Goal: Task Accomplishment & Management: Complete application form

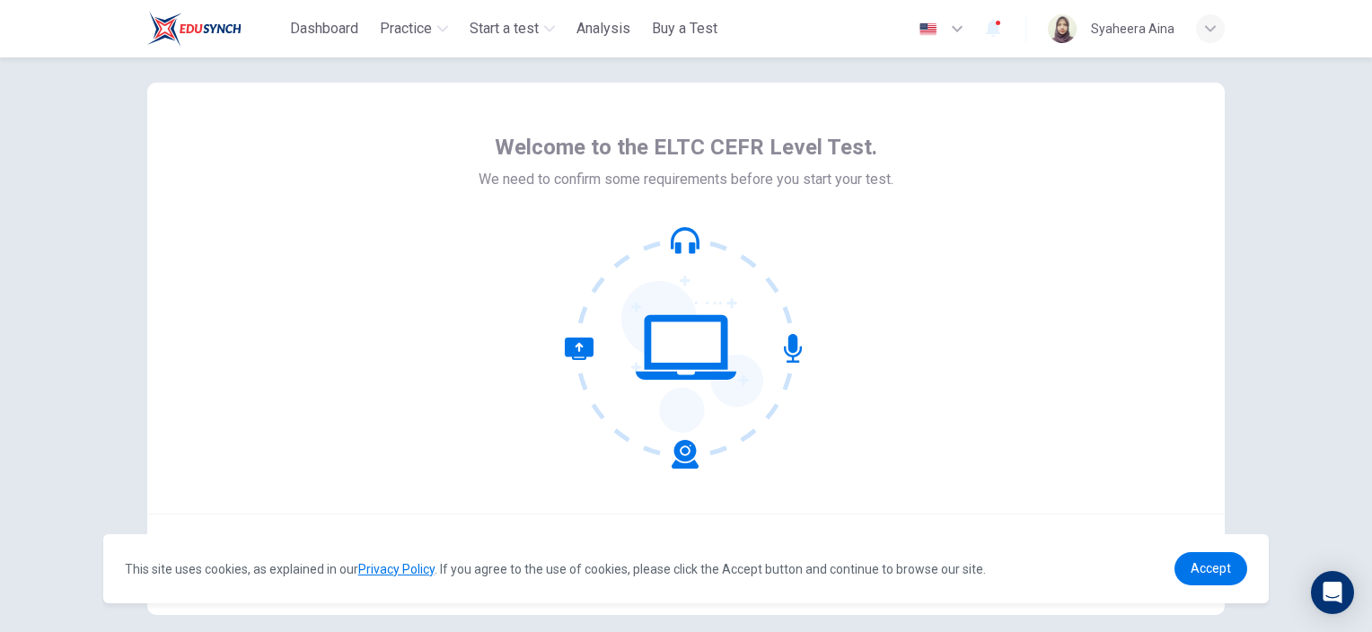
scroll to position [115, 0]
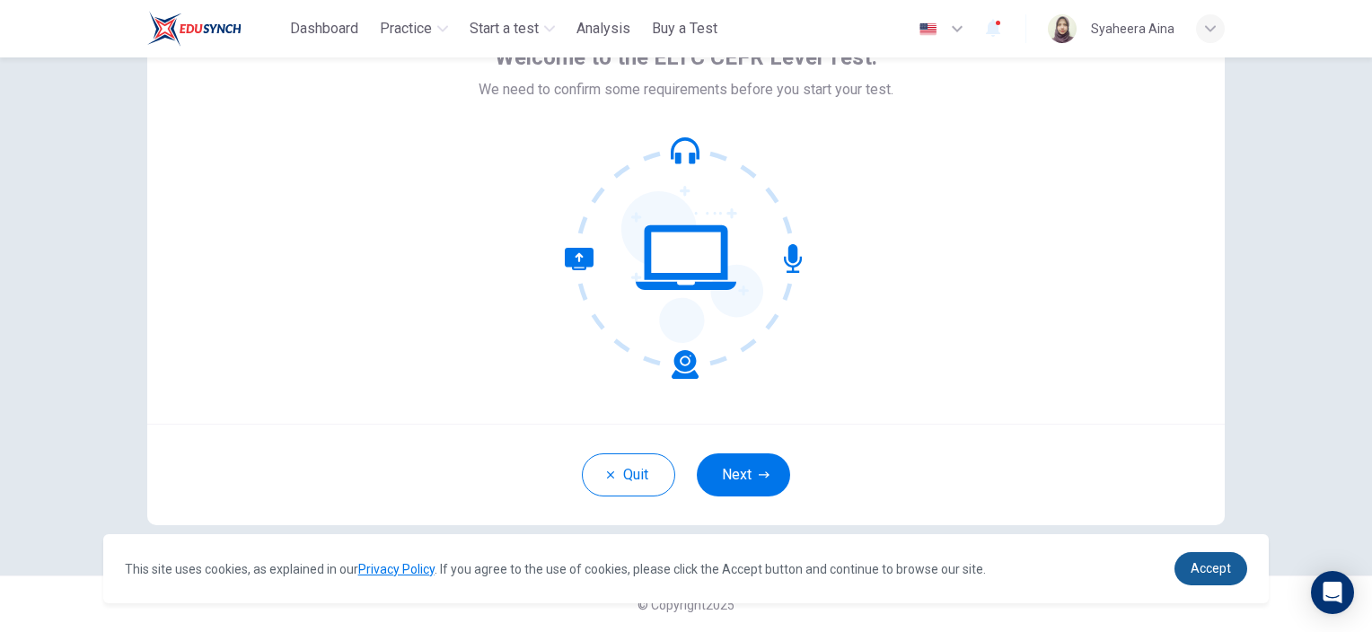
click at [1198, 577] on link "Accept" at bounding box center [1211, 568] width 73 height 33
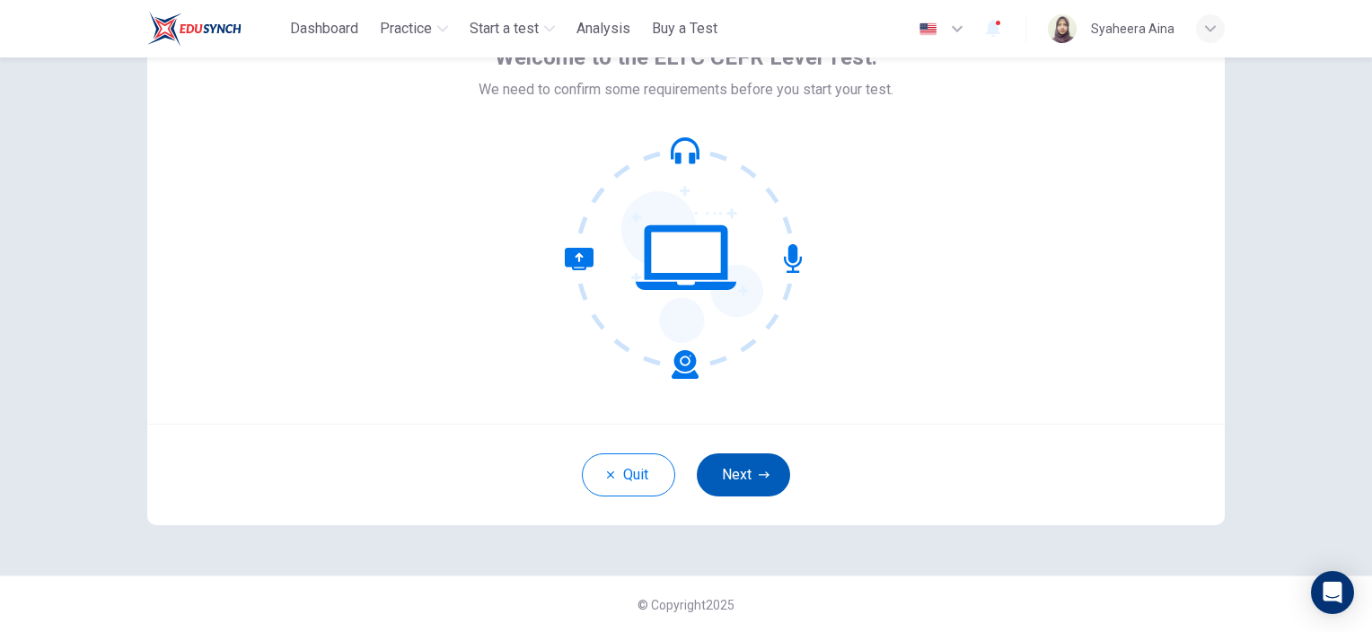
click at [753, 471] on button "Next" at bounding box center [743, 475] width 93 height 43
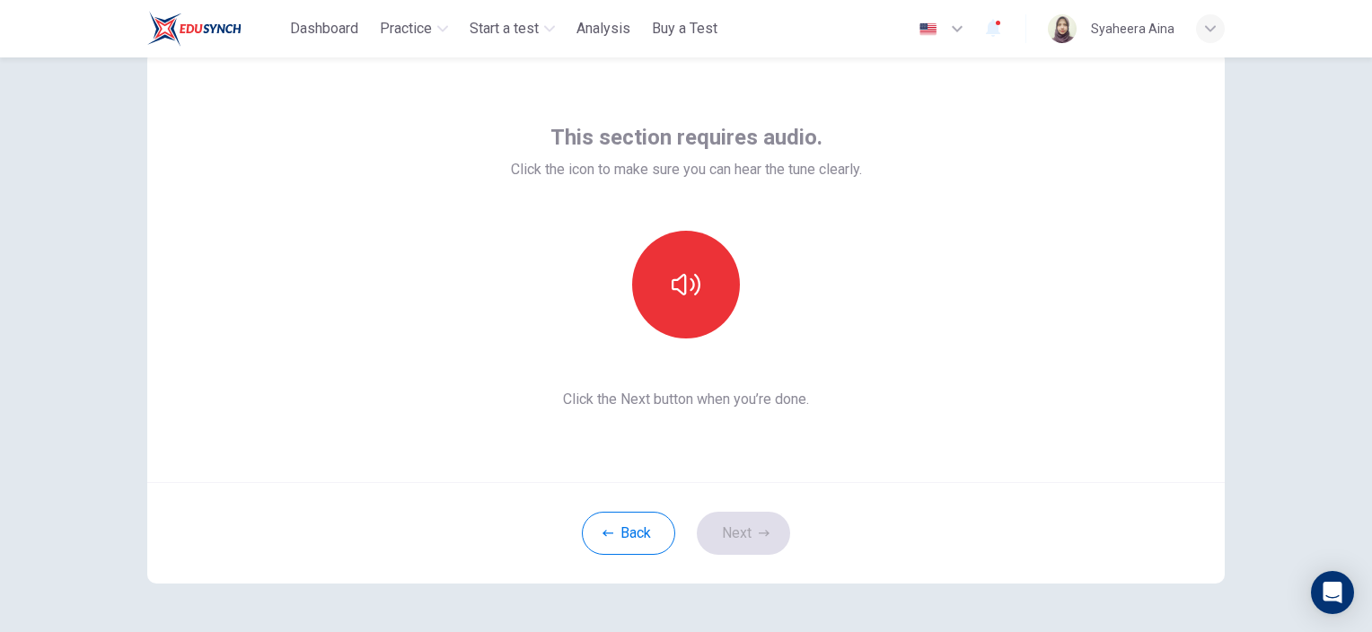
scroll to position [25, 0]
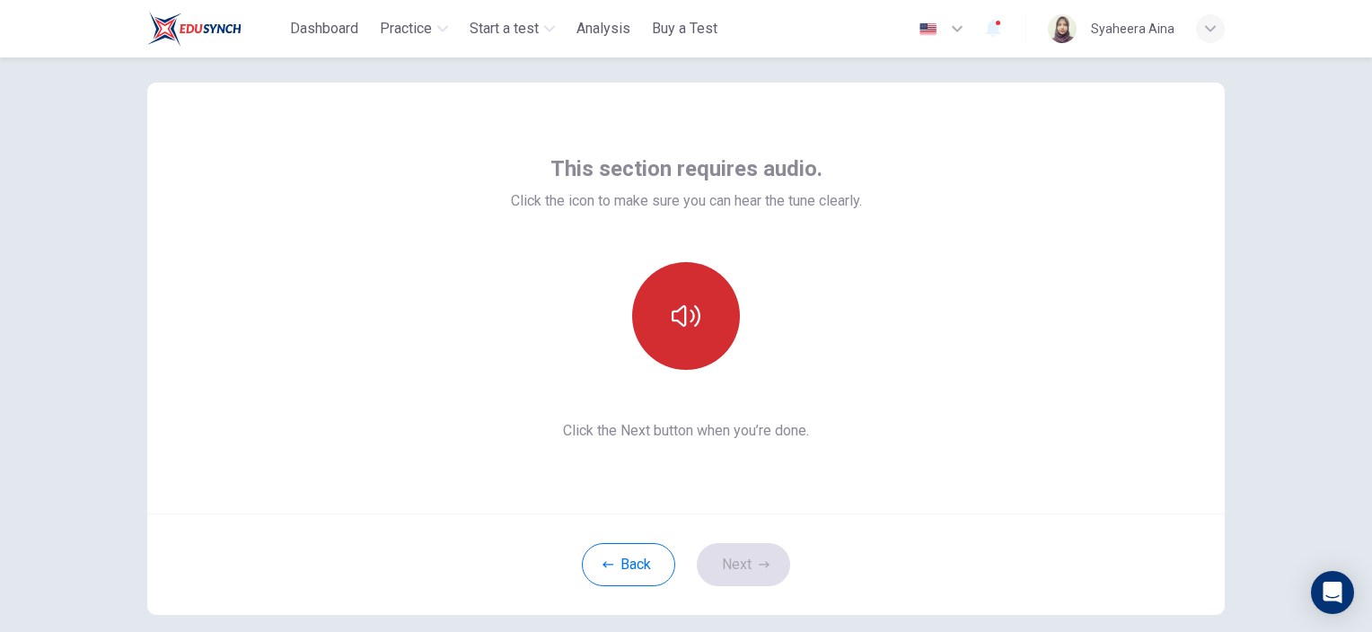
click at [683, 327] on icon "button" at bounding box center [686, 316] width 29 height 29
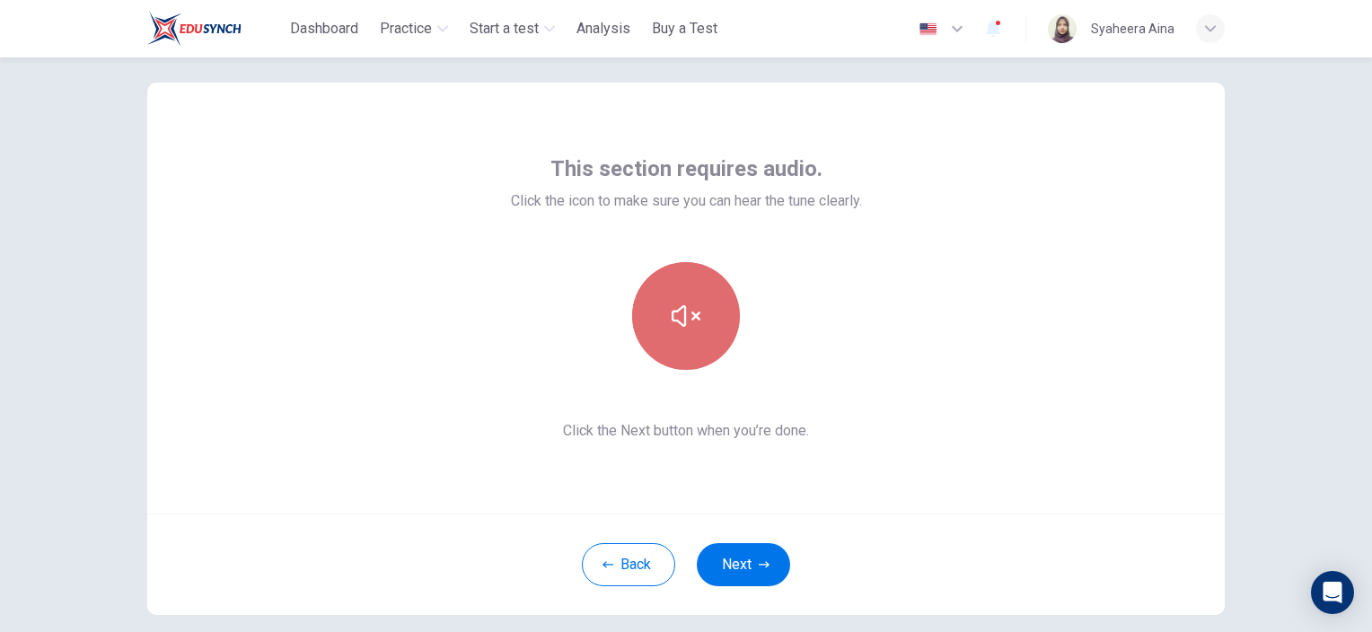
click at [683, 327] on icon "button" at bounding box center [686, 316] width 29 height 29
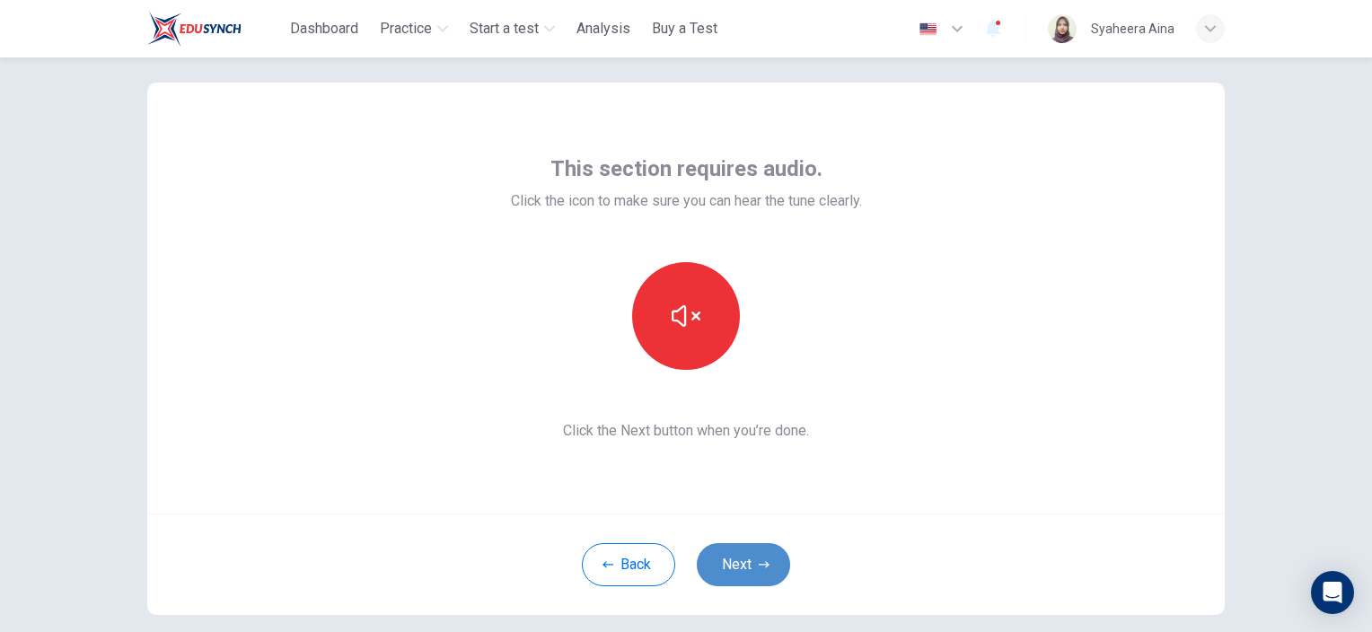
click at [741, 559] on button "Next" at bounding box center [743, 564] width 93 height 43
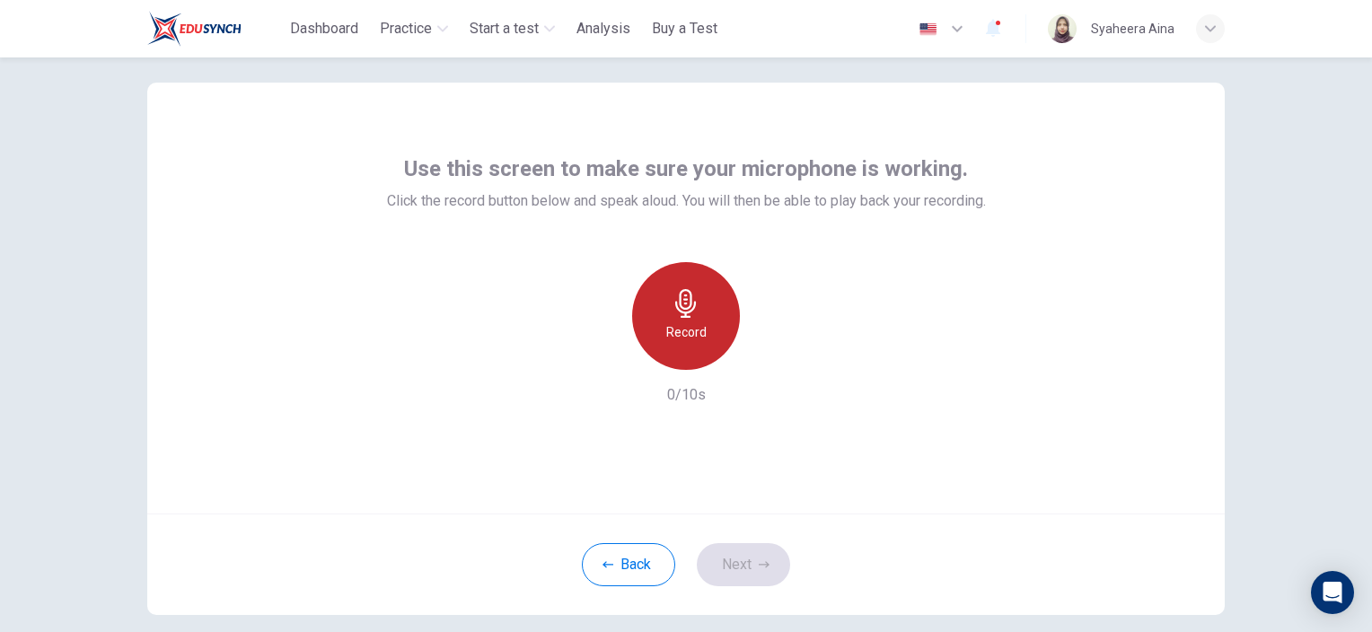
click at [683, 322] on h6 "Record" at bounding box center [686, 333] width 40 height 22
click at [683, 318] on div "Stop" at bounding box center [686, 316] width 108 height 108
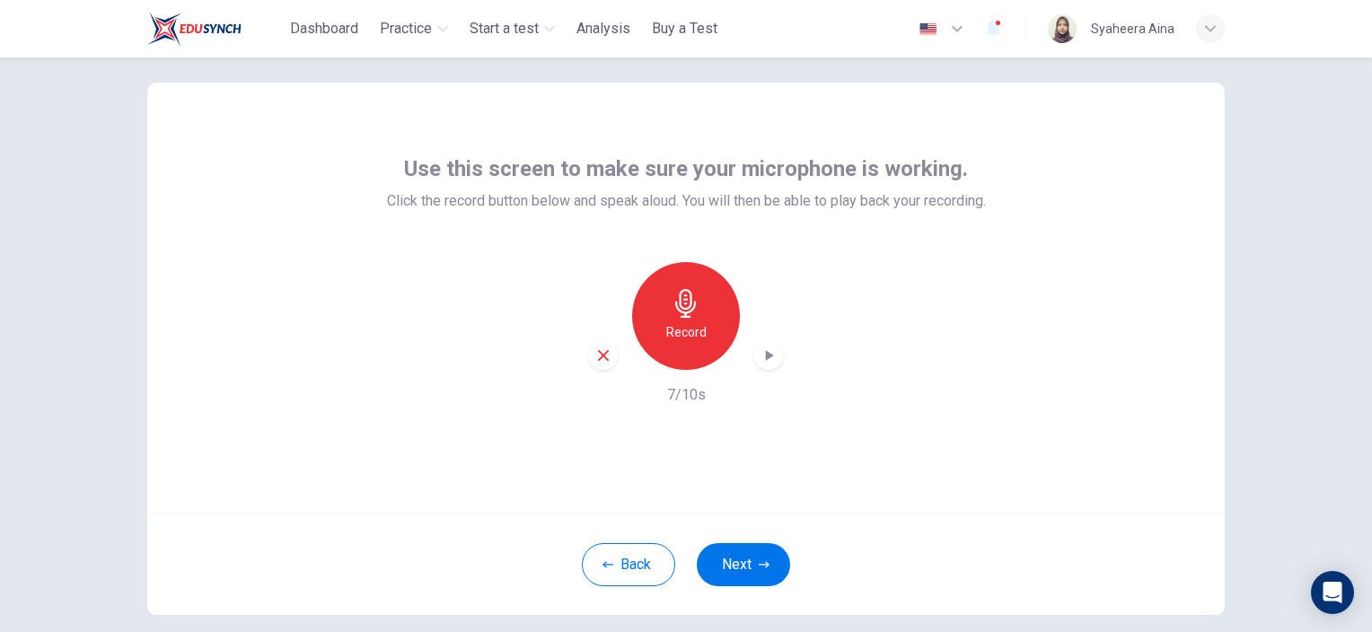
click at [771, 353] on icon "button" at bounding box center [769, 356] width 18 height 18
click at [709, 578] on button "Next" at bounding box center [743, 564] width 93 height 43
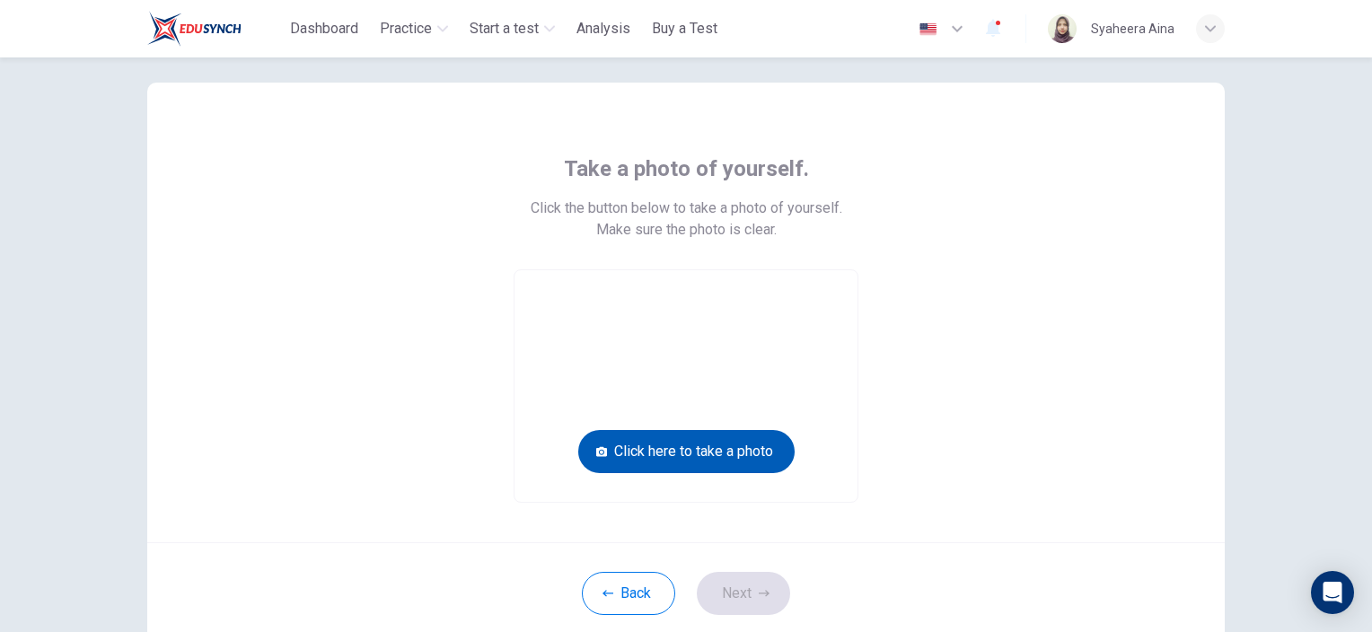
click at [724, 444] on button "Click here to take a photo" at bounding box center [686, 451] width 216 height 43
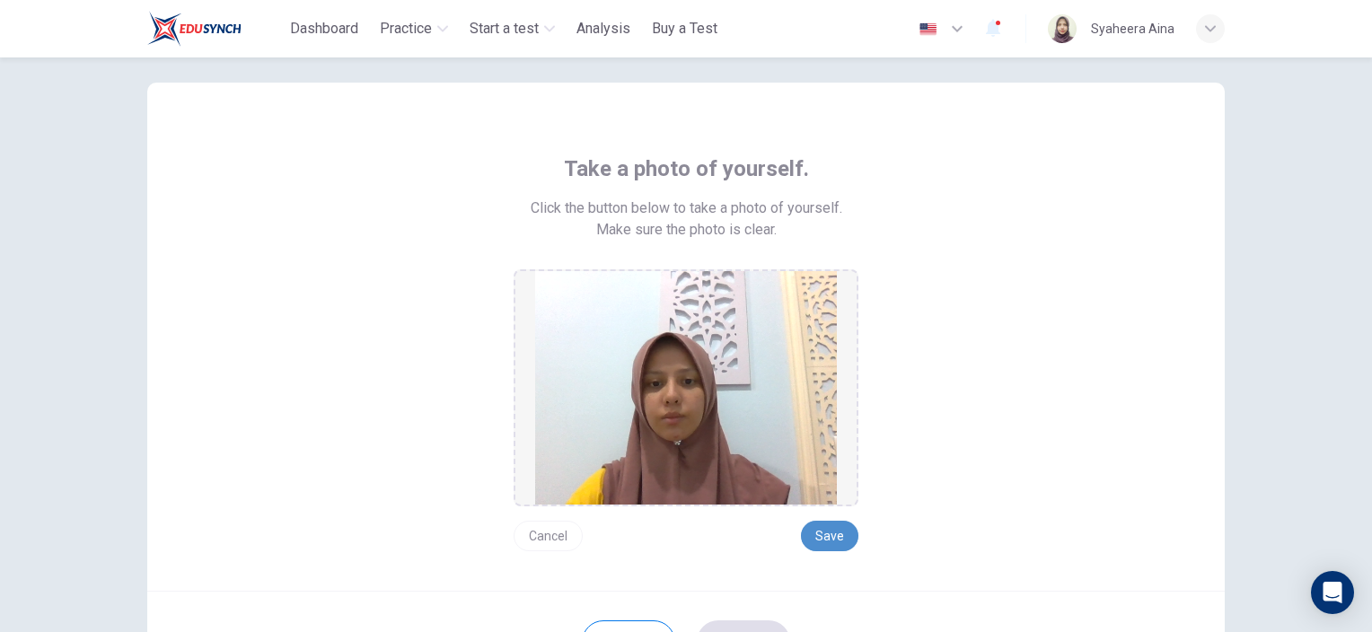
click at [814, 544] on button "Save" at bounding box center [829, 536] width 57 height 31
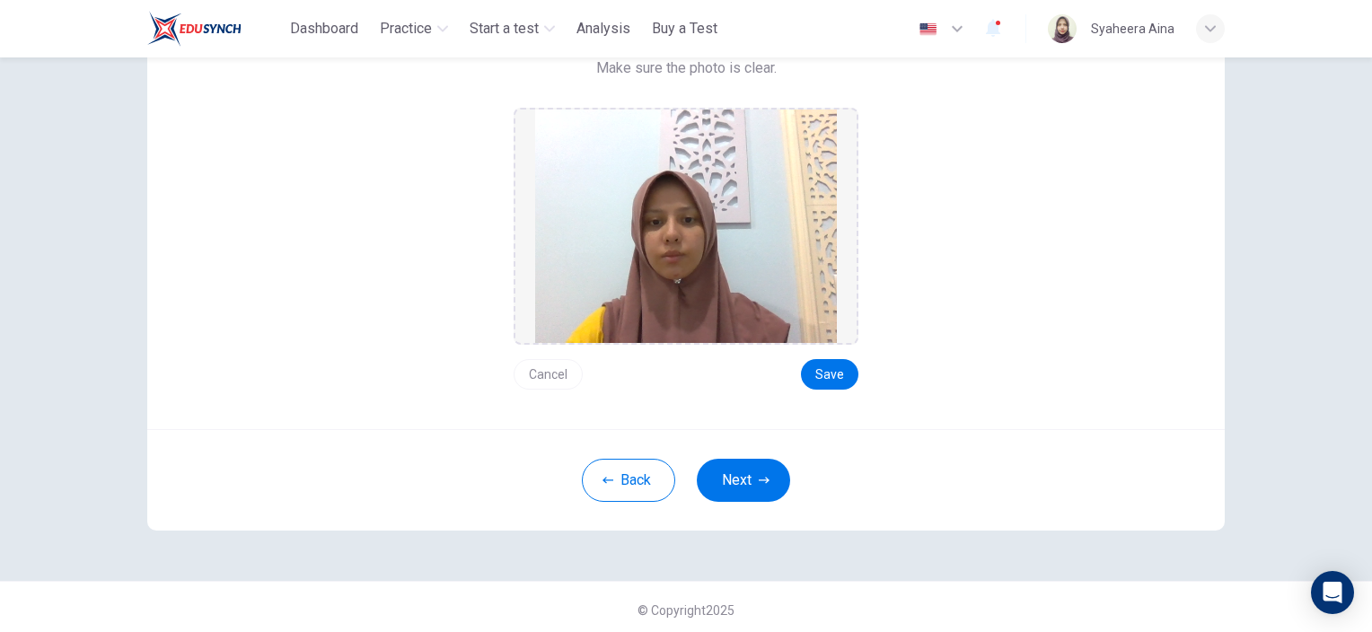
scroll to position [191, 0]
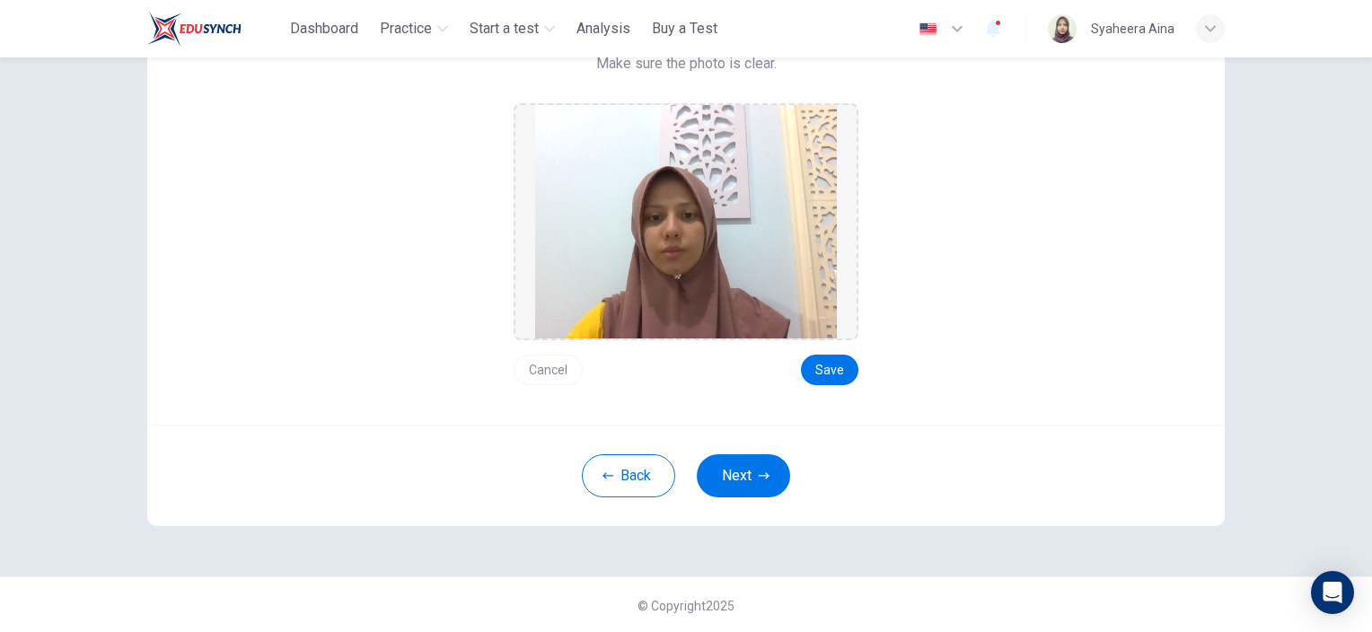
click at [558, 379] on button "Cancel" at bounding box center [548, 370] width 69 height 31
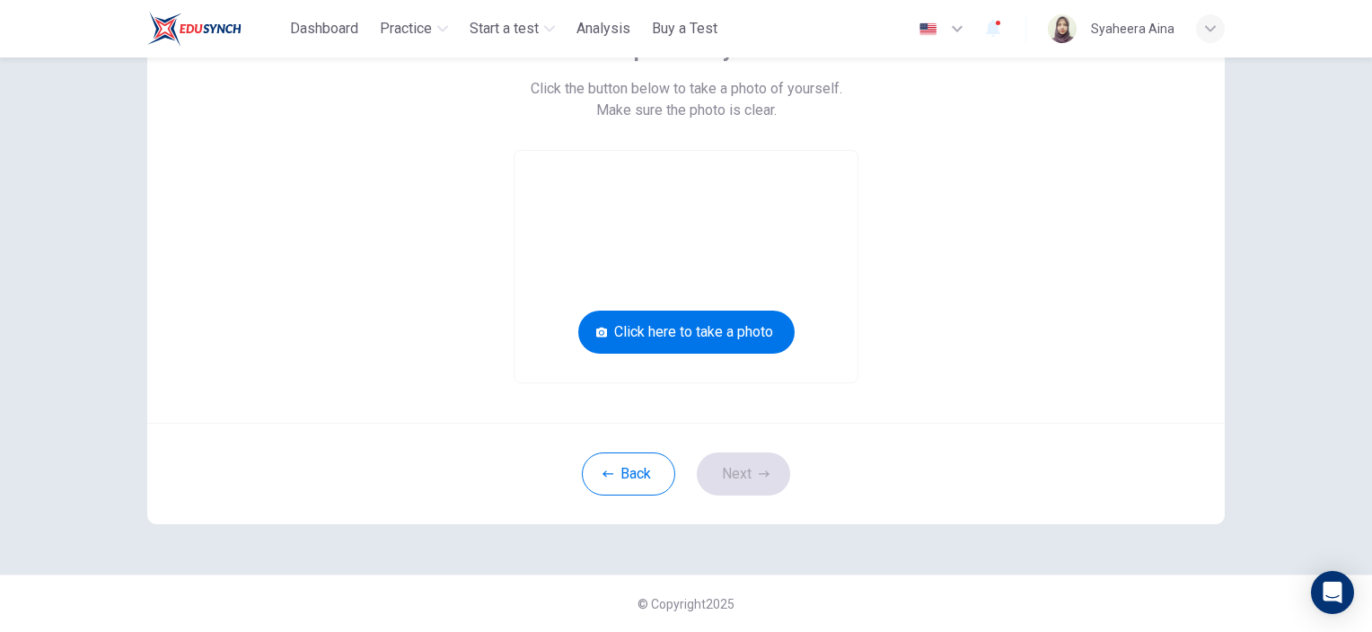
scroll to position [144, 0]
click at [671, 345] on button "Click here to take a photo" at bounding box center [686, 333] width 216 height 43
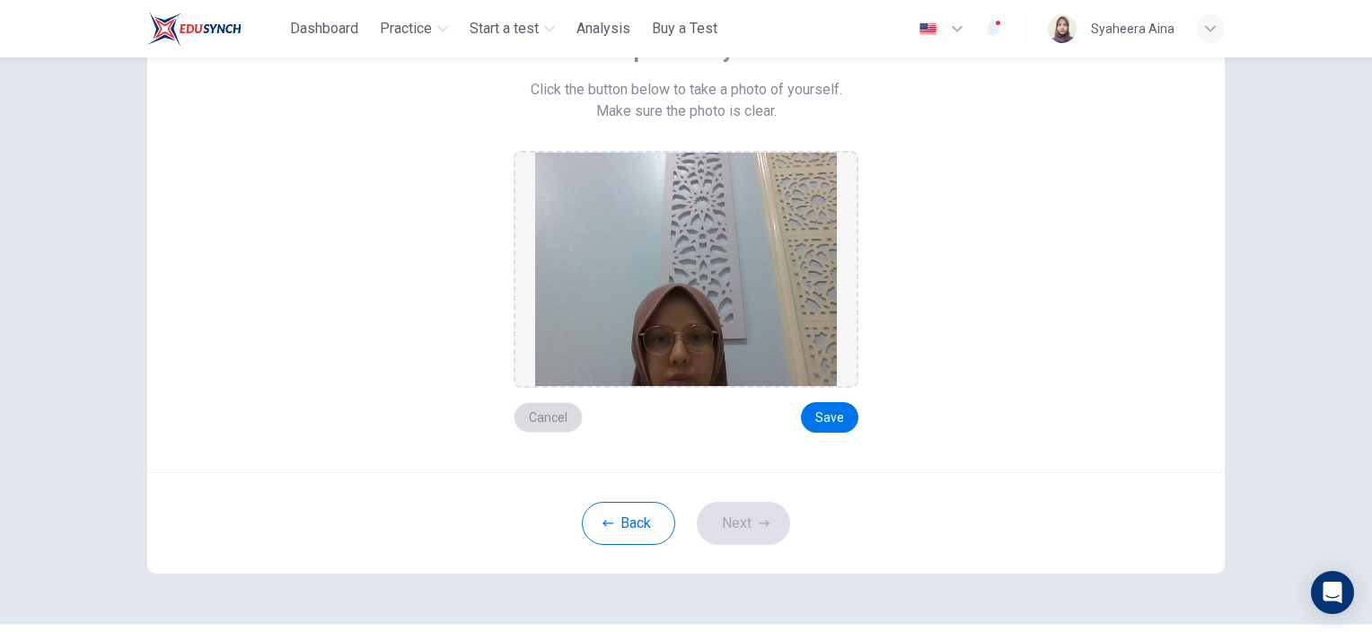
click at [543, 420] on button "Cancel" at bounding box center [548, 417] width 69 height 31
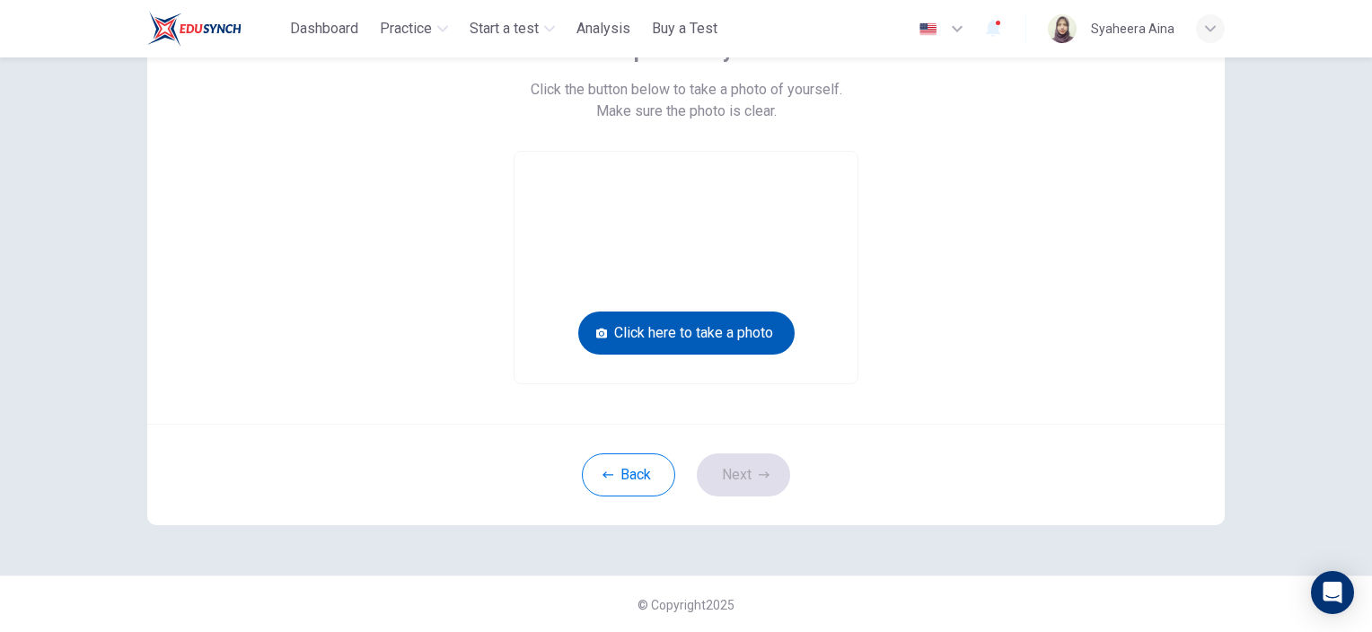
click at [695, 325] on button "Click here to take a photo" at bounding box center [686, 333] width 216 height 43
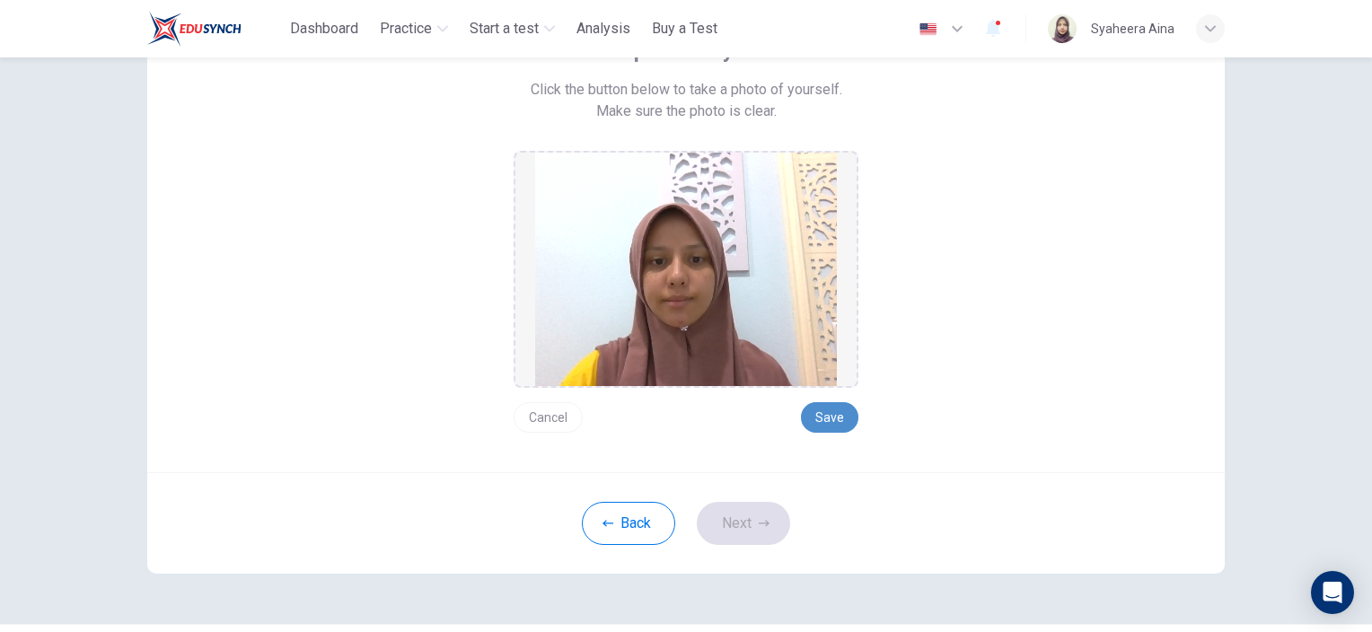
click at [808, 419] on button "Save" at bounding box center [829, 417] width 57 height 31
click at [733, 514] on button "Next" at bounding box center [743, 523] width 93 height 43
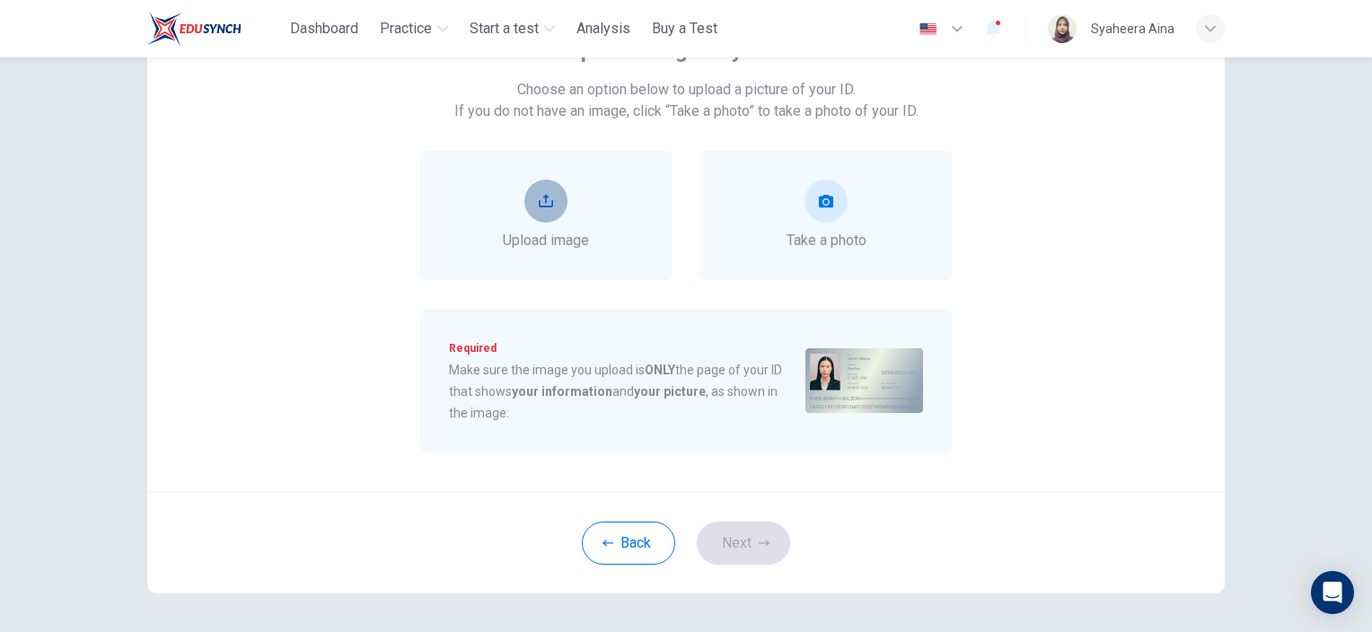
click at [539, 207] on icon "upload" at bounding box center [546, 201] width 14 height 14
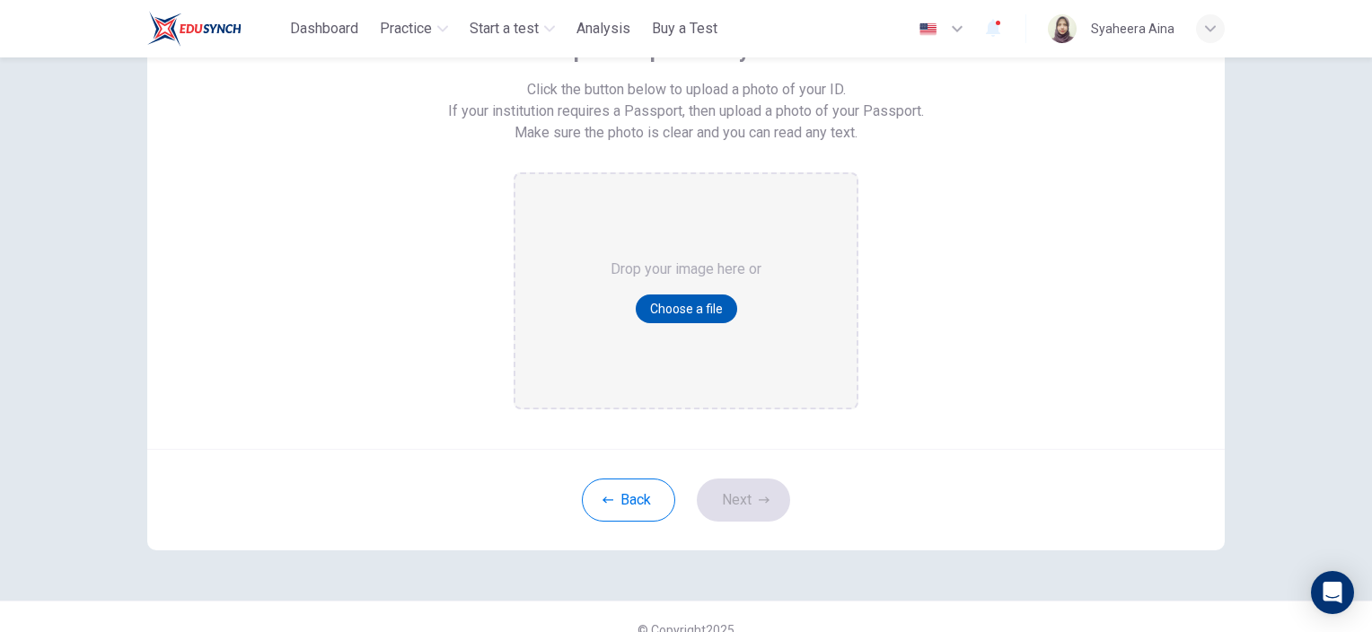
click at [690, 304] on button "Choose a file" at bounding box center [686, 309] width 101 height 29
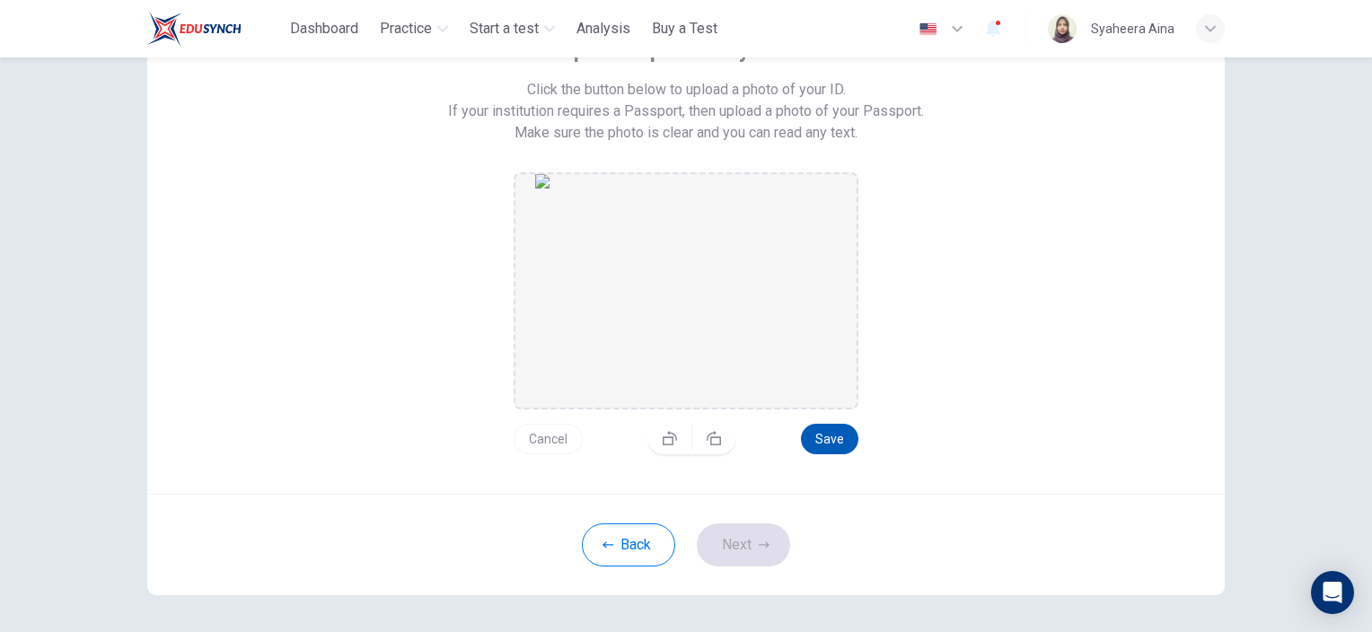
click at [844, 436] on button "Save" at bounding box center [829, 439] width 57 height 31
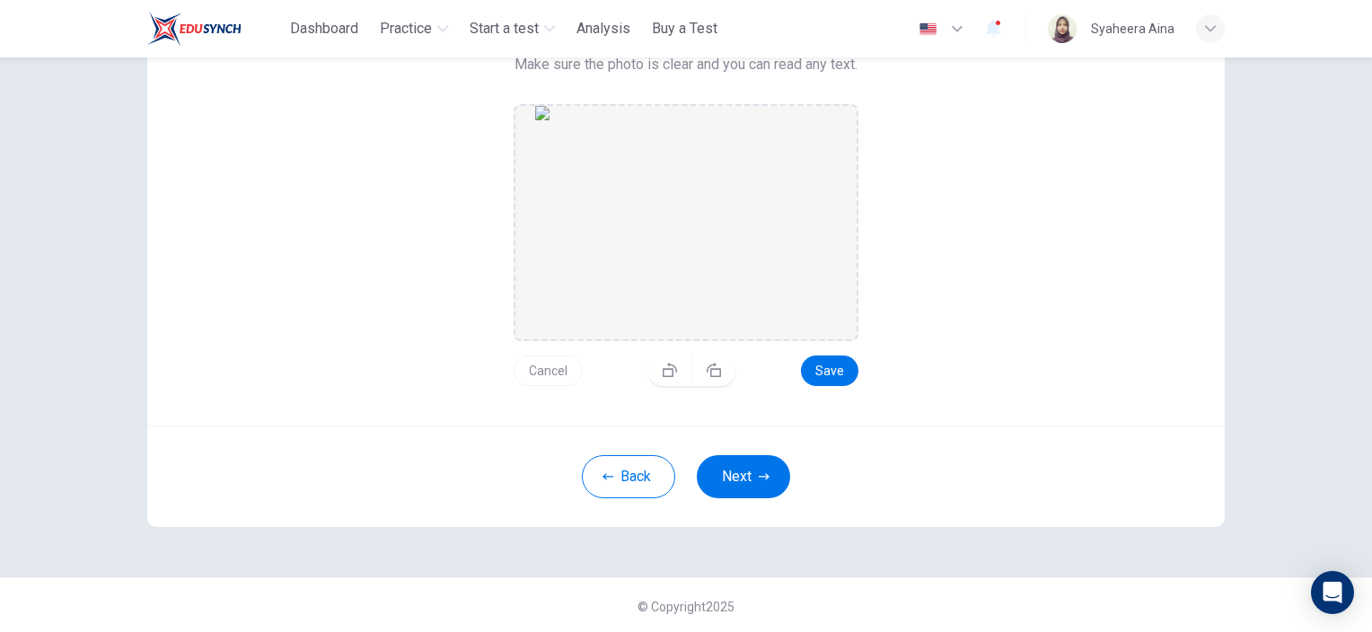
scroll to position [213, 0]
click at [825, 367] on button "Save" at bounding box center [829, 370] width 57 height 31
click at [668, 375] on button "button" at bounding box center [670, 369] width 44 height 29
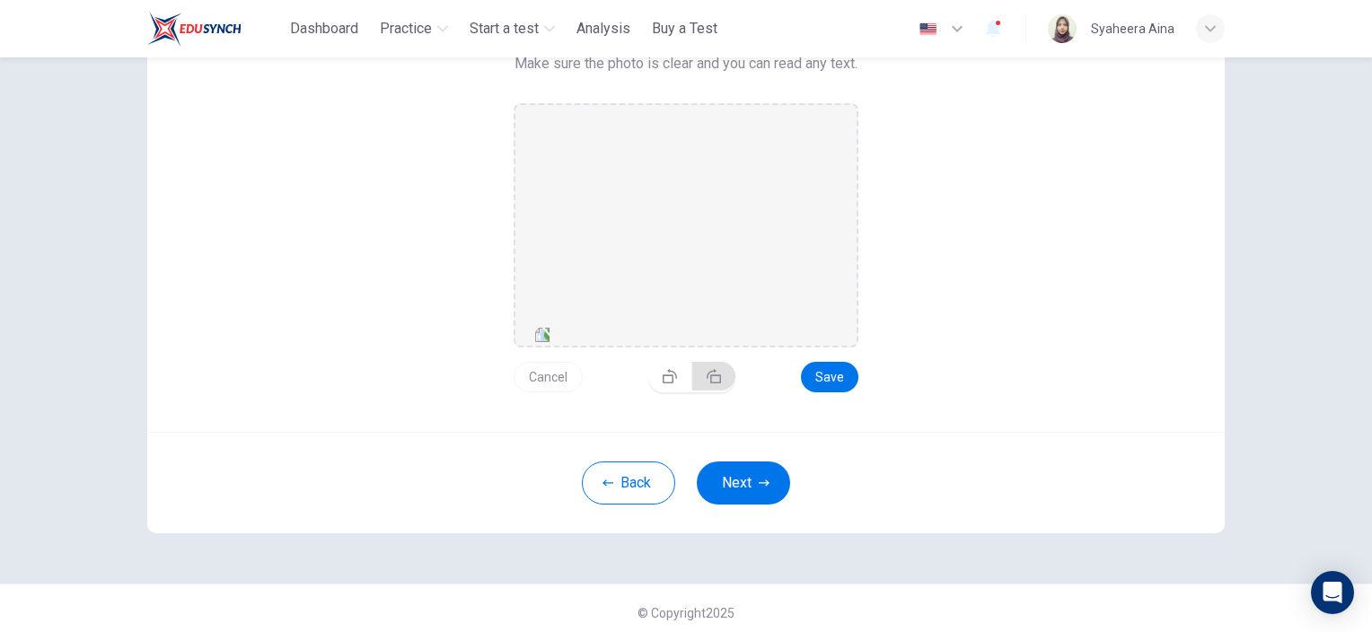
click at [721, 375] on button "button" at bounding box center [713, 376] width 43 height 29
click at [550, 380] on button "Cancel" at bounding box center [548, 377] width 69 height 31
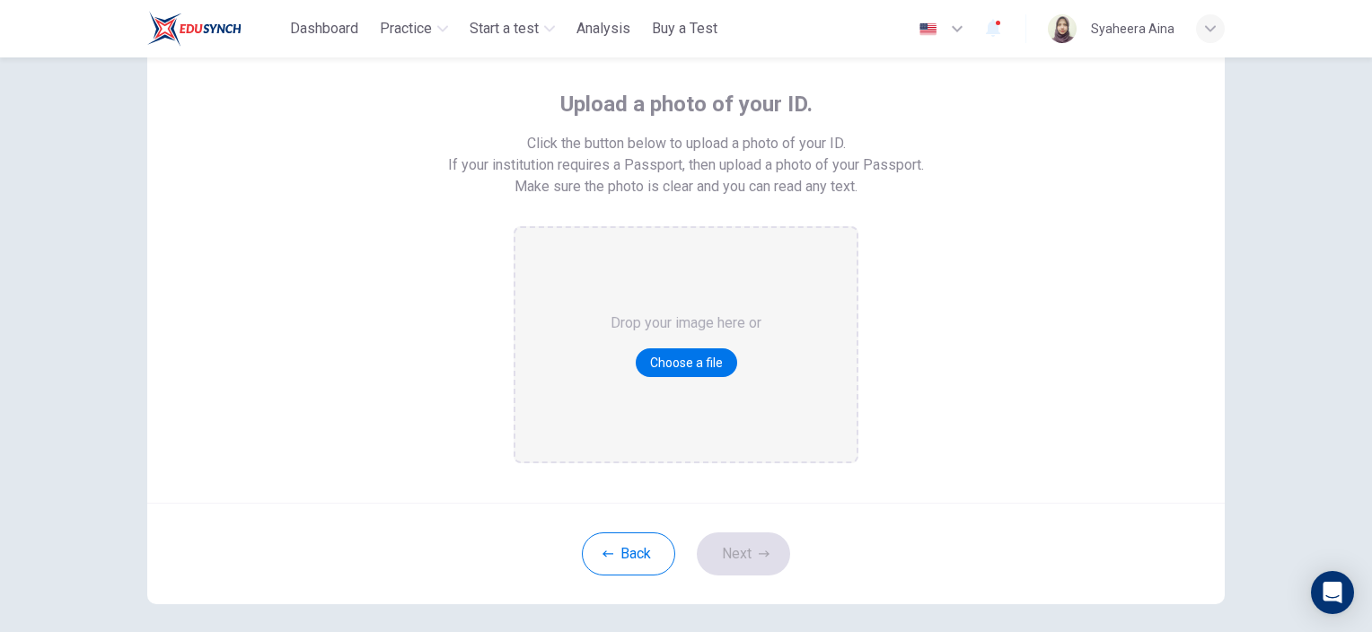
scroll to position [169, 0]
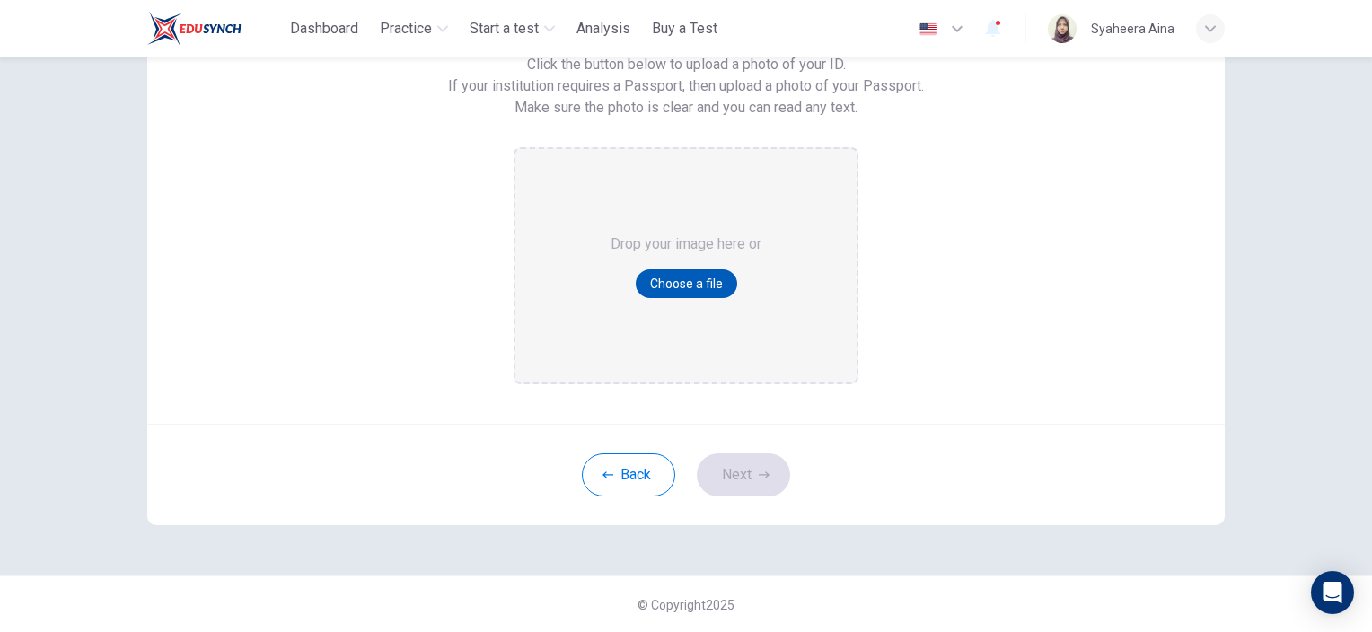
click at [684, 280] on button "Choose a file" at bounding box center [686, 283] width 101 height 29
click at [647, 471] on button "Back" at bounding box center [628, 475] width 93 height 43
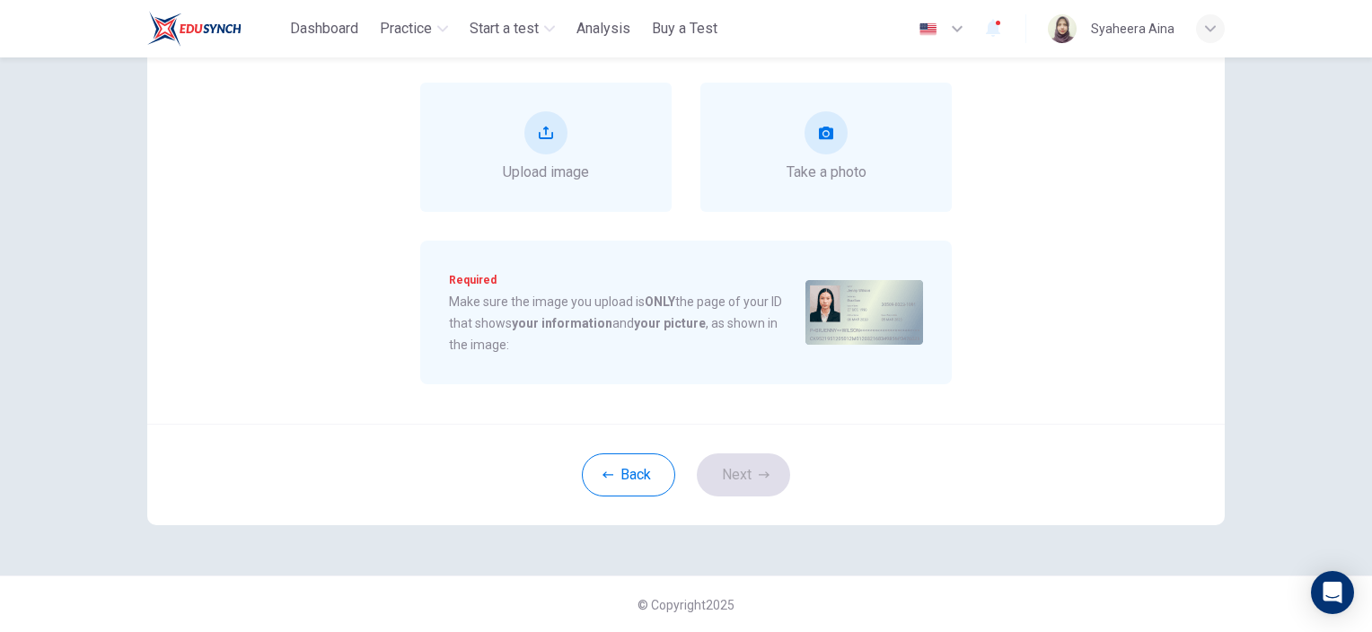
scroll to position [122, 0]
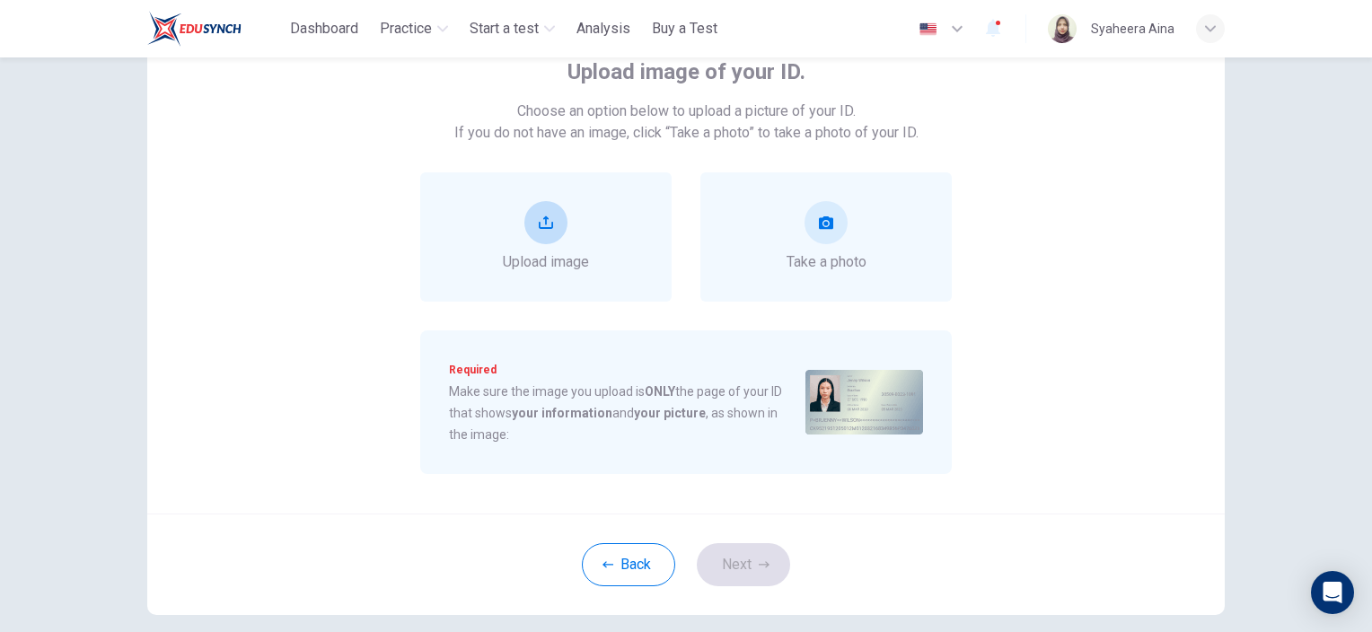
click at [541, 231] on button "upload" at bounding box center [546, 222] width 43 height 43
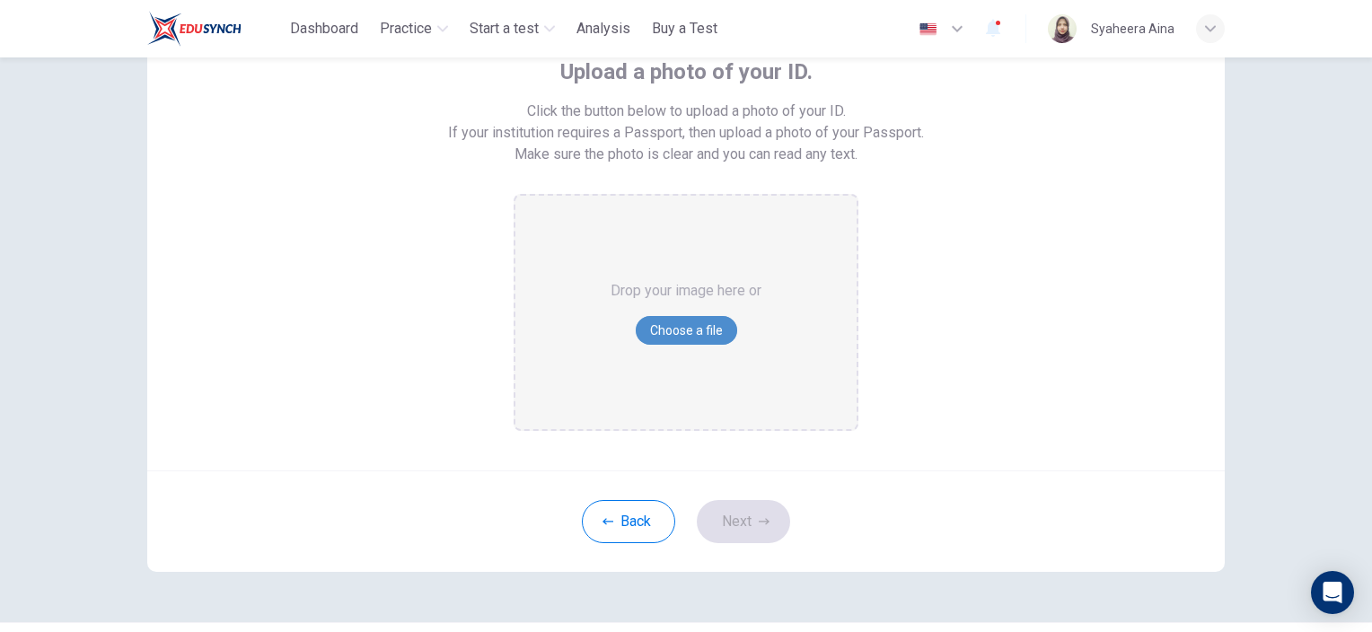
click at [693, 334] on button "Choose a file" at bounding box center [686, 330] width 101 height 29
click at [668, 335] on button "Choose a file" at bounding box center [686, 330] width 101 height 29
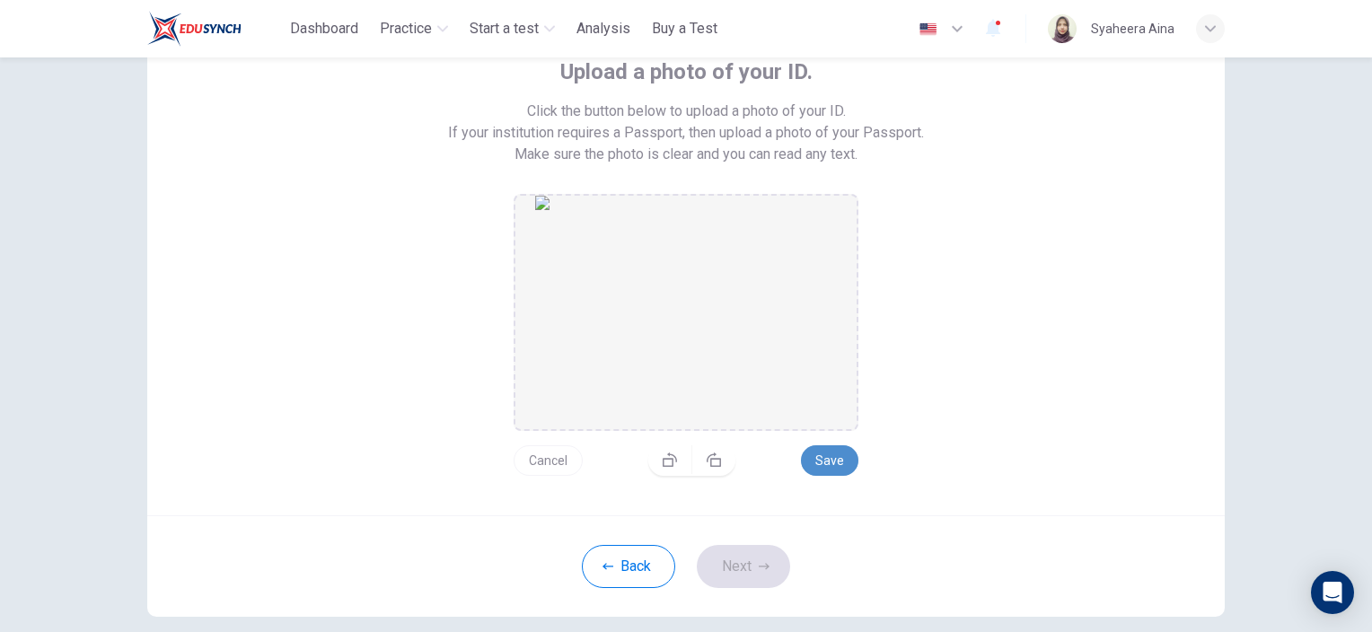
click at [830, 463] on button "Save" at bounding box center [829, 460] width 57 height 31
click at [833, 469] on button "Save" at bounding box center [829, 460] width 57 height 31
click at [737, 567] on button "Next" at bounding box center [743, 566] width 93 height 43
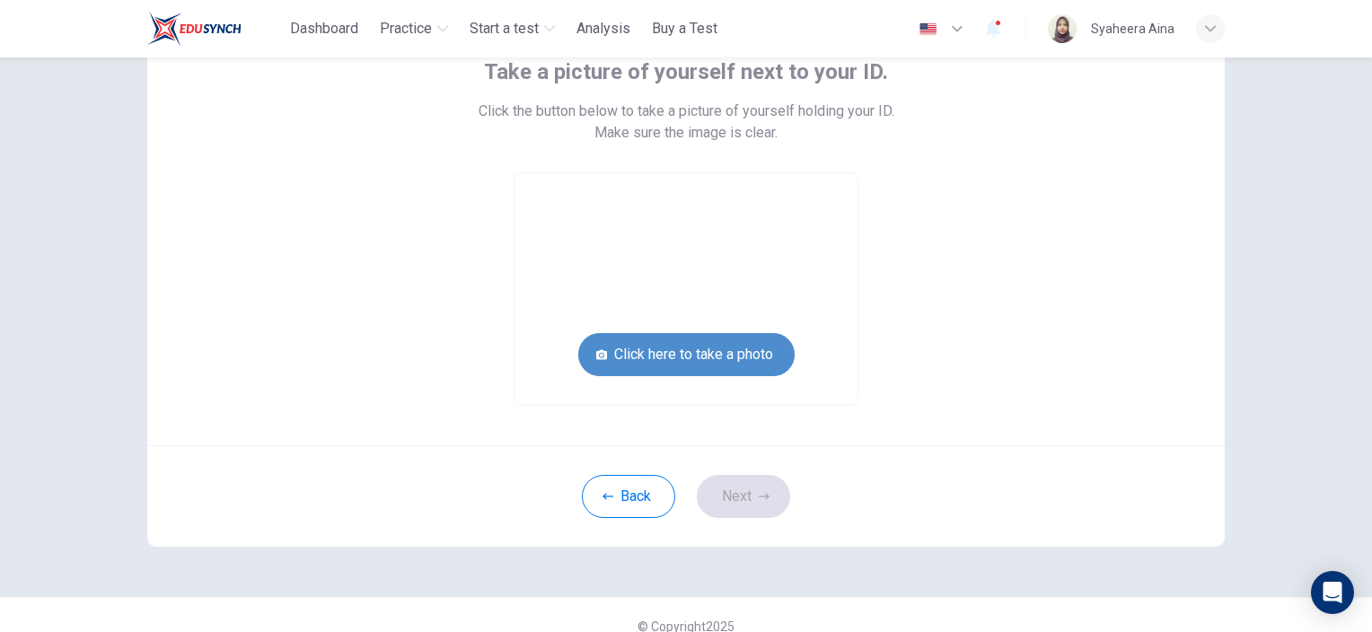
click at [753, 363] on button "Click here to take a photo" at bounding box center [686, 354] width 216 height 43
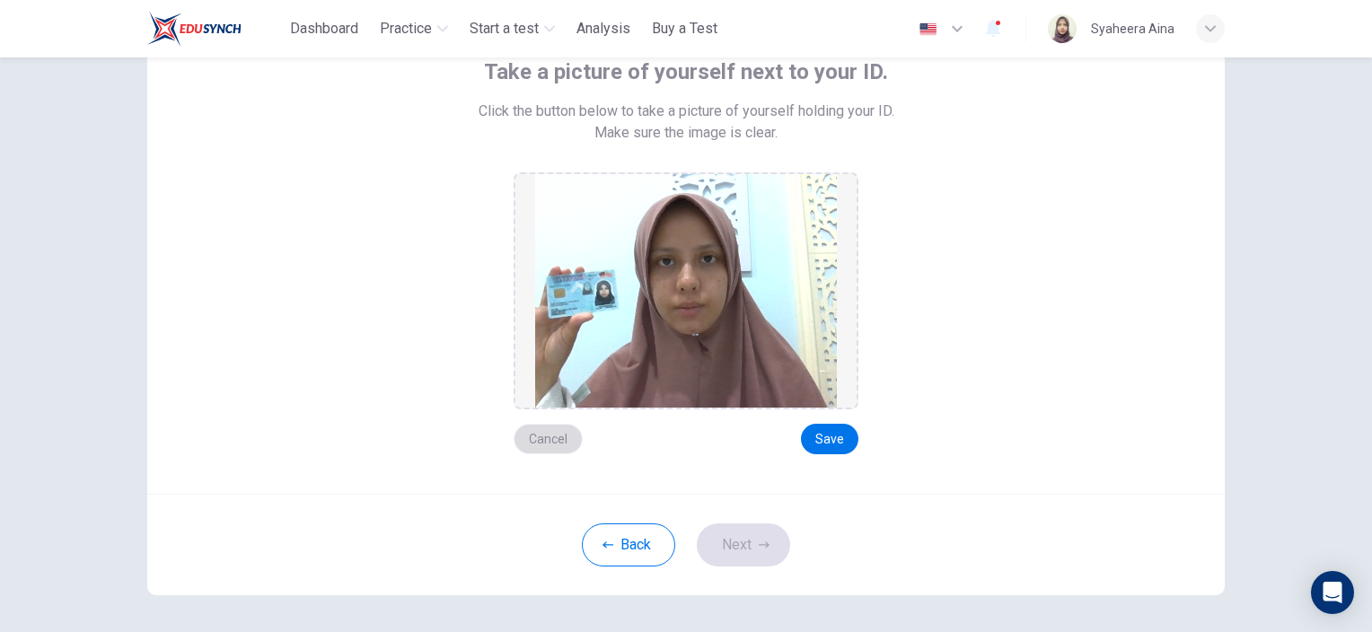
click at [551, 445] on button "Cancel" at bounding box center [548, 439] width 69 height 31
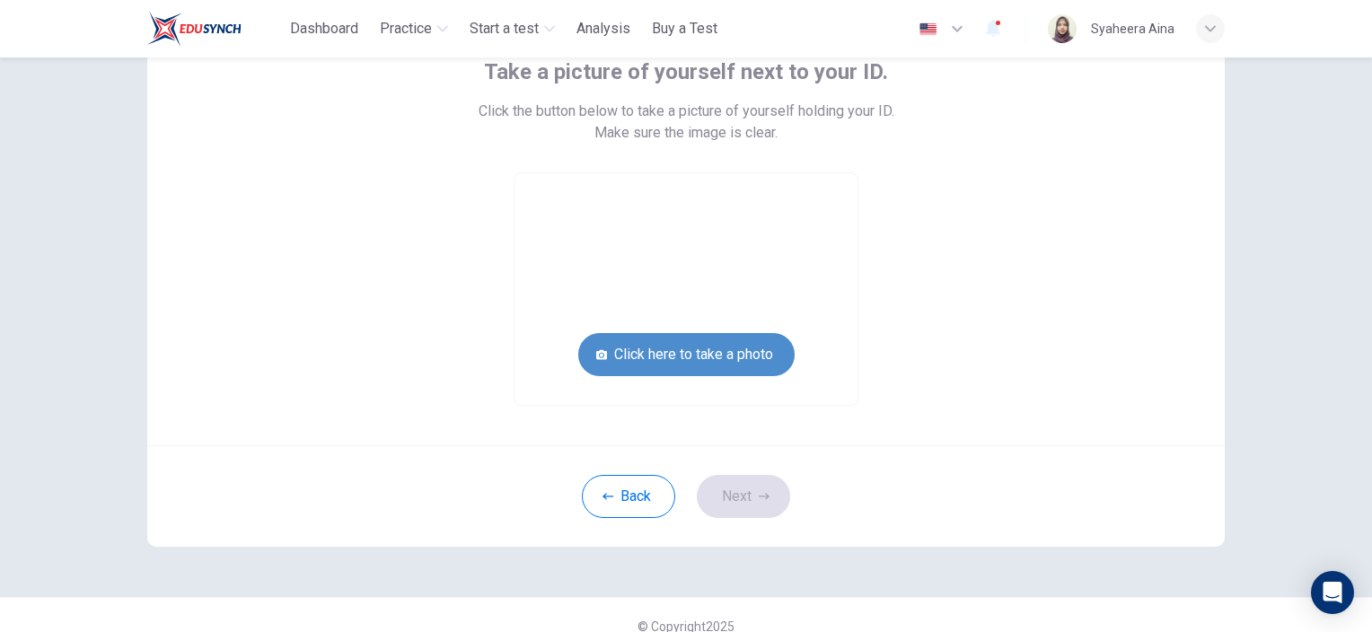
click at [605, 359] on button "Click here to take a photo" at bounding box center [686, 354] width 216 height 43
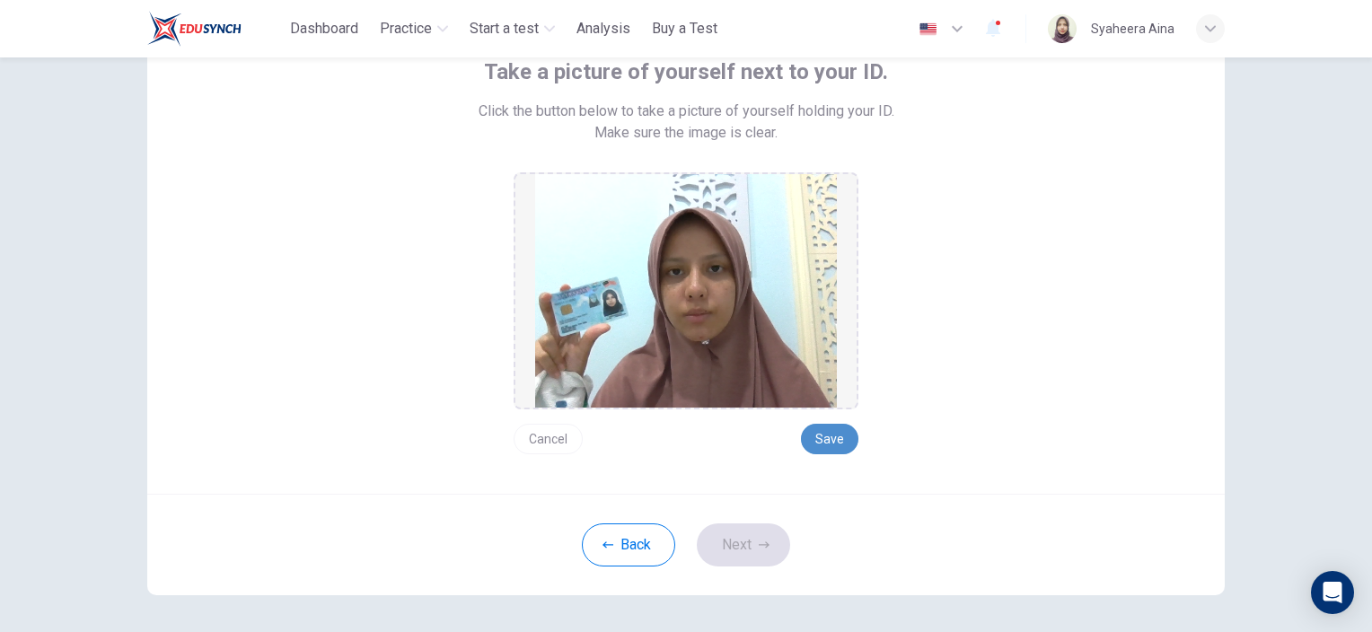
click at [826, 428] on button "Save" at bounding box center [829, 439] width 57 height 31
click at [745, 541] on button "Next" at bounding box center [743, 545] width 93 height 43
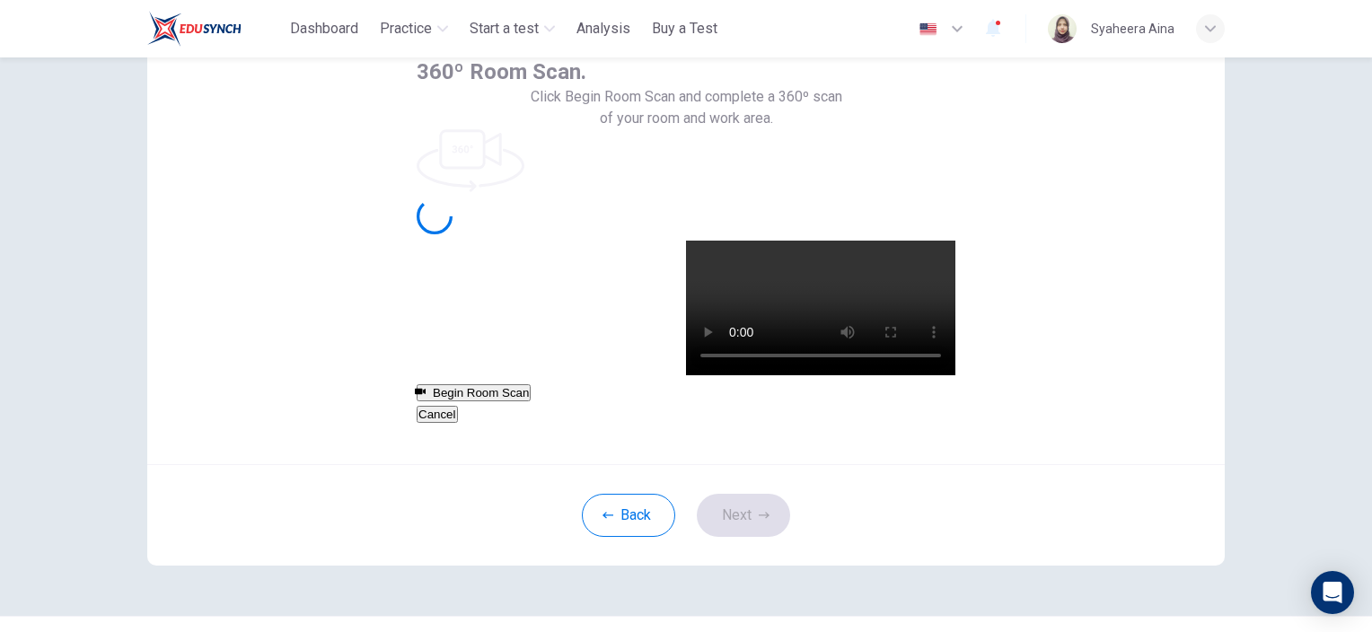
scroll to position [115, 0]
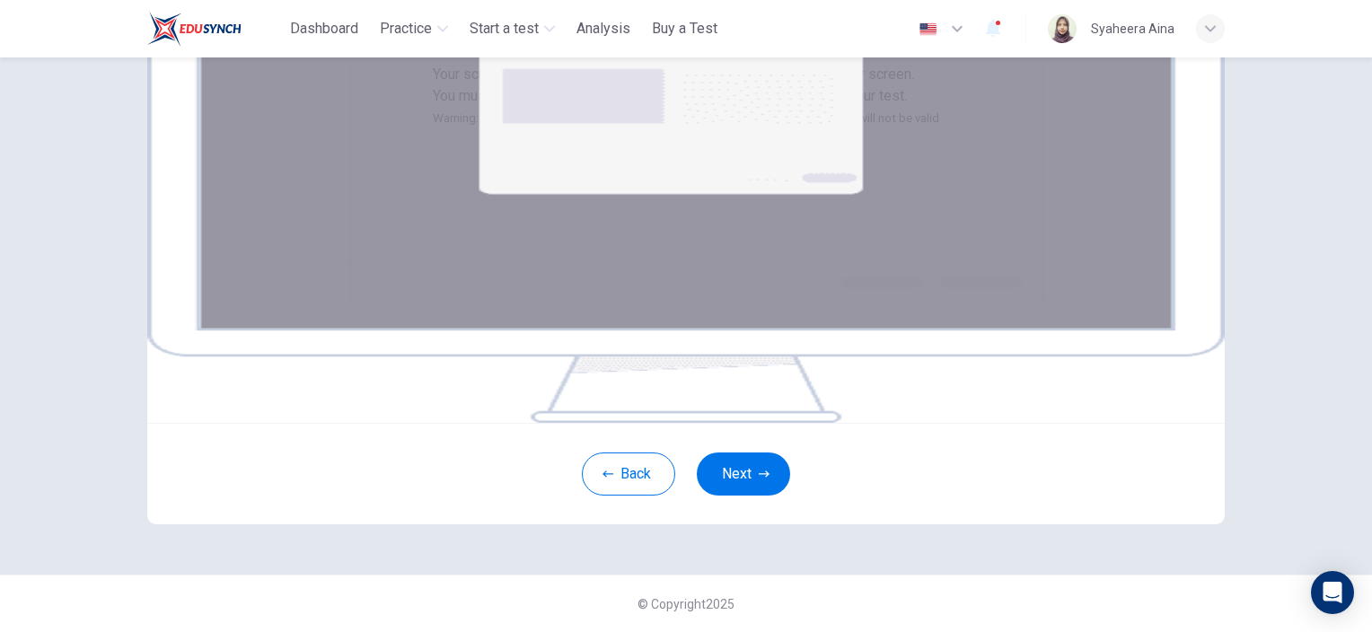
scroll to position [210, 0]
click at [747, 496] on button "Next" at bounding box center [743, 474] width 93 height 43
click at [741, 496] on button "Next" at bounding box center [743, 474] width 93 height 43
click at [730, 496] on button "Next" at bounding box center [743, 474] width 93 height 43
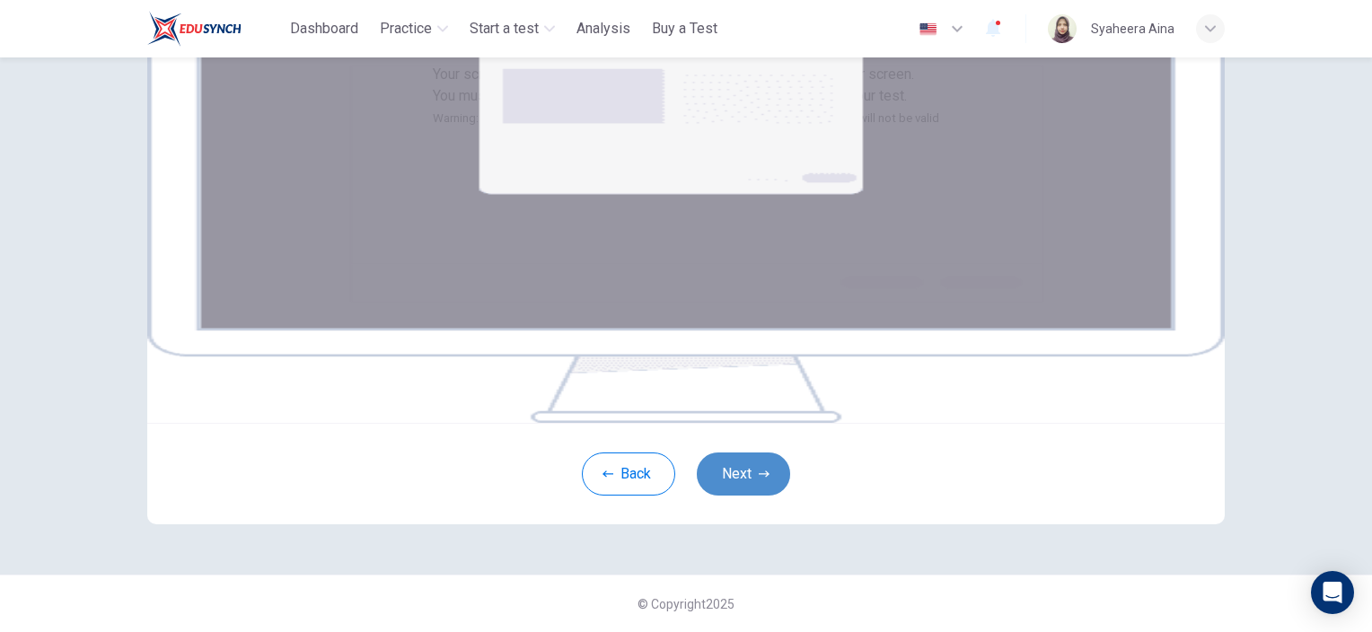
click at [765, 470] on button "Next" at bounding box center [743, 474] width 93 height 43
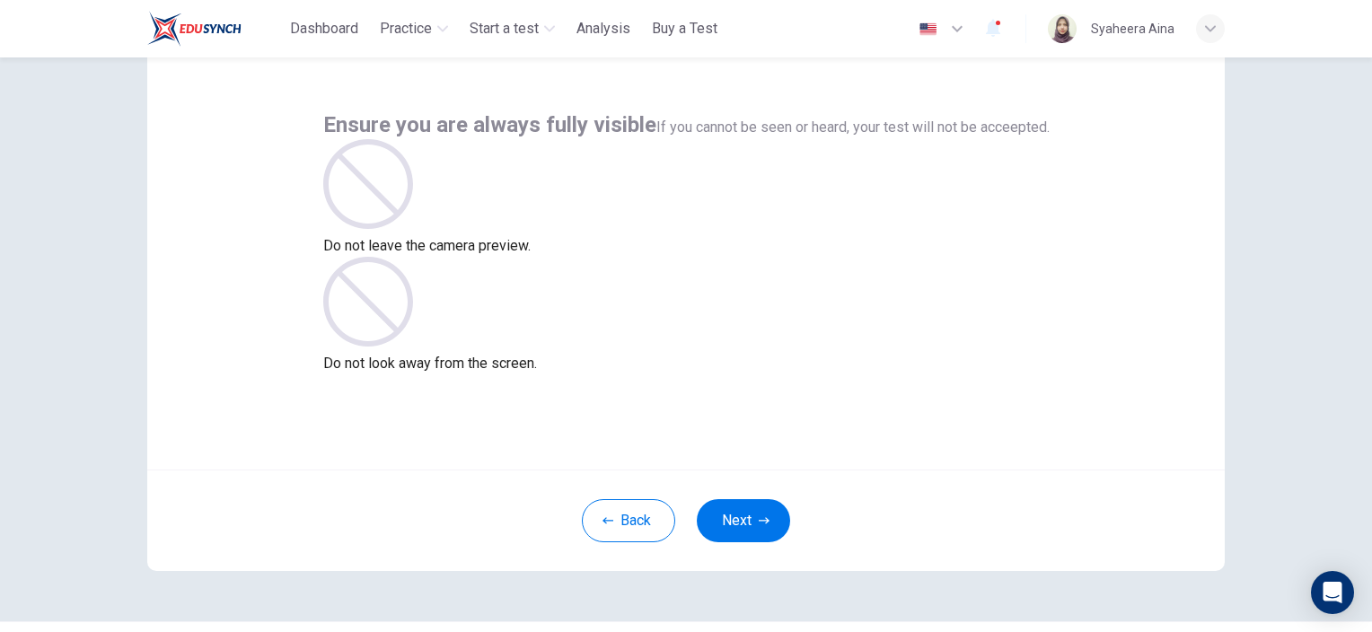
scroll to position [115, 0]
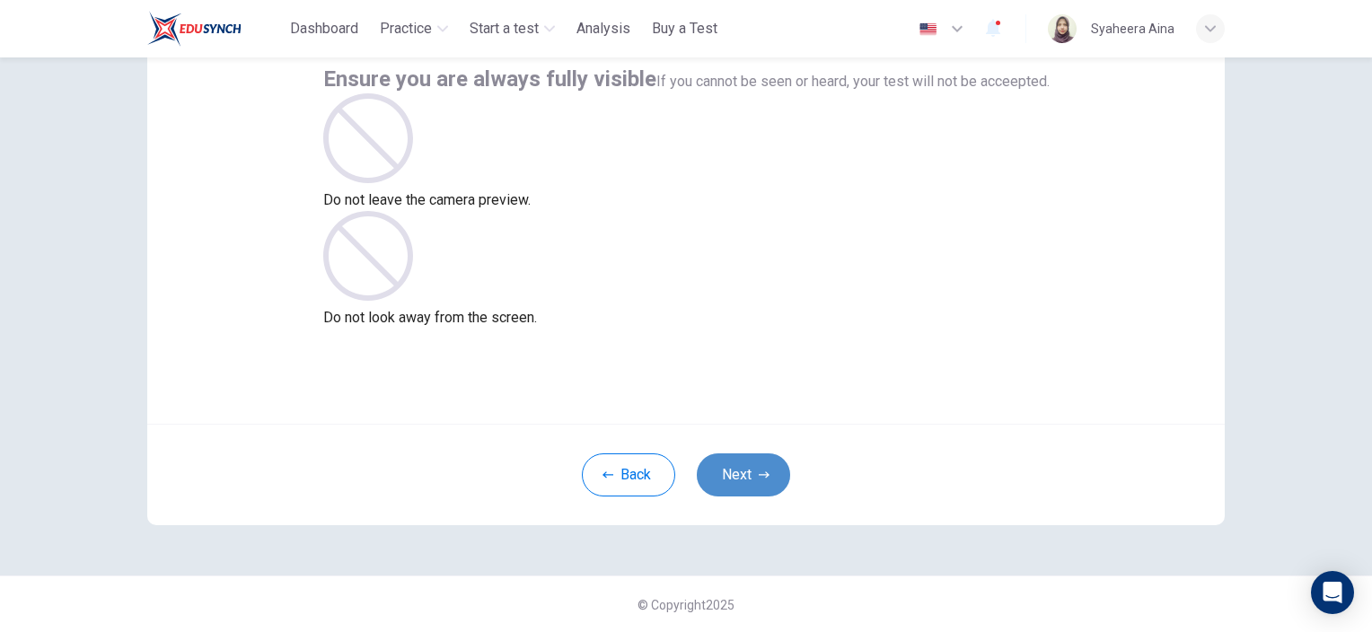
click at [731, 470] on button "Next" at bounding box center [743, 475] width 93 height 43
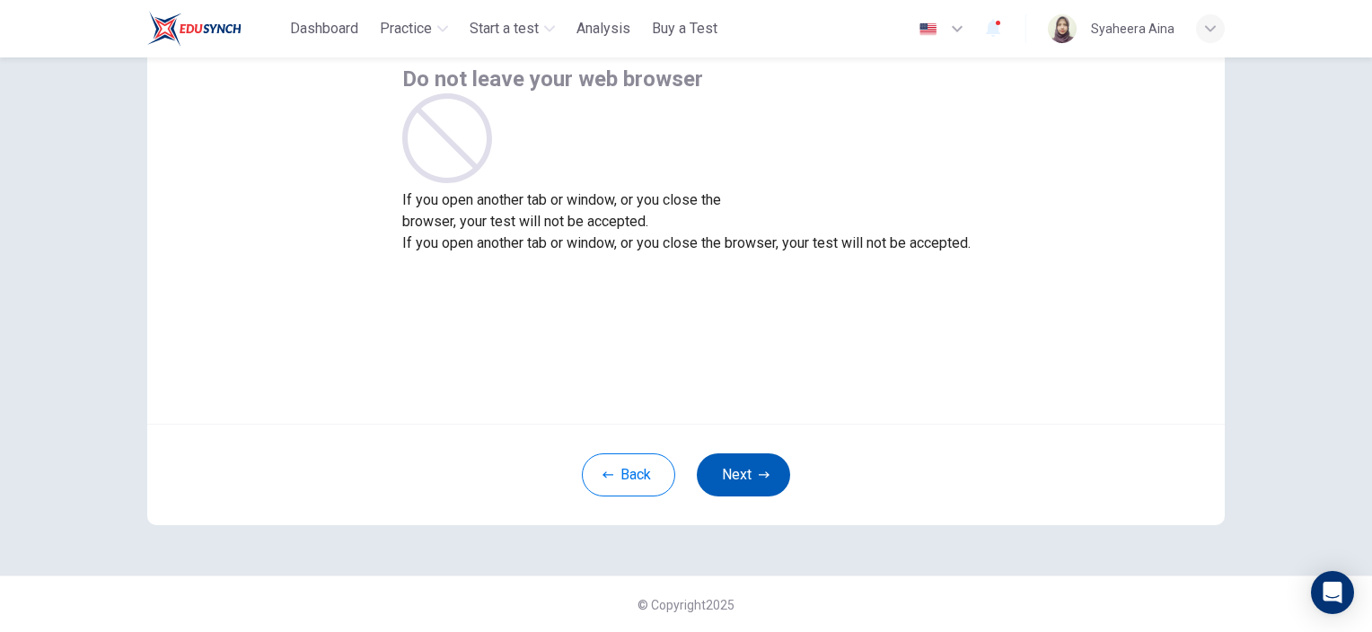
click at [745, 478] on button "Next" at bounding box center [743, 475] width 93 height 43
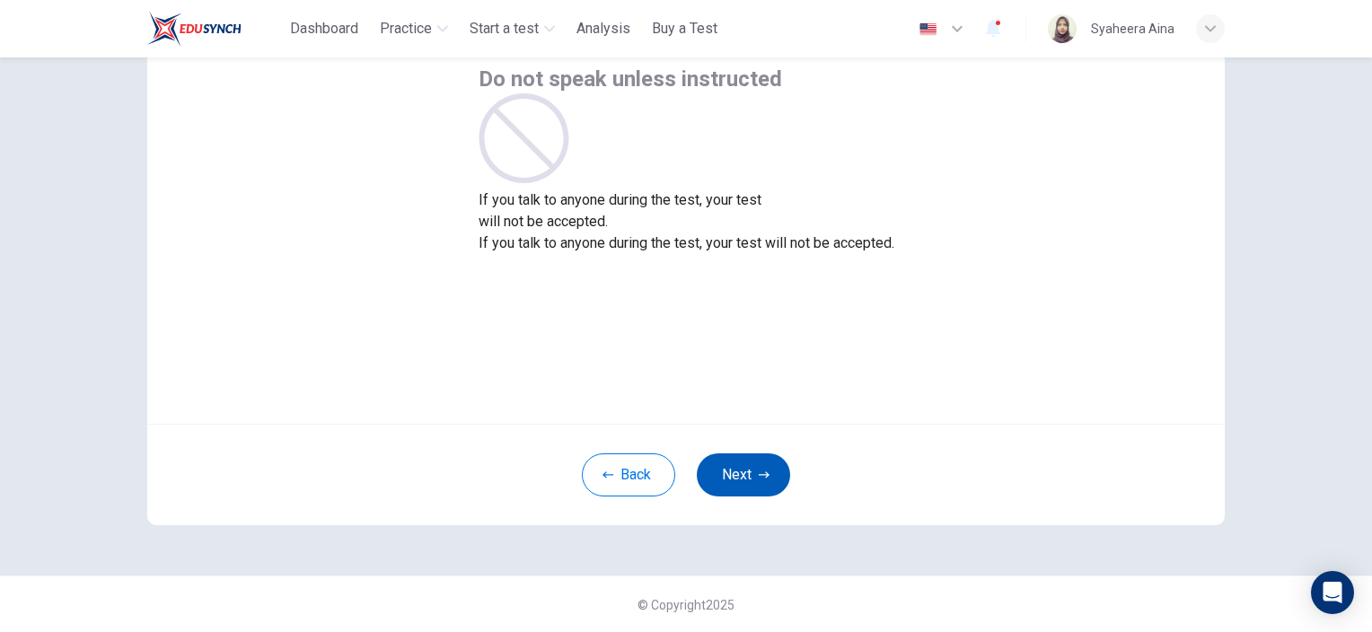
click at [759, 474] on icon "button" at bounding box center [764, 475] width 11 height 6
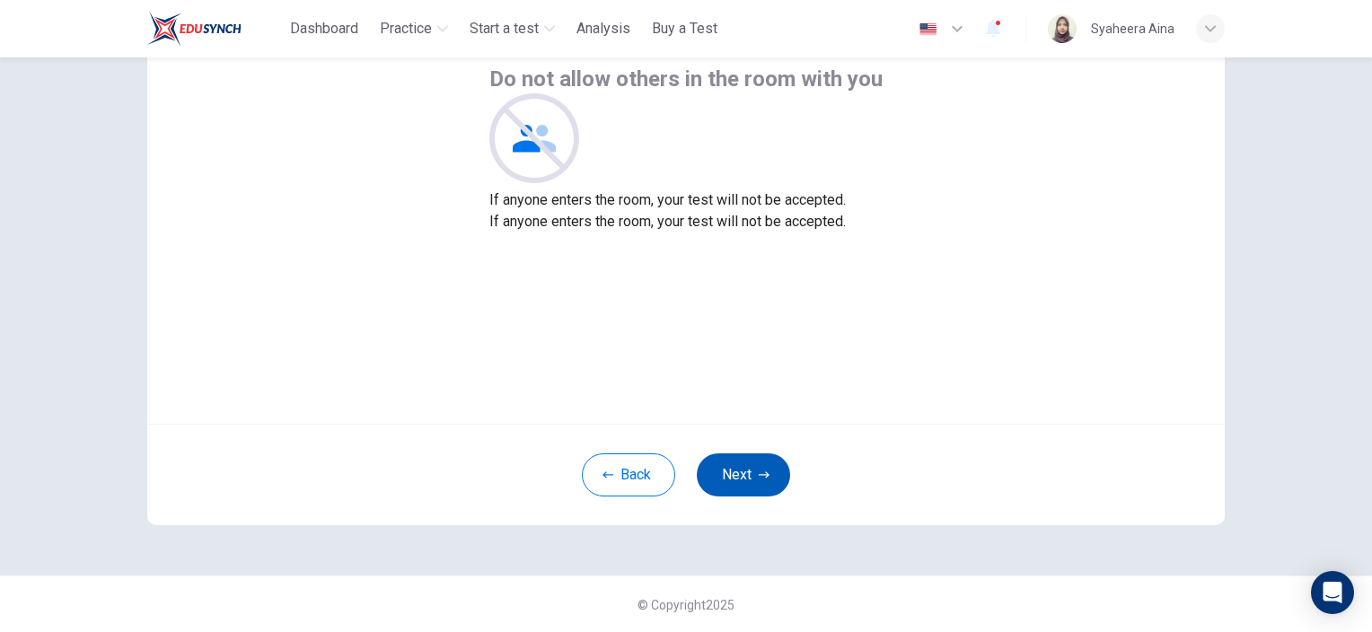
click at [759, 474] on icon "button" at bounding box center [764, 475] width 11 height 6
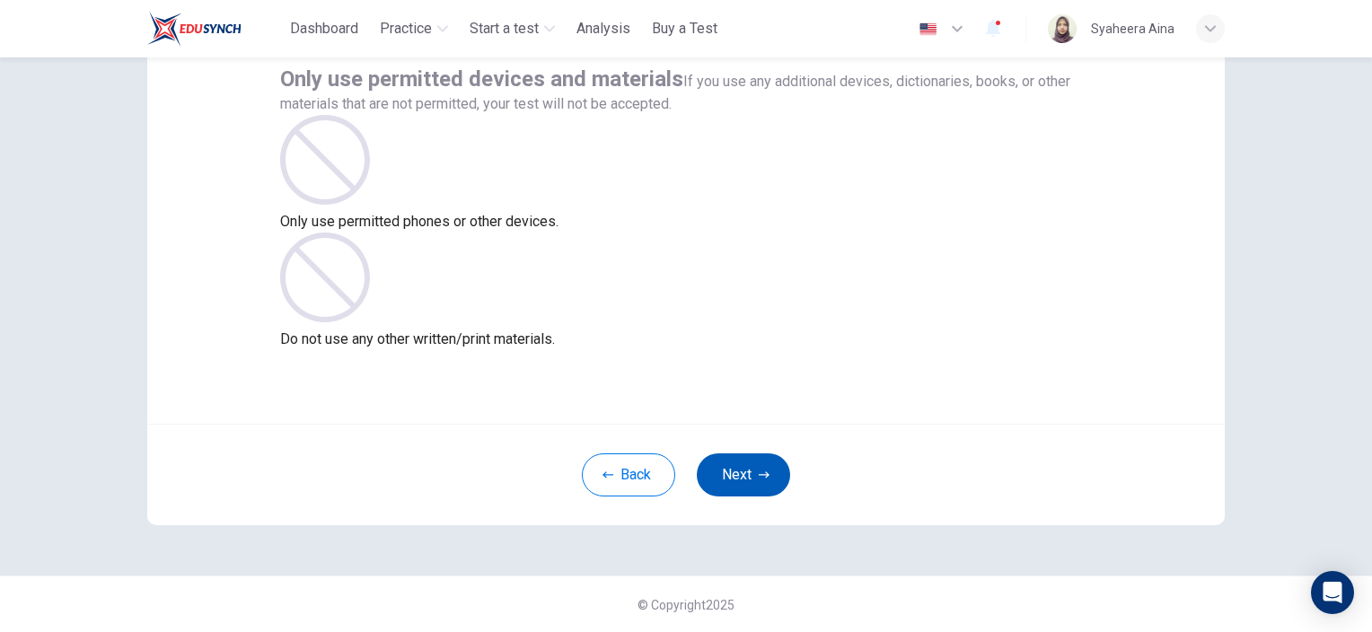
click at [759, 474] on icon "button" at bounding box center [764, 475] width 11 height 6
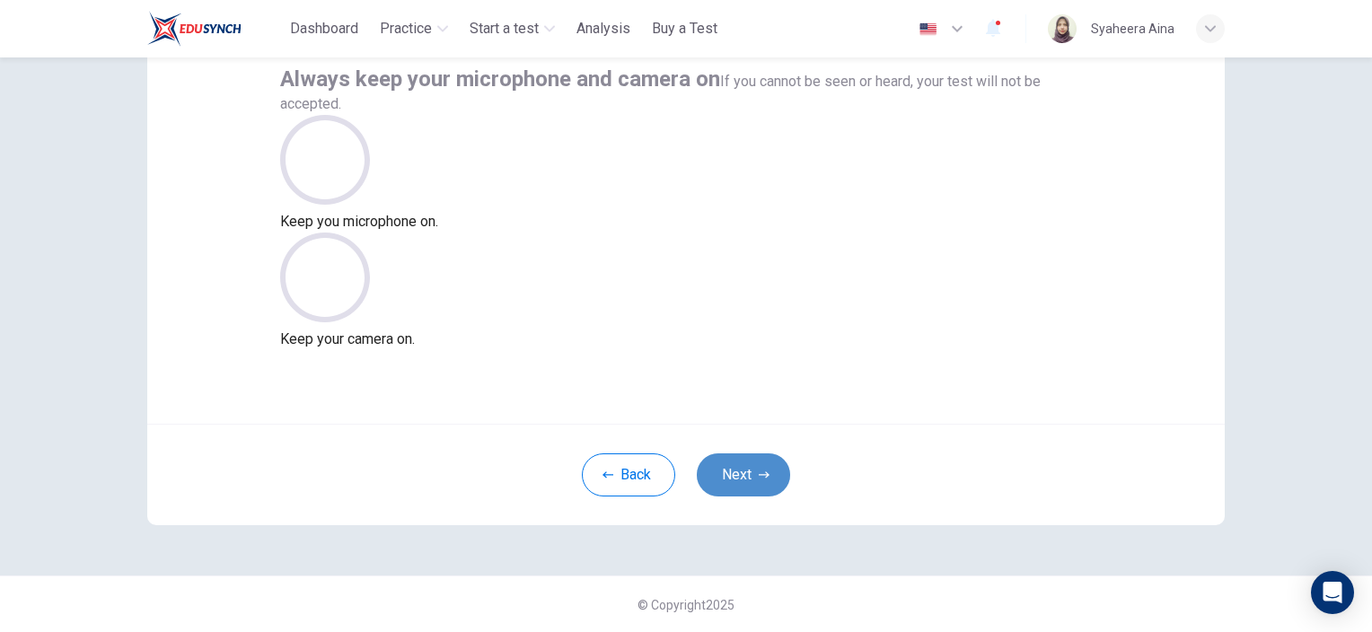
click at [738, 471] on button "Next" at bounding box center [743, 475] width 93 height 43
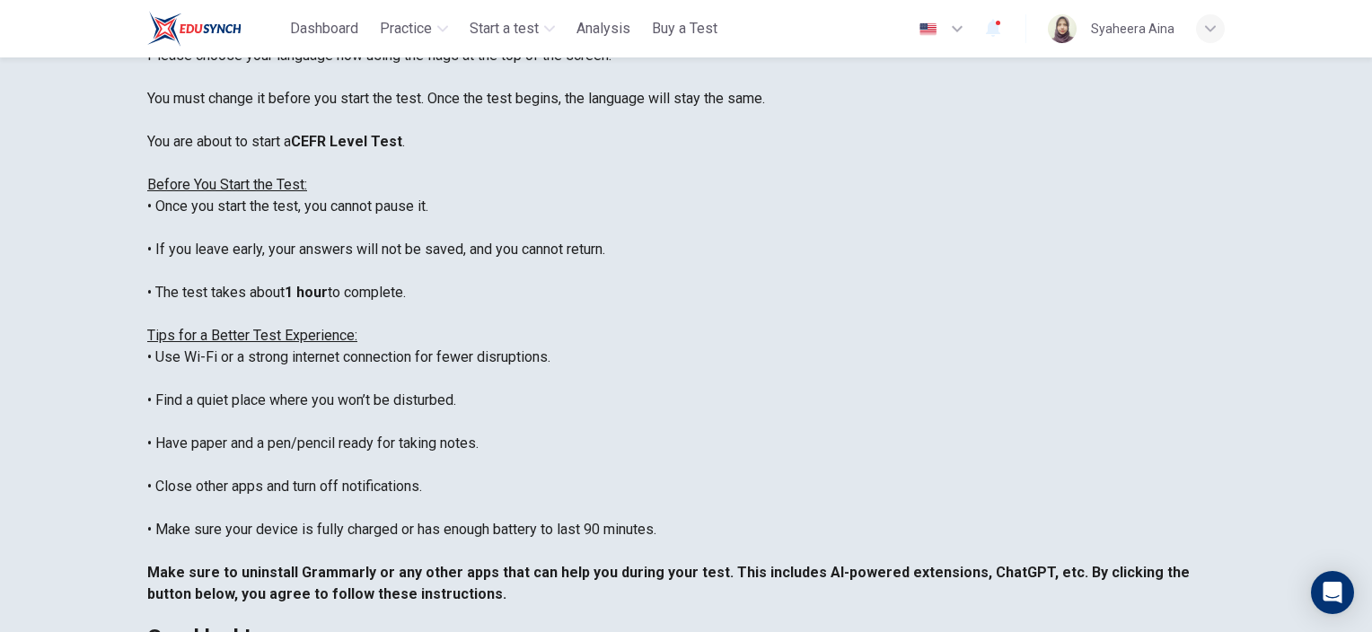
scroll to position [180, 0]
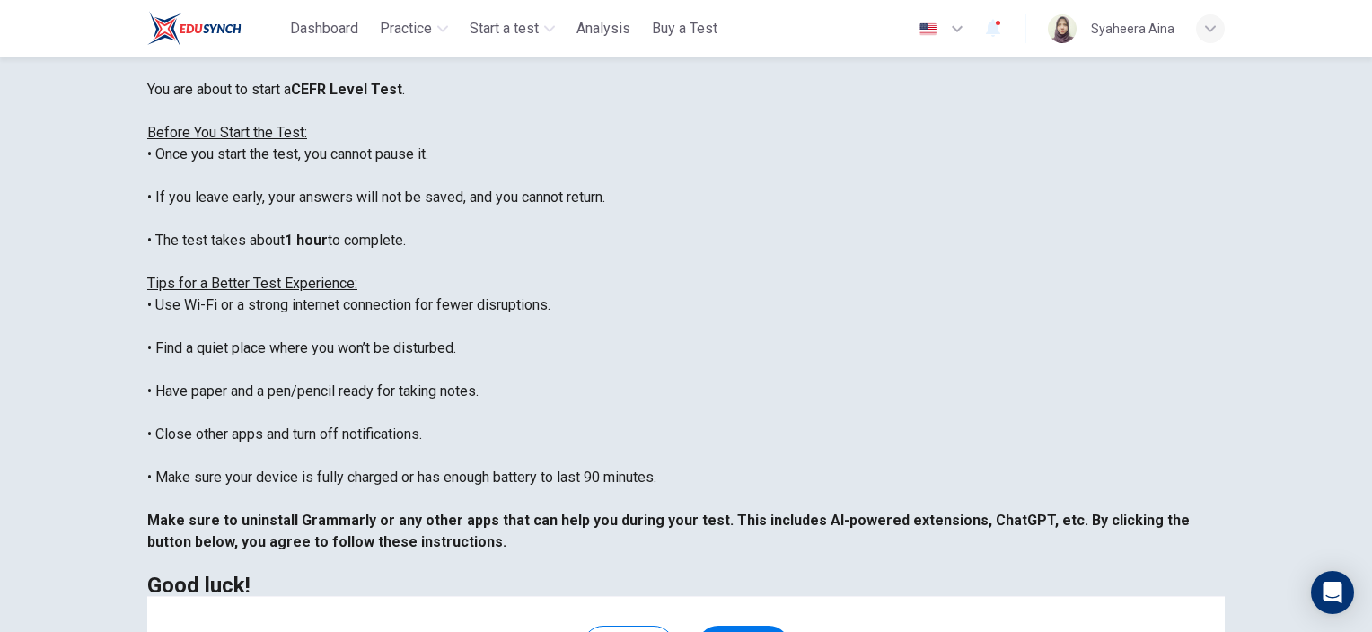
click at [958, 28] on icon "button" at bounding box center [957, 29] width 11 height 6
click at [958, 631] on div at bounding box center [686, 632] width 1372 height 0
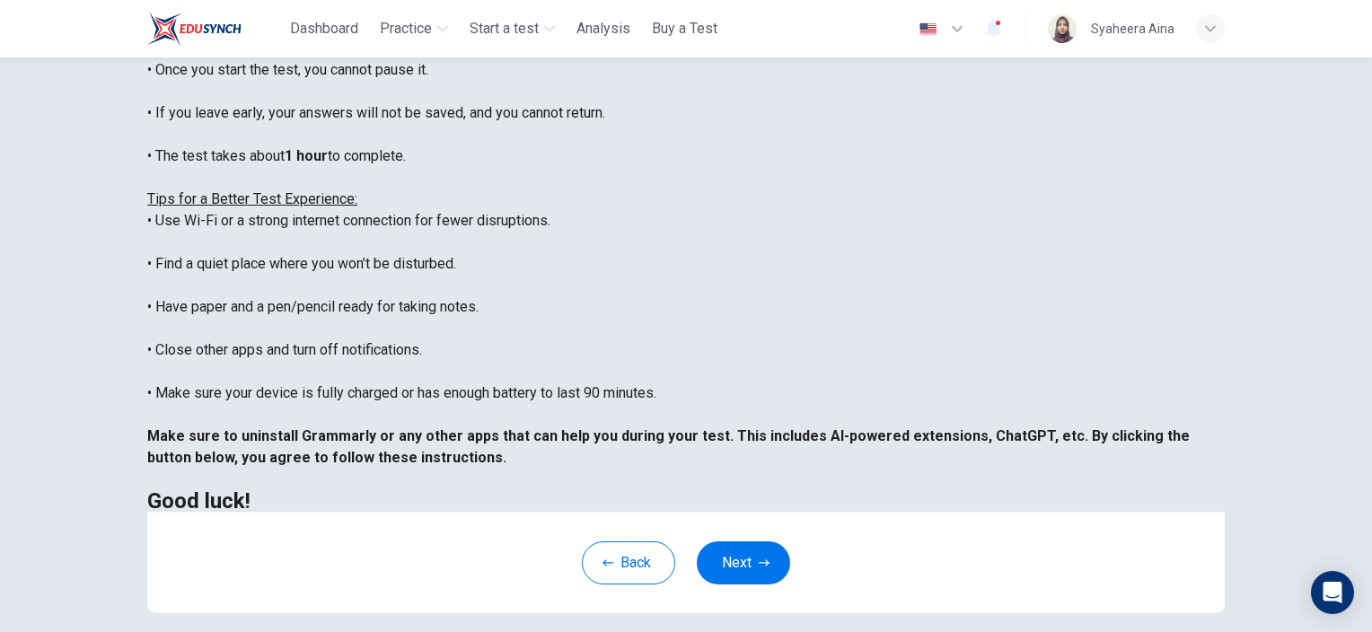
scroll to position [366, 0]
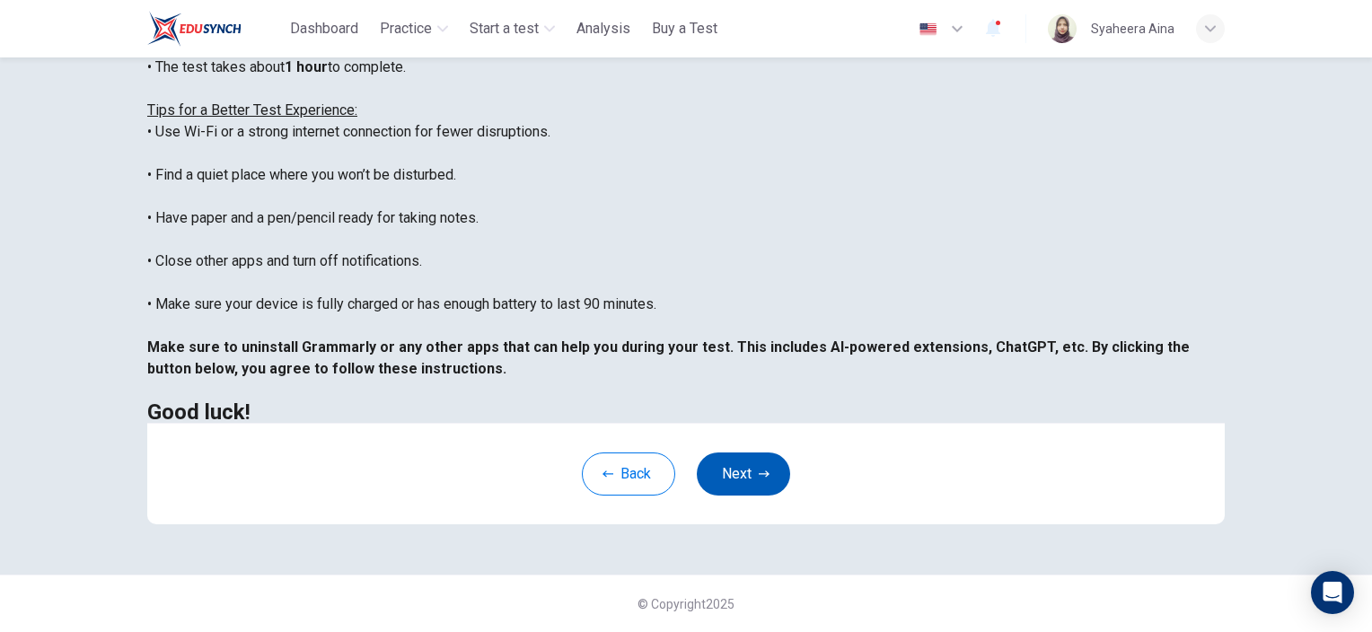
click at [761, 471] on icon "button" at bounding box center [764, 474] width 11 height 11
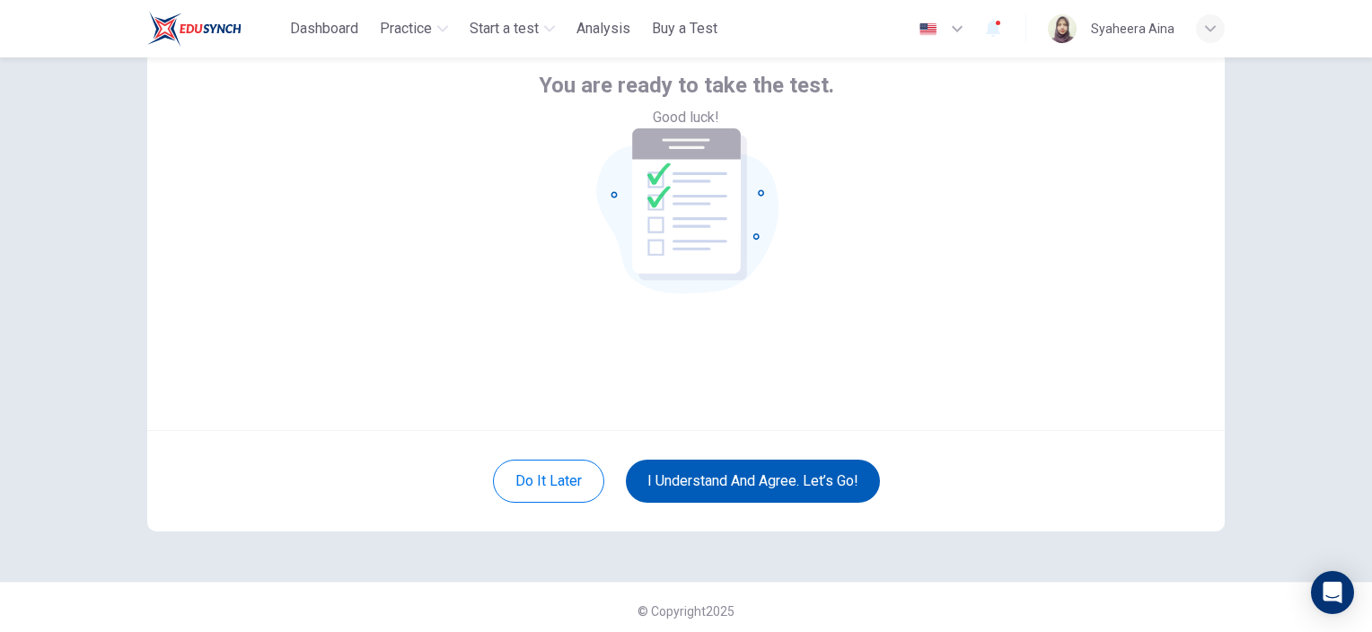
scroll to position [115, 0]
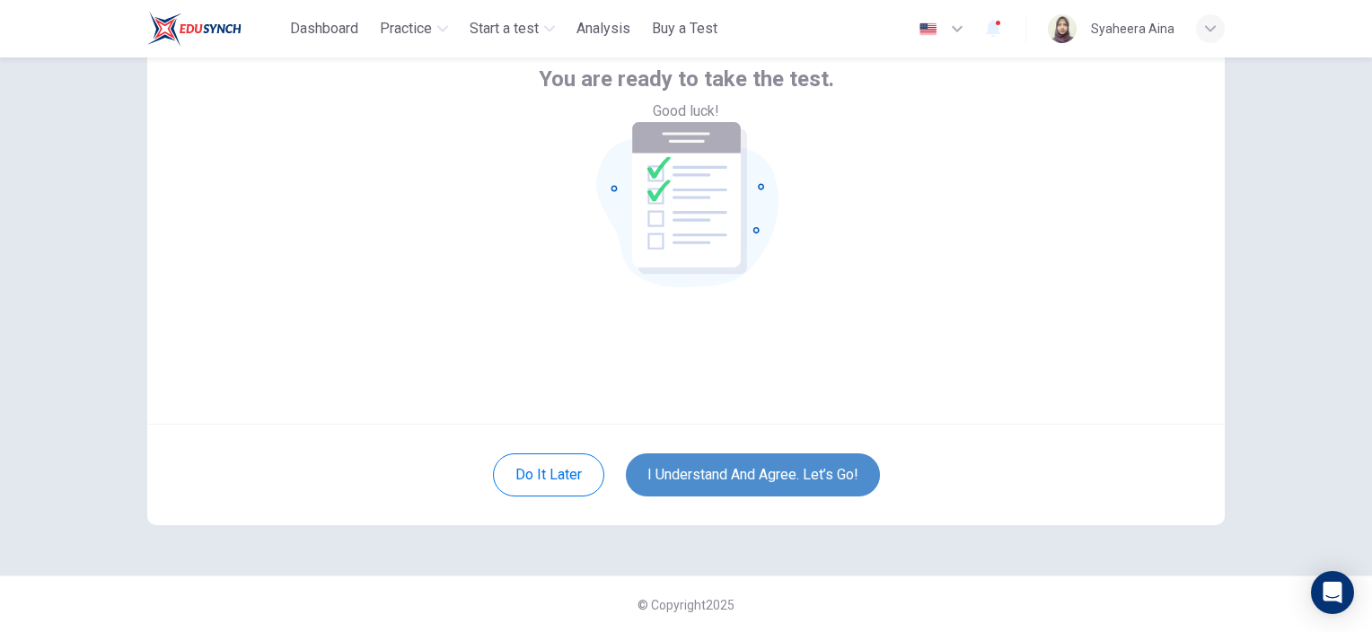
click at [774, 472] on button "I understand and agree. Let’s go!" at bounding box center [753, 475] width 254 height 43
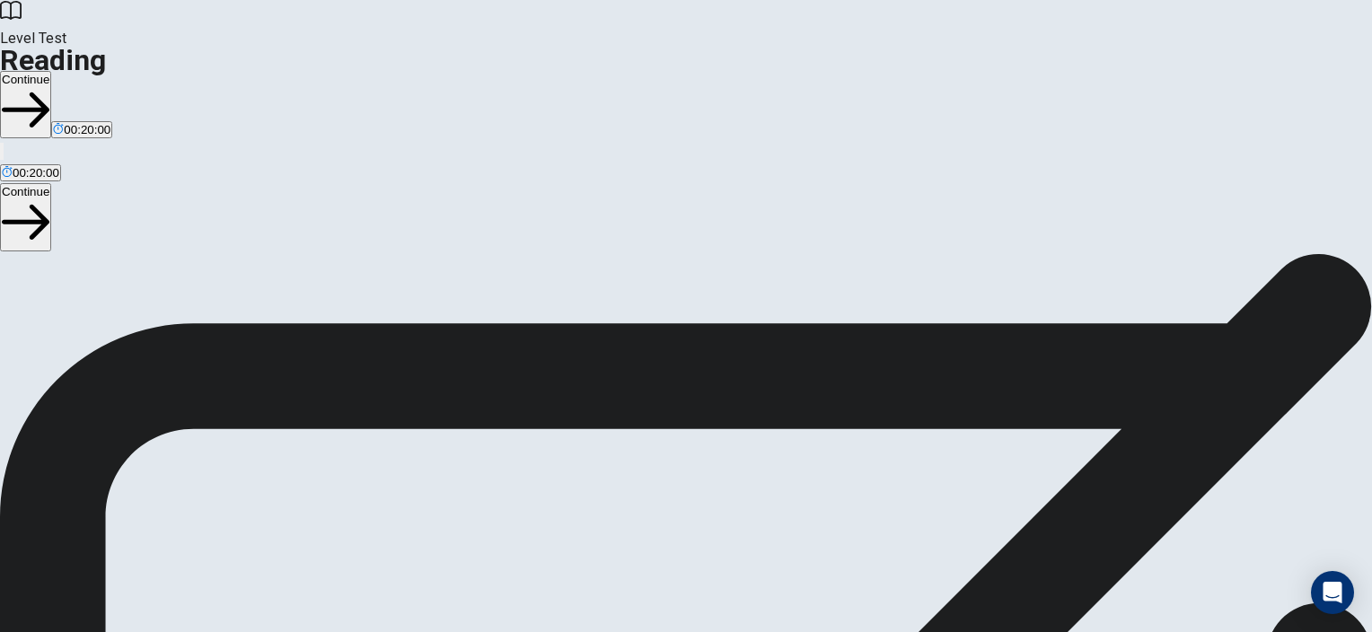
scroll to position [137, 0]
click at [51, 71] on button "Continue" at bounding box center [25, 104] width 51 height 67
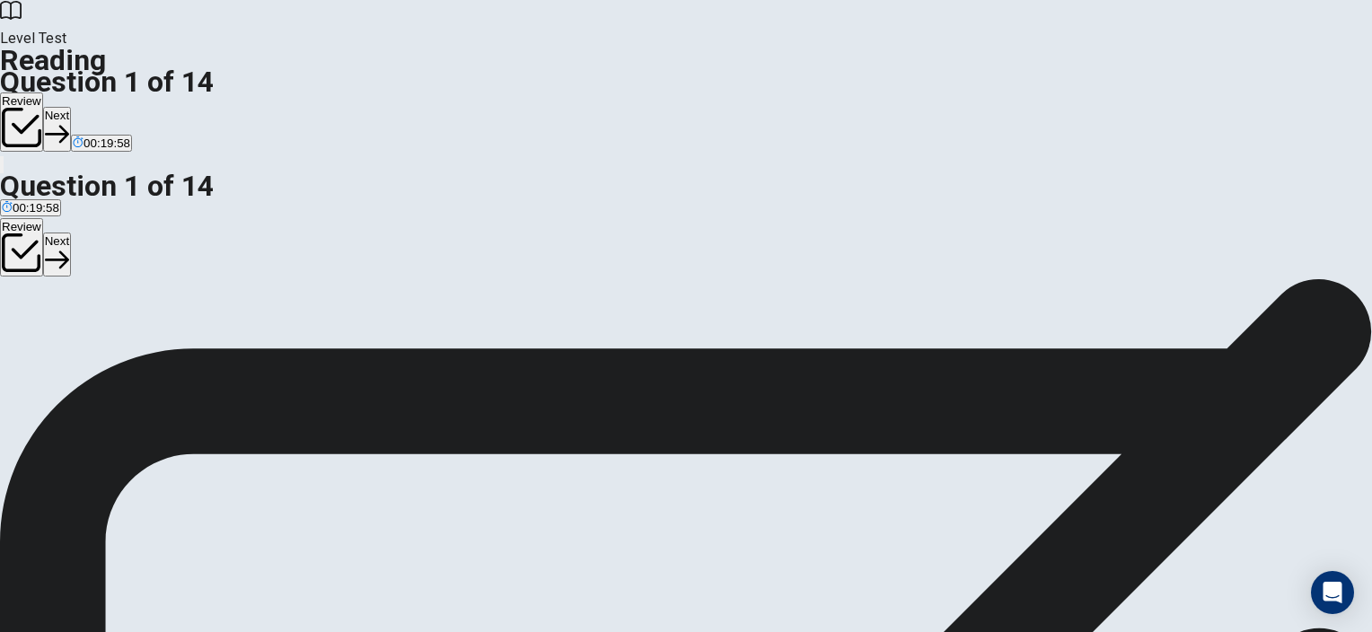
scroll to position [0, 0]
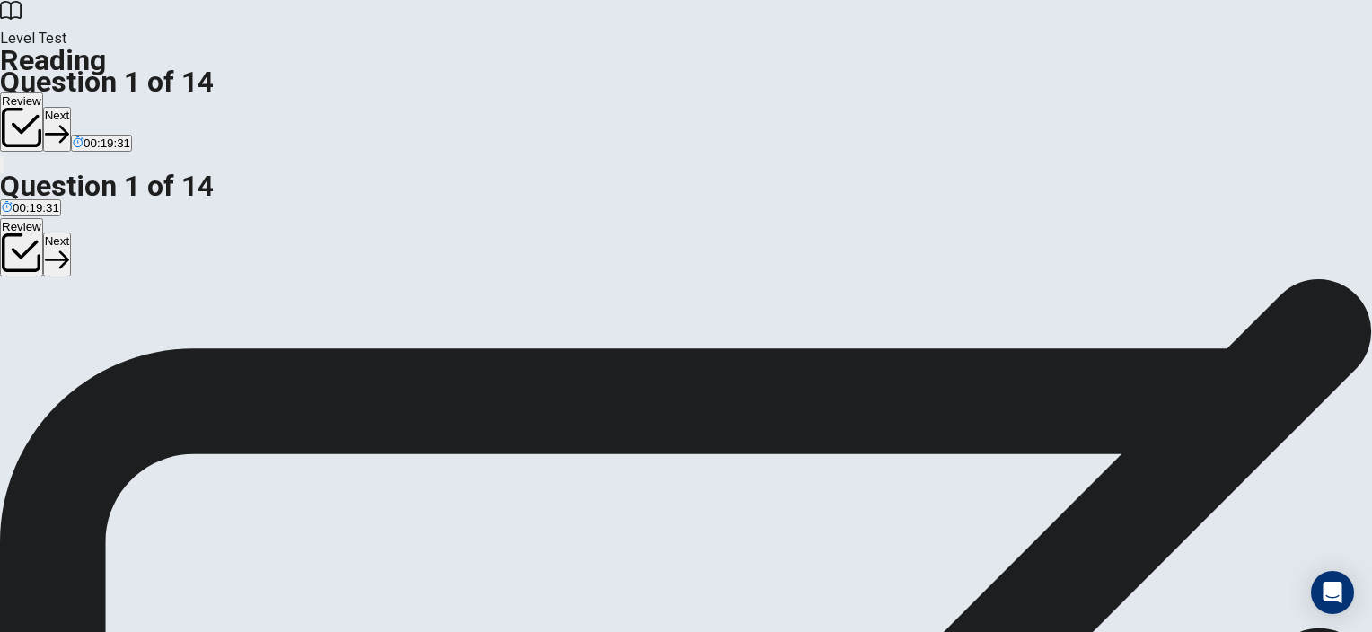
scroll to position [179, 0]
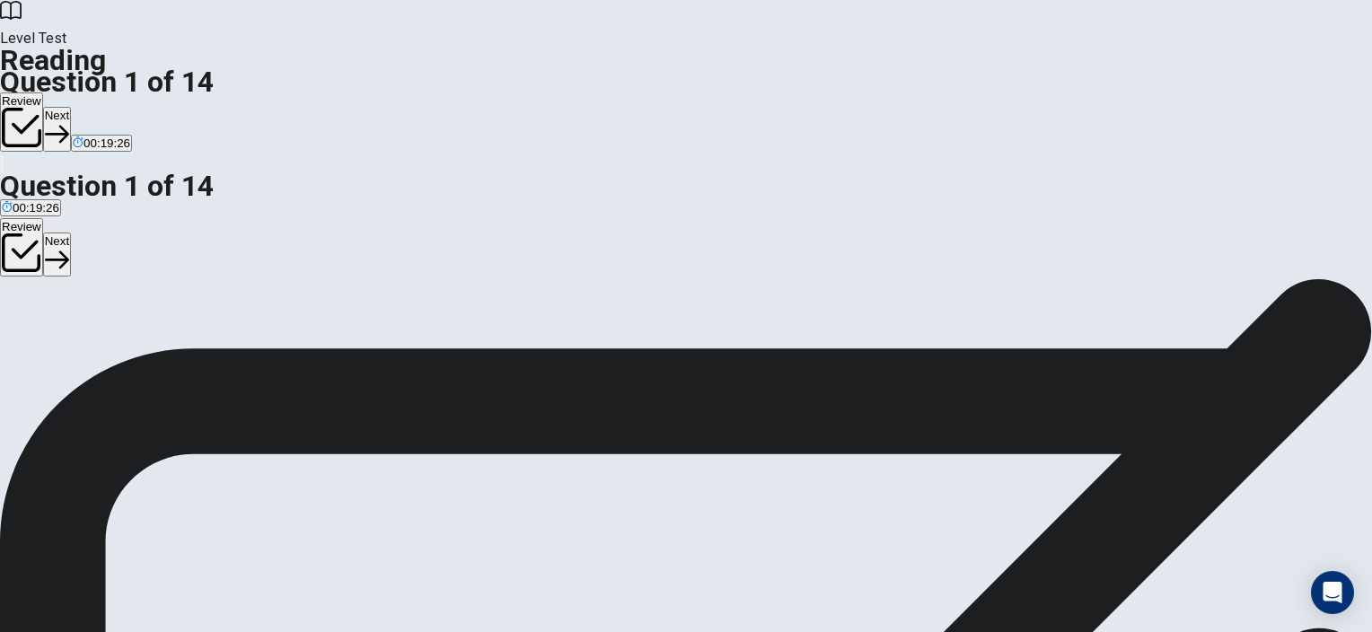
scroll to position [0, 0]
click at [71, 107] on button "Next" at bounding box center [57, 129] width 28 height 44
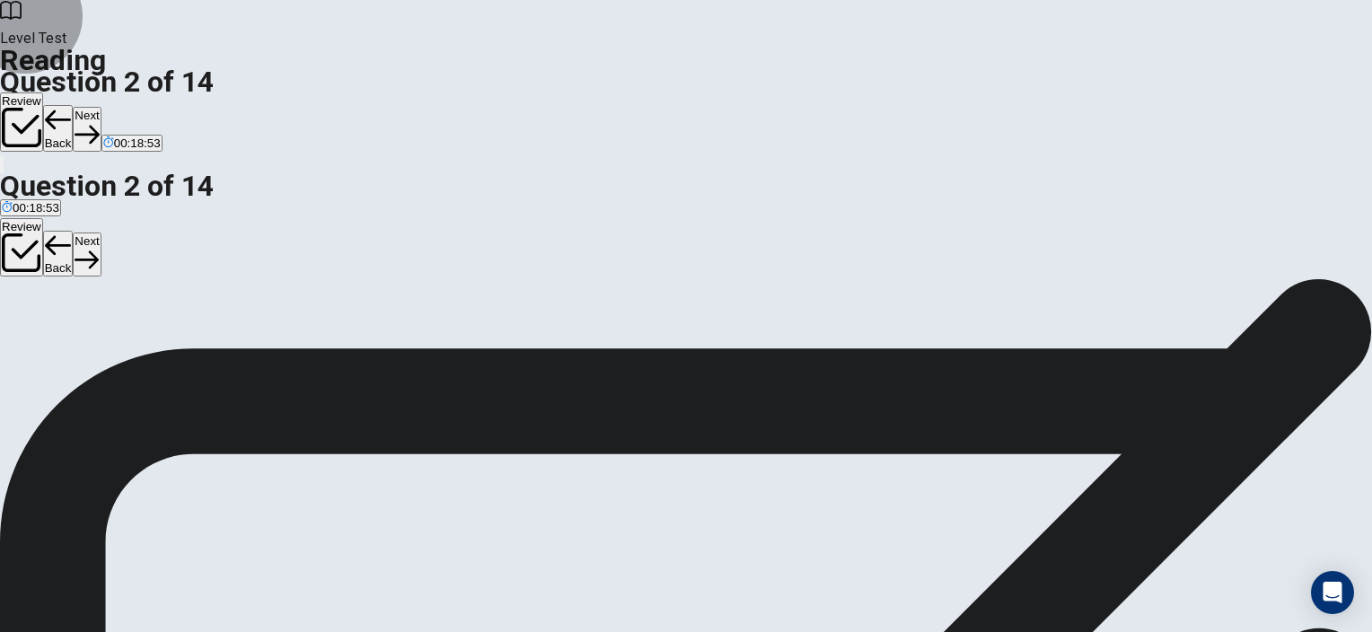
click at [101, 107] on button "Next" at bounding box center [87, 129] width 28 height 44
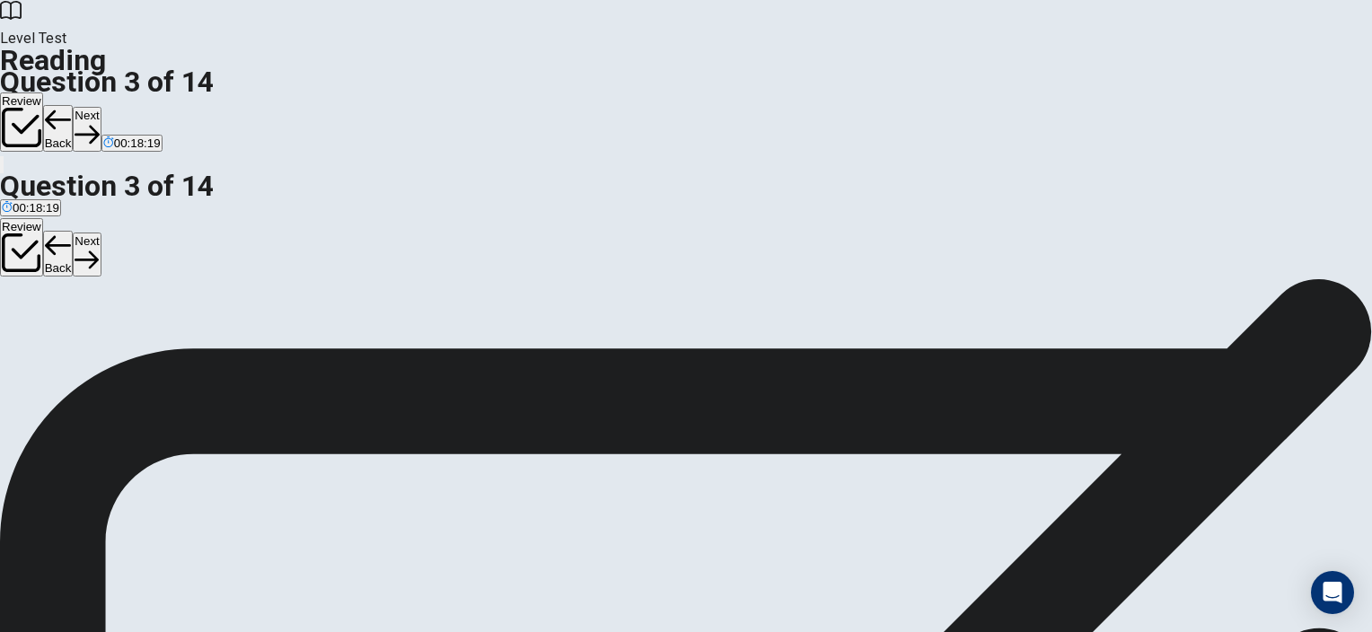
click at [101, 107] on button "Next" at bounding box center [87, 129] width 28 height 44
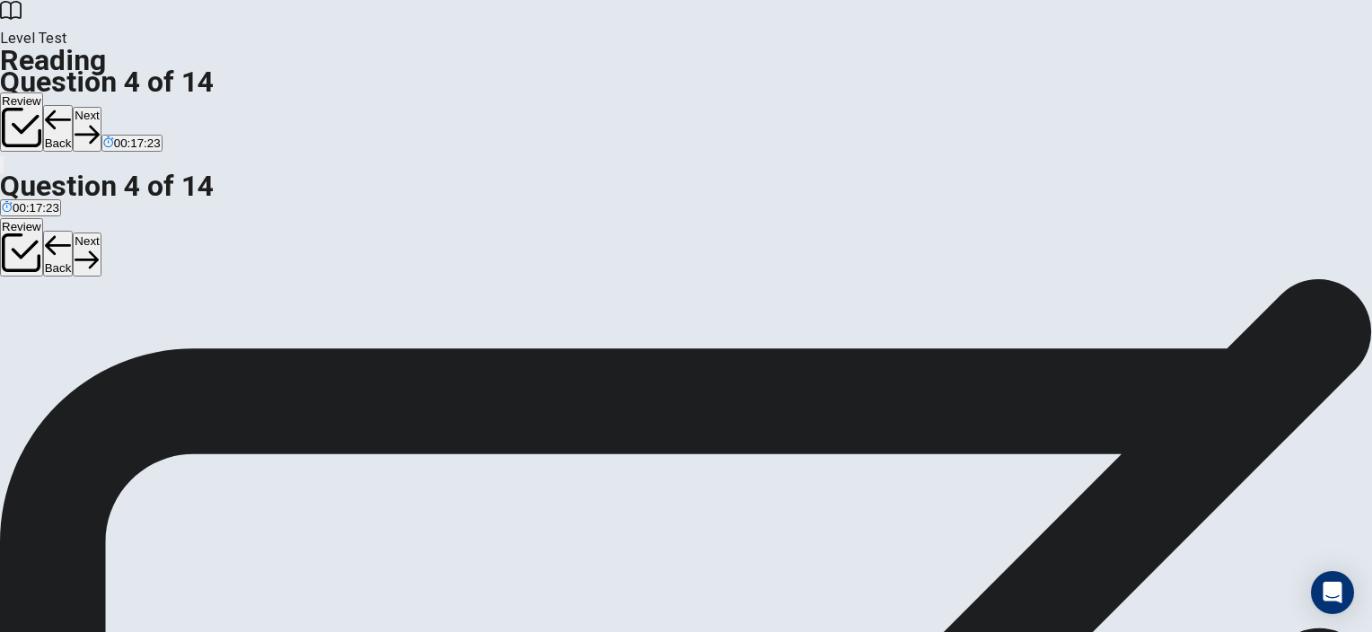
scroll to position [302, 0]
click at [101, 107] on button "Next" at bounding box center [87, 129] width 28 height 44
click at [99, 122] on icon "button" at bounding box center [87, 134] width 24 height 24
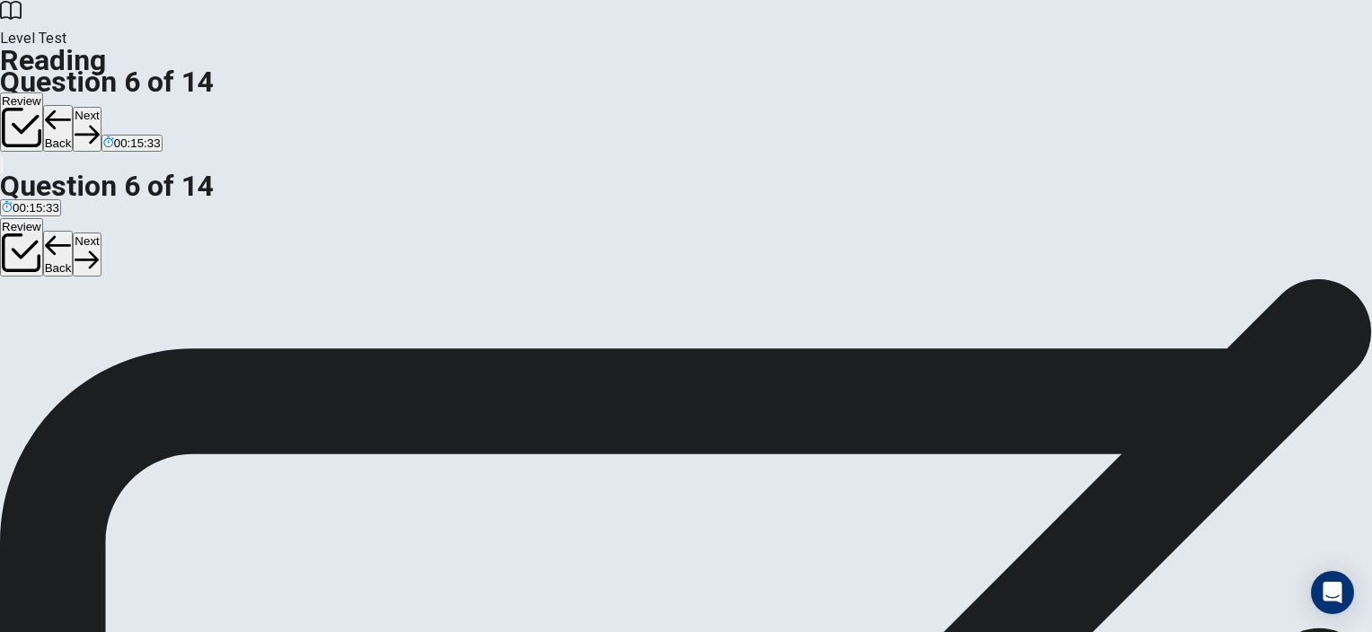
scroll to position [269, 0]
click at [101, 107] on button "Next" at bounding box center [87, 129] width 28 height 44
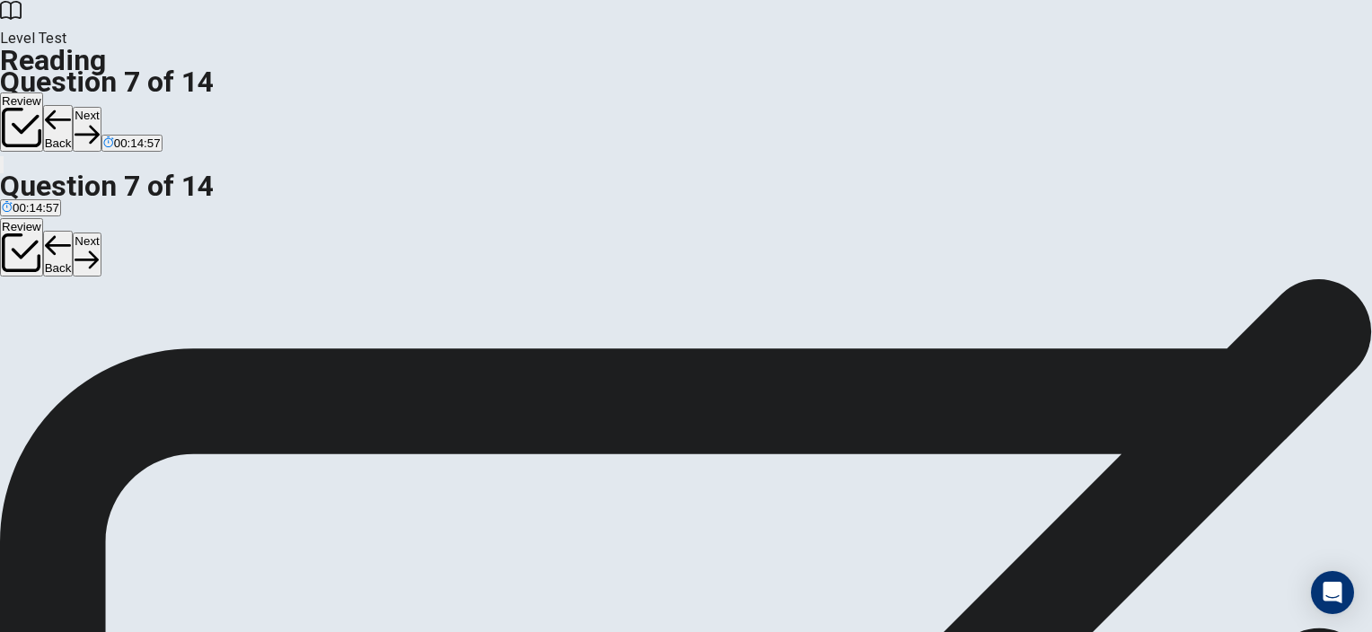
click at [101, 107] on button "Next" at bounding box center [87, 129] width 28 height 44
click at [99, 122] on icon "button" at bounding box center [87, 134] width 24 height 24
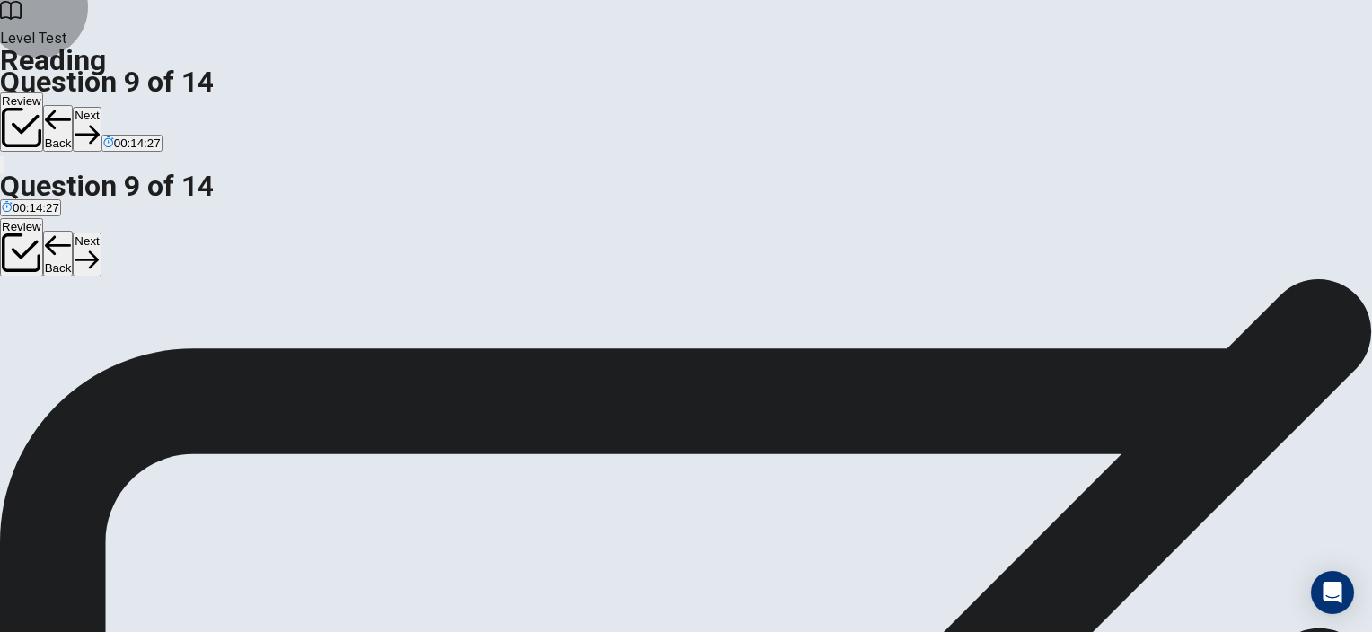
click at [101, 107] on button "Next" at bounding box center [87, 129] width 28 height 44
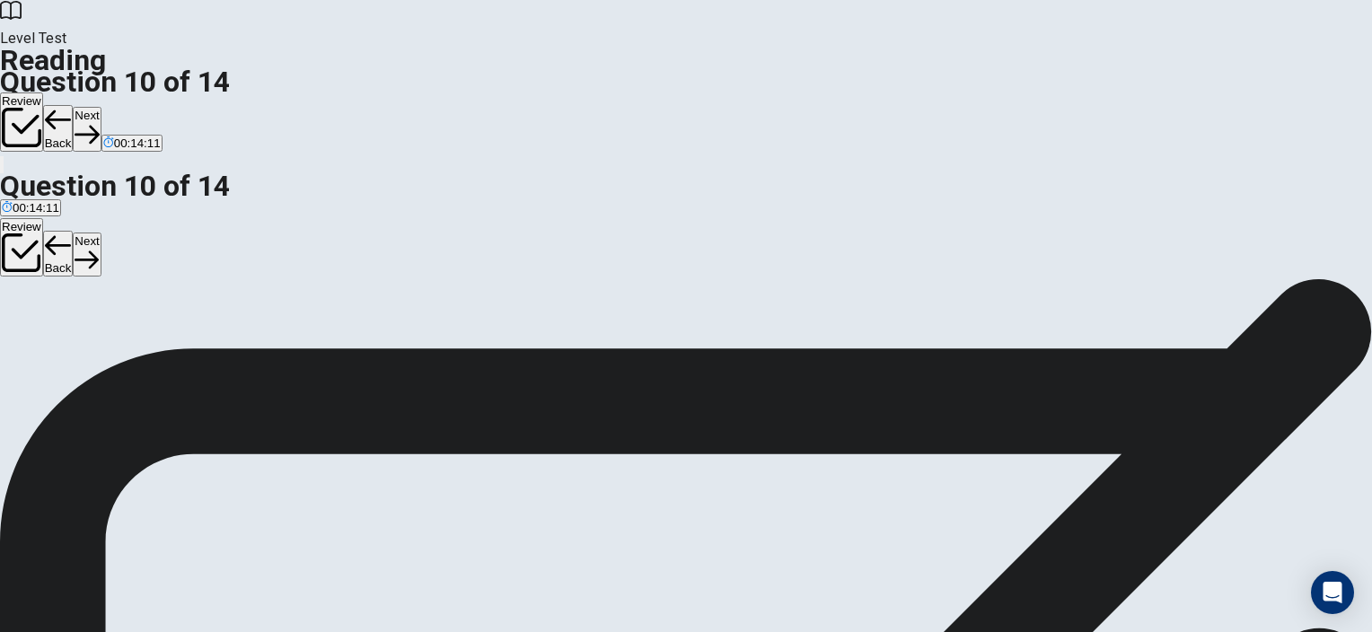
click at [99, 122] on icon "button" at bounding box center [87, 134] width 24 height 24
click at [101, 107] on button "Next" at bounding box center [87, 129] width 28 height 44
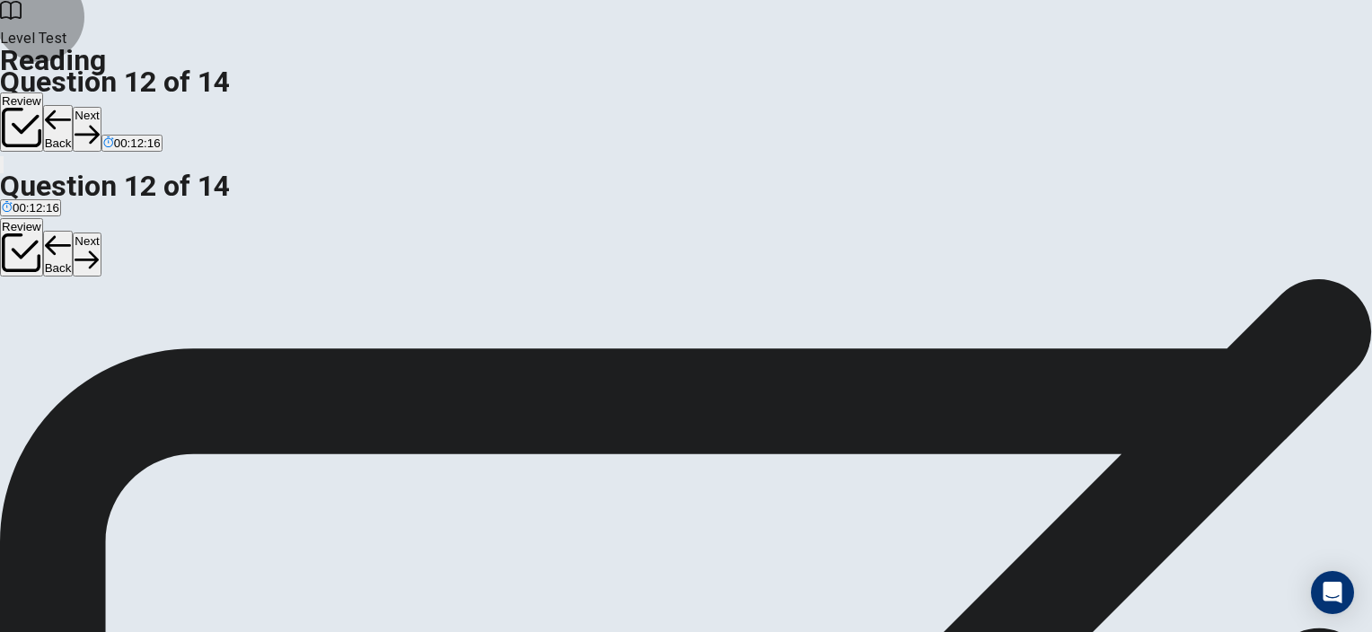
click at [101, 107] on button "Next" at bounding box center [87, 129] width 28 height 44
drag, startPoint x: 266, startPoint y: 320, endPoint x: 600, endPoint y: 323, distance: 334.1
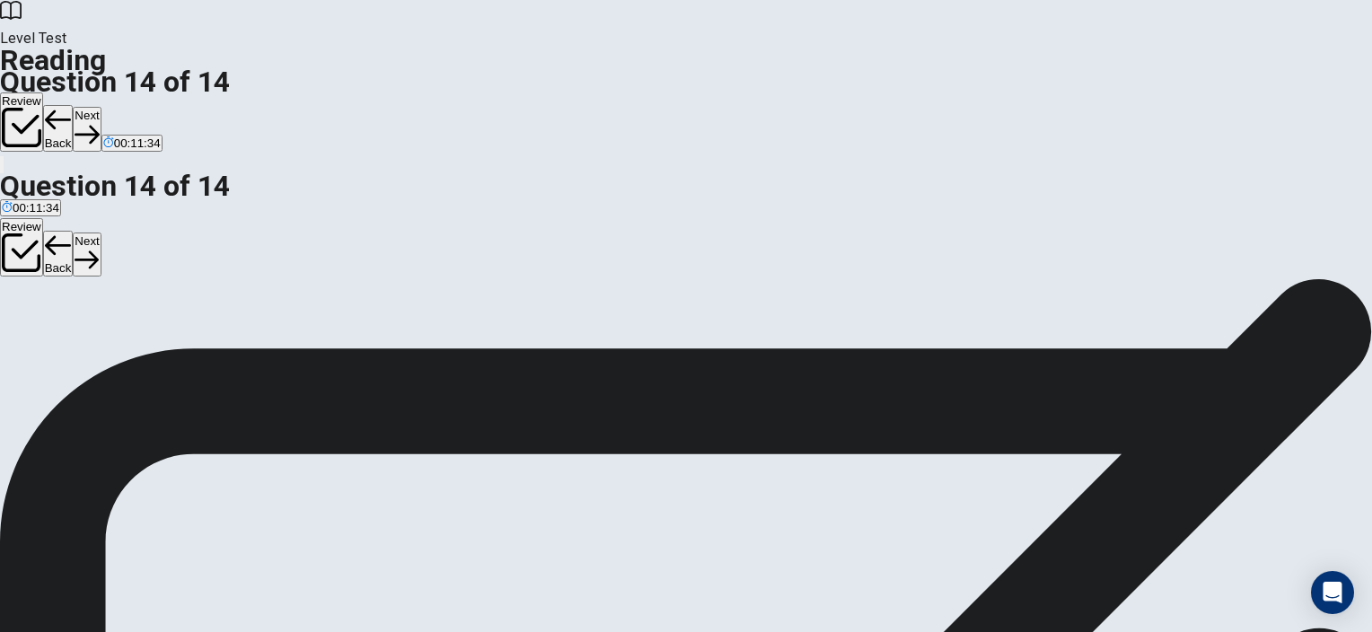
scroll to position [179, 0]
drag, startPoint x: 299, startPoint y: 305, endPoint x: 984, endPoint y: 259, distance: 686.9
drag, startPoint x: 248, startPoint y: 376, endPoint x: 562, endPoint y: 308, distance: 321.7
drag, startPoint x: 275, startPoint y: 370, endPoint x: 1002, endPoint y: 317, distance: 729.4
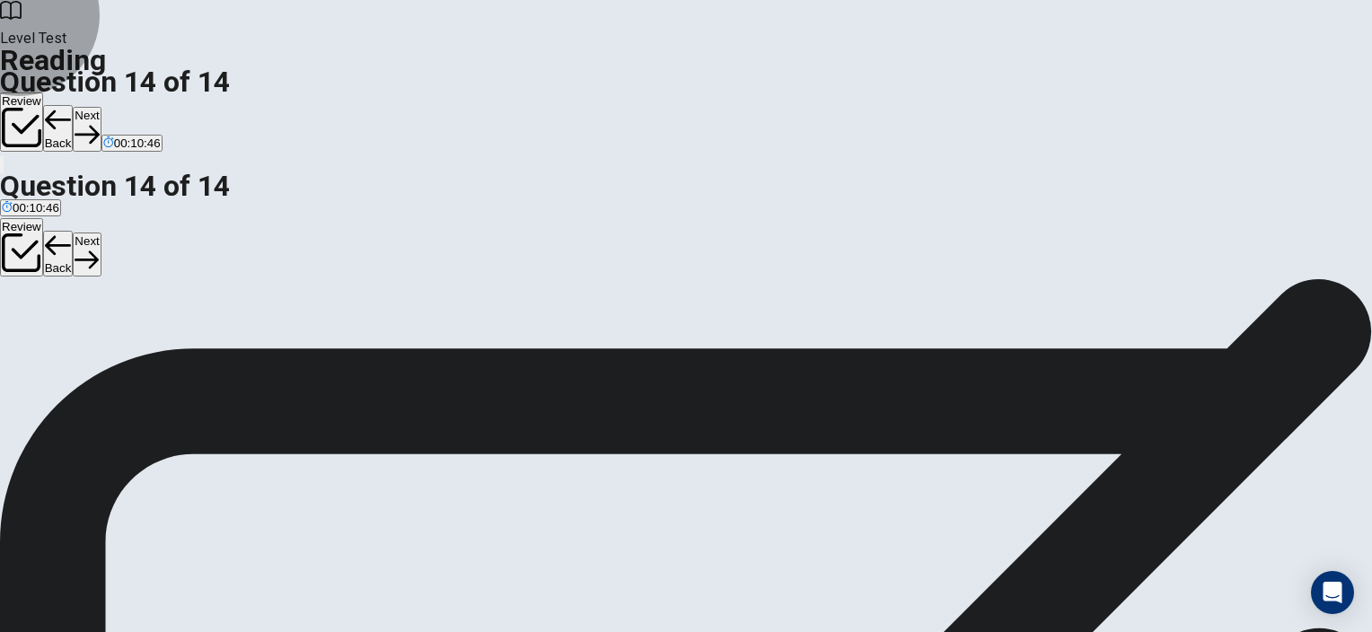
click at [101, 107] on button "Next" at bounding box center [87, 129] width 28 height 44
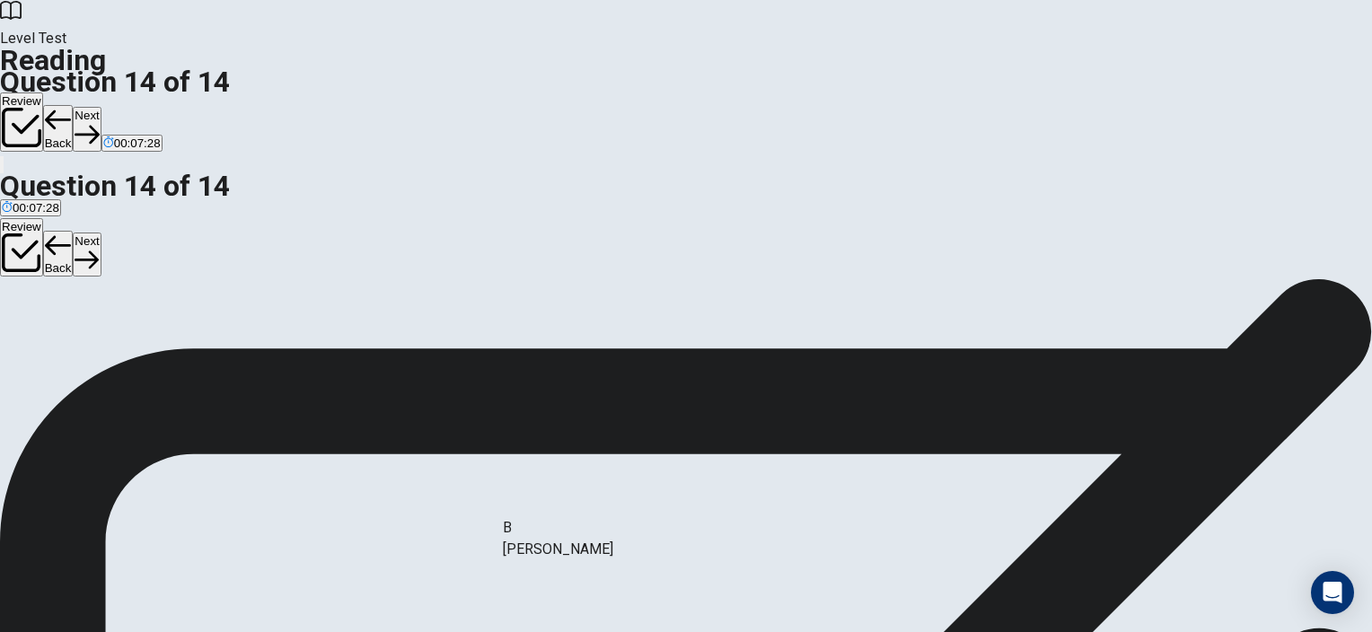
drag, startPoint x: 286, startPoint y: 410, endPoint x: 614, endPoint y: 542, distance: 354.6
drag, startPoint x: 635, startPoint y: 328, endPoint x: 363, endPoint y: 282, distance: 276.0
drag, startPoint x: 292, startPoint y: 471, endPoint x: 583, endPoint y: 470, distance: 291.0
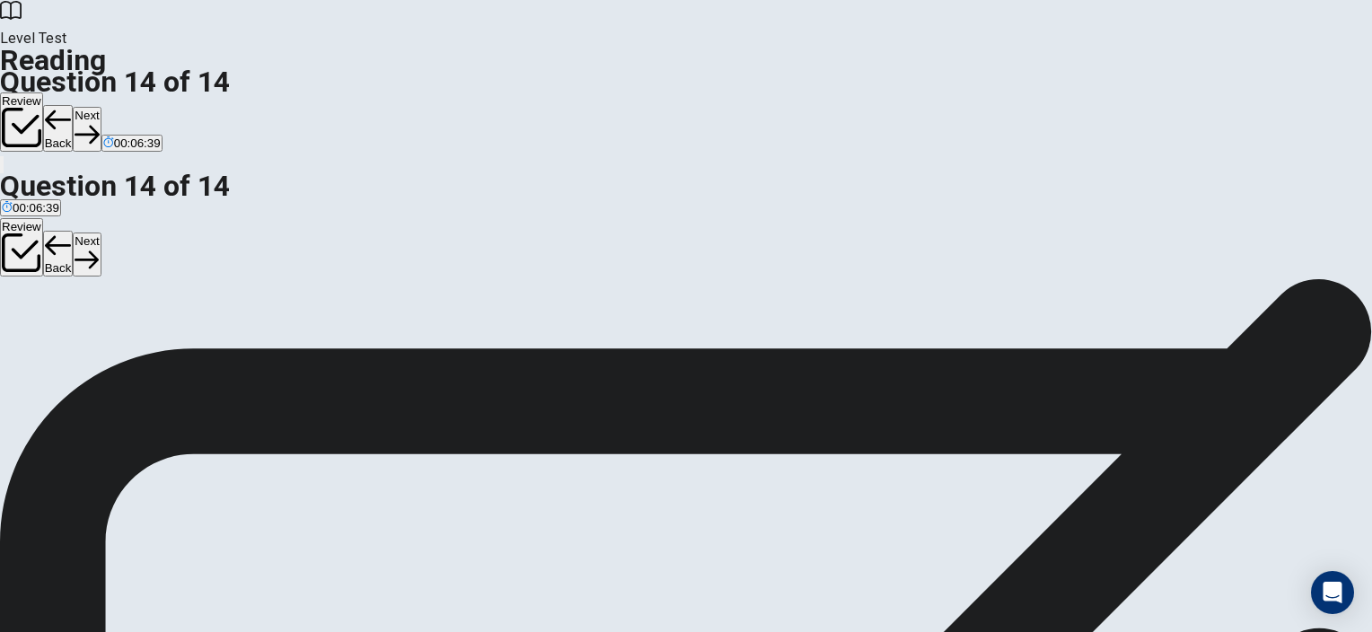
scroll to position [0, 0]
click at [43, 93] on button "Review" at bounding box center [21, 122] width 43 height 59
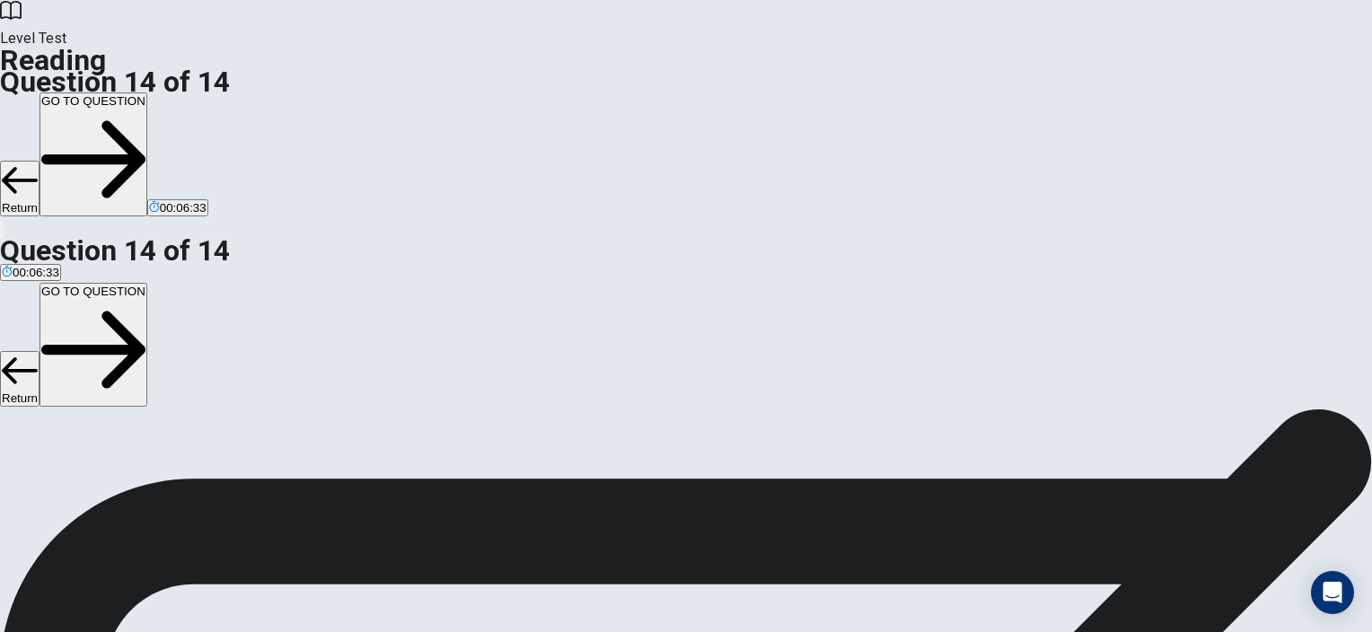
scroll to position [184, 0]
click at [147, 93] on button "GO TO QUESTION" at bounding box center [94, 155] width 108 height 124
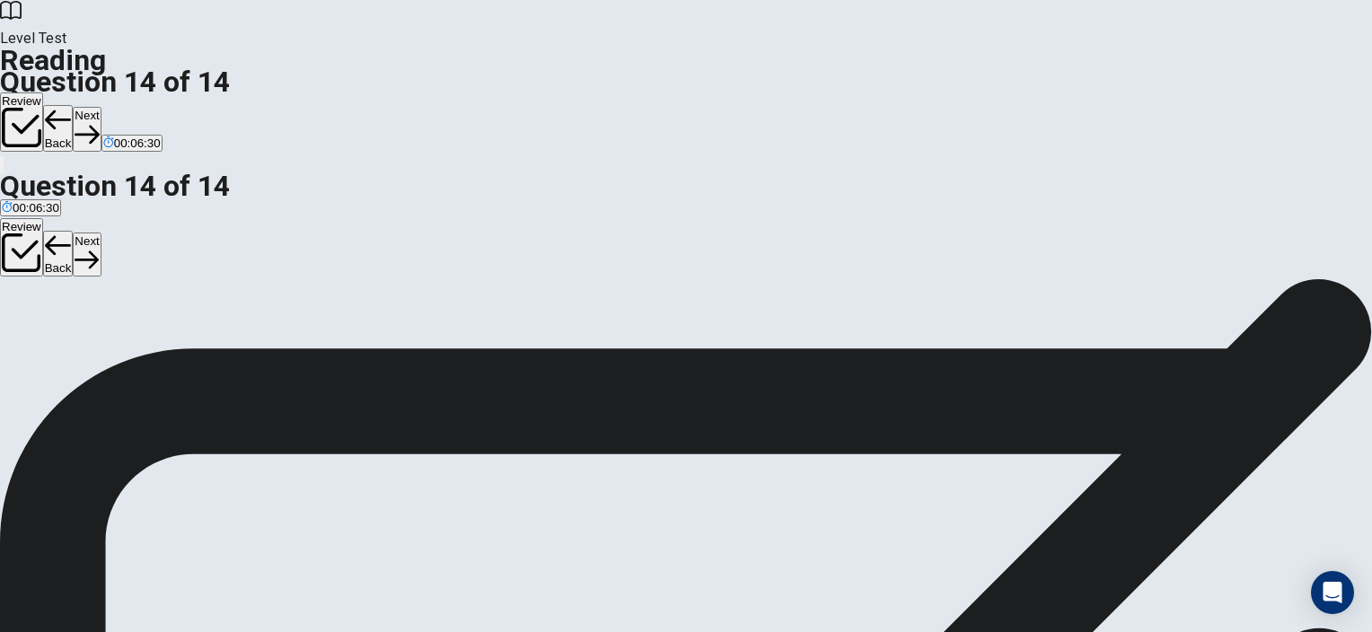
scroll to position [0, 0]
click at [74, 105] on button "Back" at bounding box center [58, 128] width 31 height 47
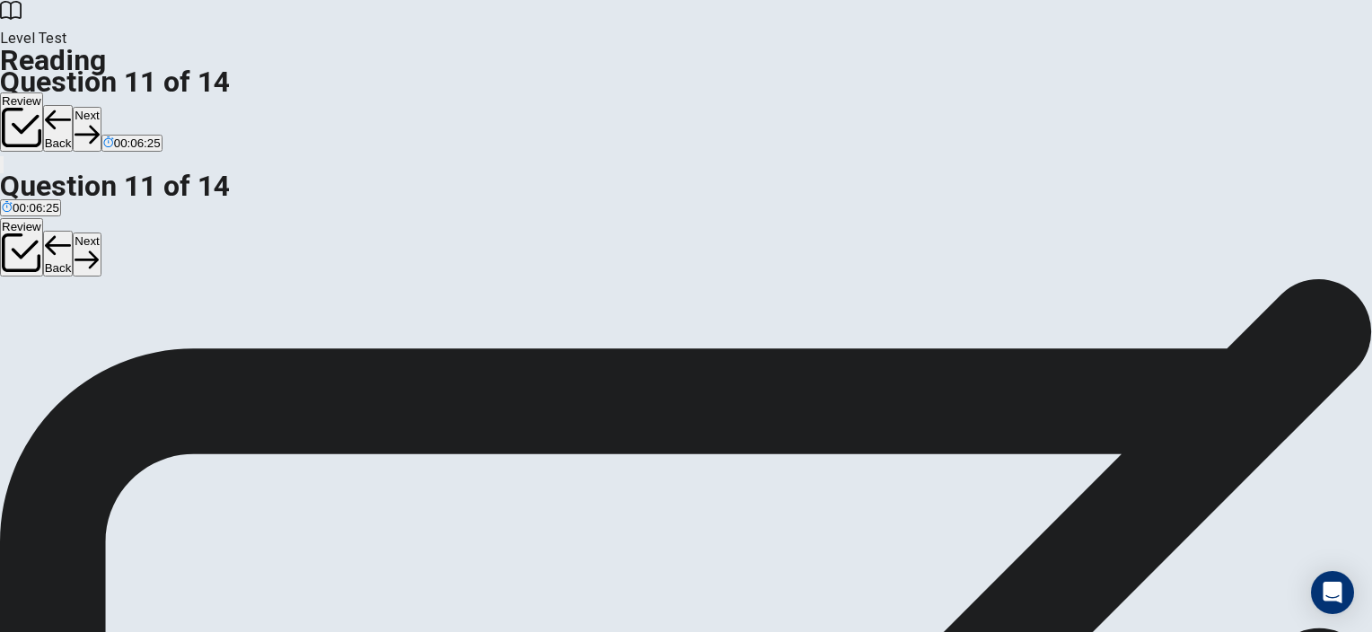
click at [74, 105] on button "Back" at bounding box center [58, 128] width 31 height 47
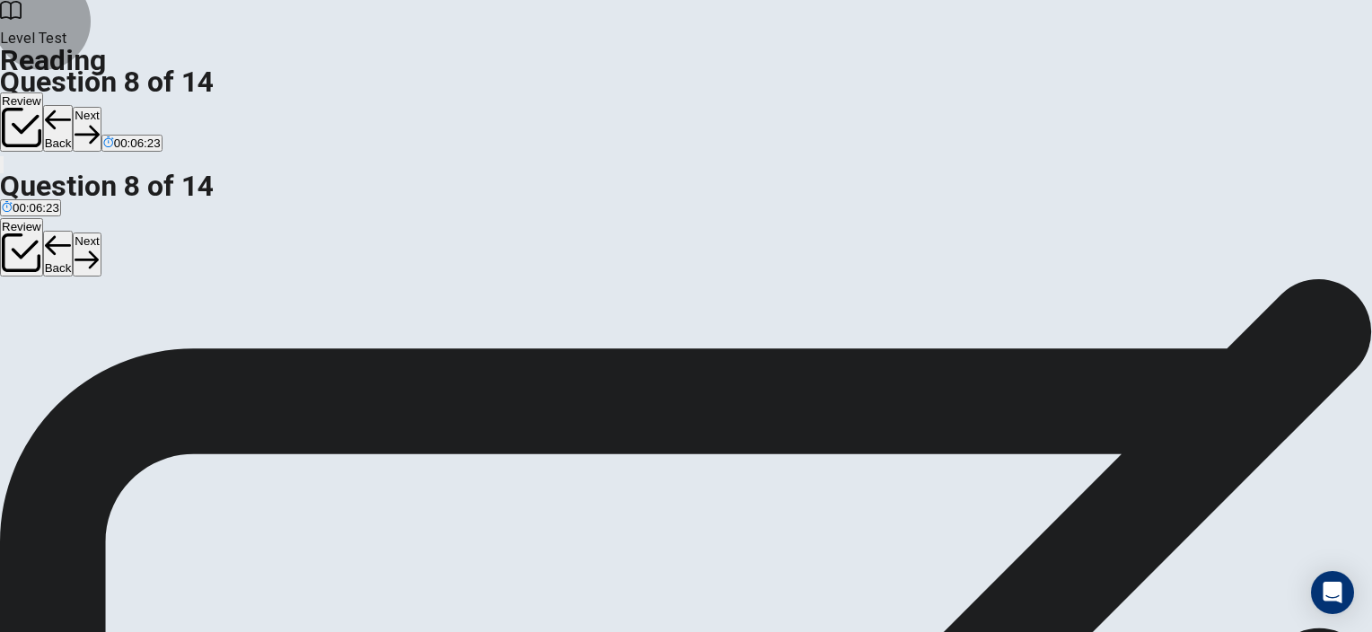
scroll to position [302, 0]
click at [74, 105] on button "Back" at bounding box center [58, 128] width 31 height 47
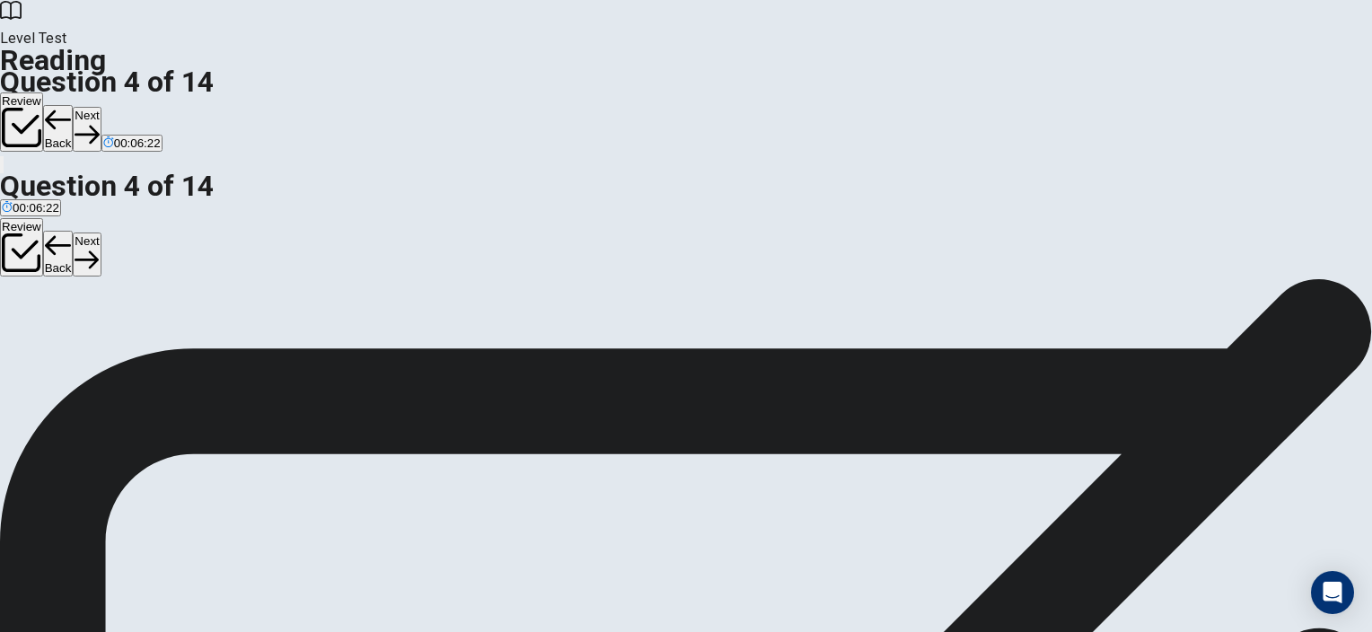
click at [74, 105] on button "Back" at bounding box center [58, 128] width 31 height 47
click at [43, 93] on button "Review" at bounding box center [21, 122] width 43 height 59
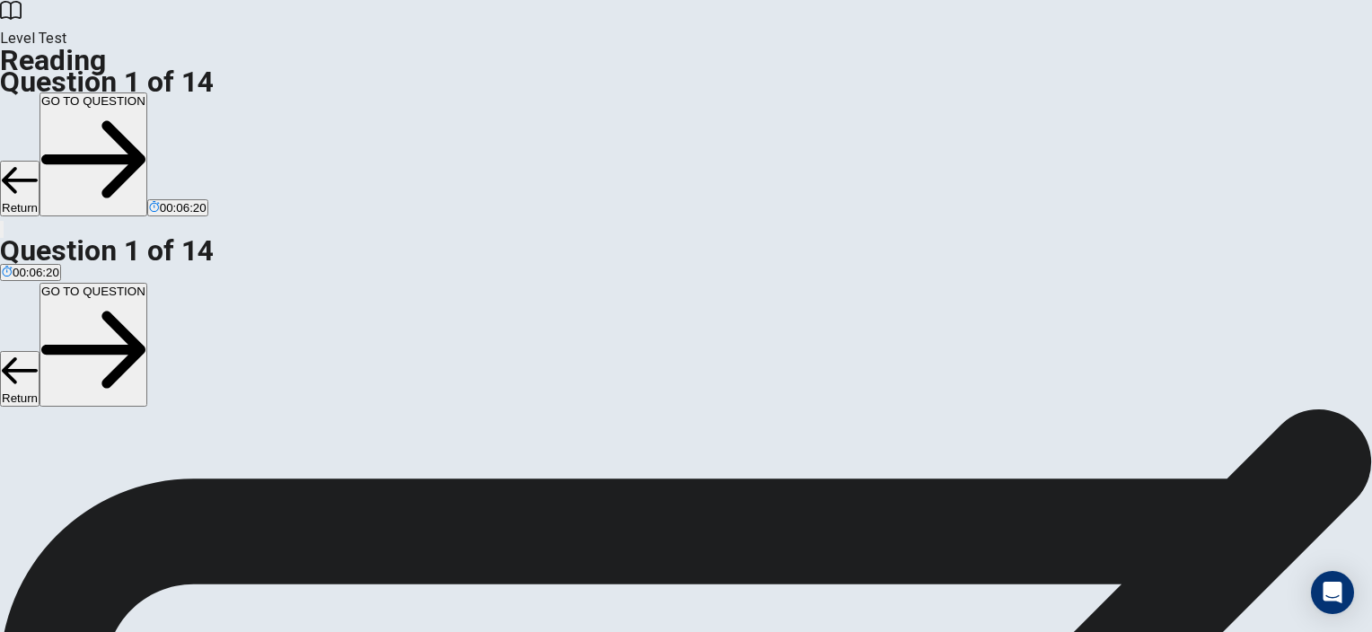
scroll to position [274, 0]
click at [147, 93] on button "GO TO QUESTION" at bounding box center [94, 155] width 108 height 124
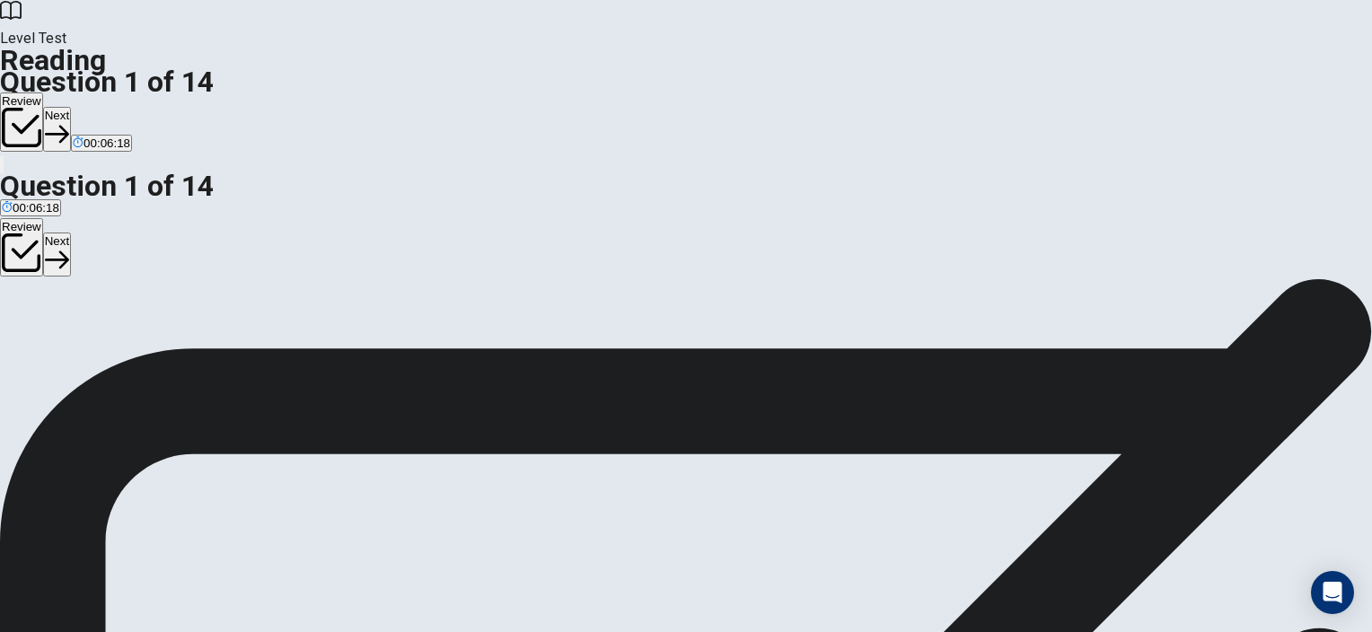
scroll to position [0, 0]
click at [71, 107] on button "Next" at bounding box center [57, 129] width 28 height 44
click at [101, 107] on button "Next" at bounding box center [87, 129] width 28 height 44
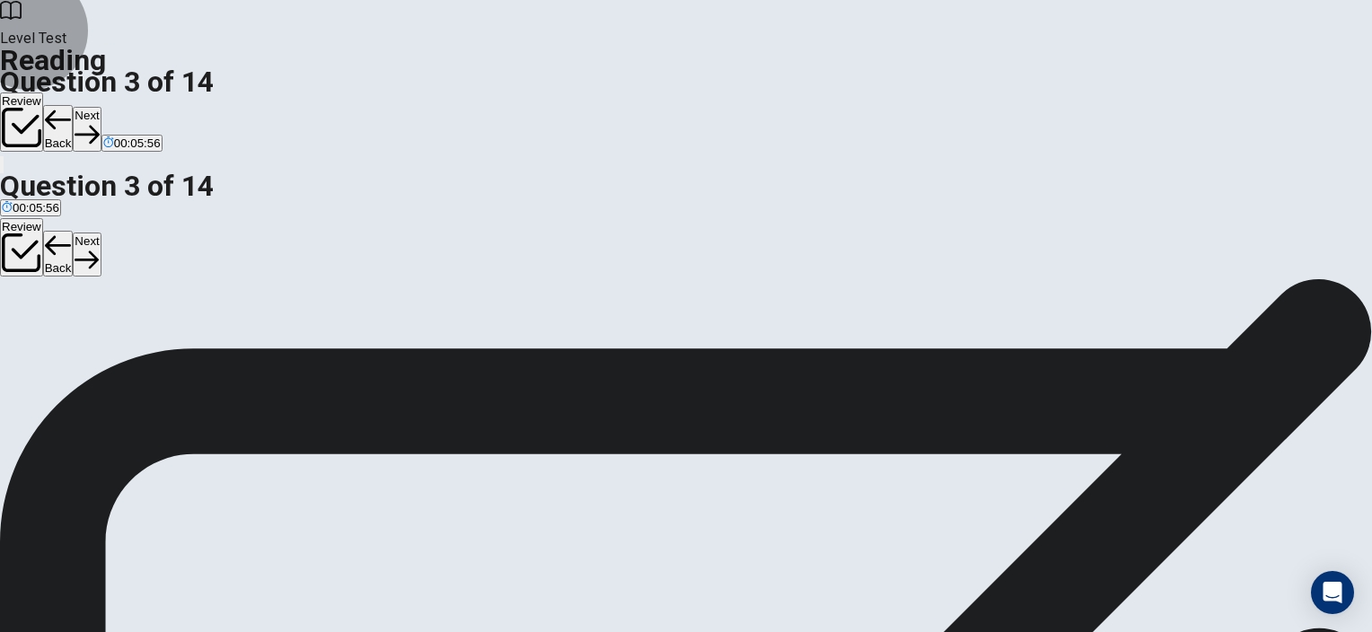
click at [101, 107] on button "Next" at bounding box center [87, 129] width 28 height 44
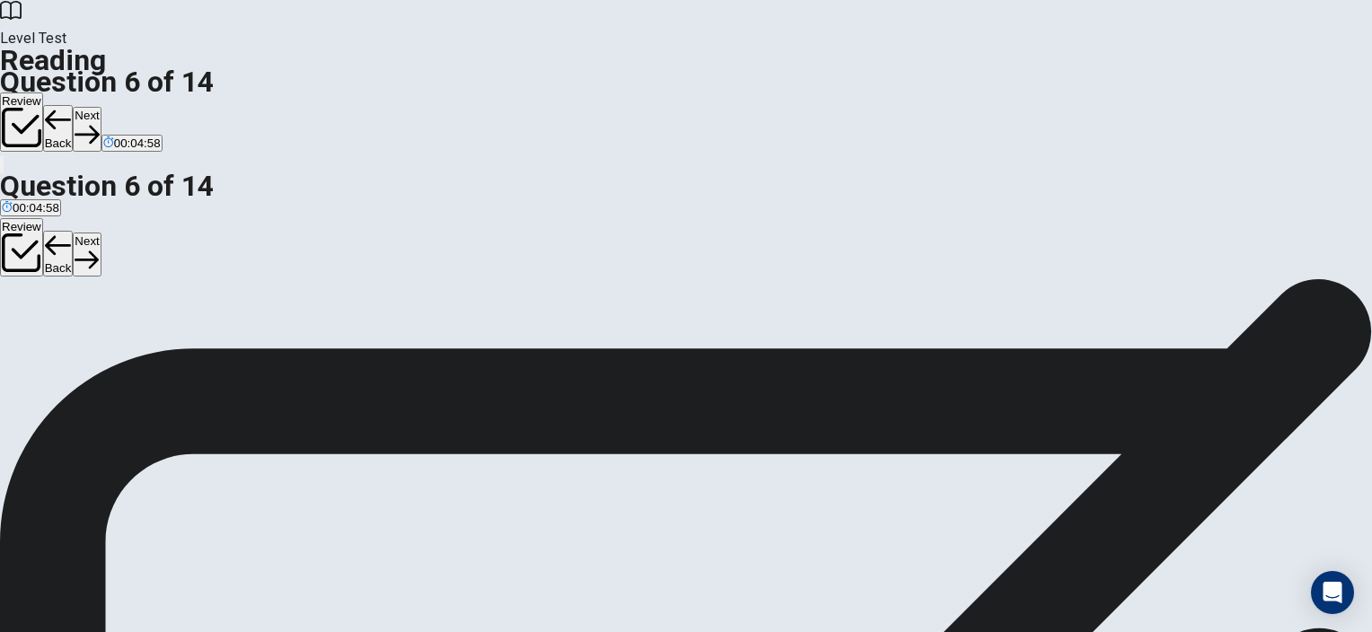
click at [101, 107] on button "Next" at bounding box center [87, 129] width 28 height 44
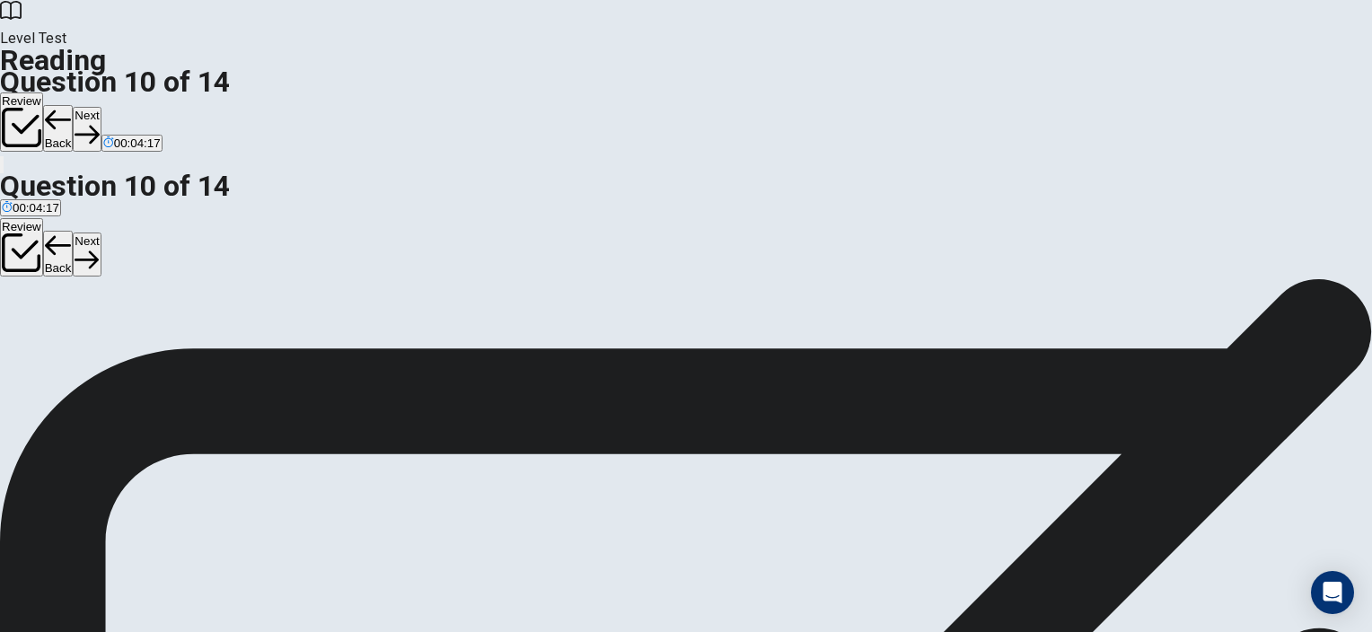
scroll to position [32, 0]
click at [101, 107] on button "Next" at bounding box center [87, 129] width 28 height 44
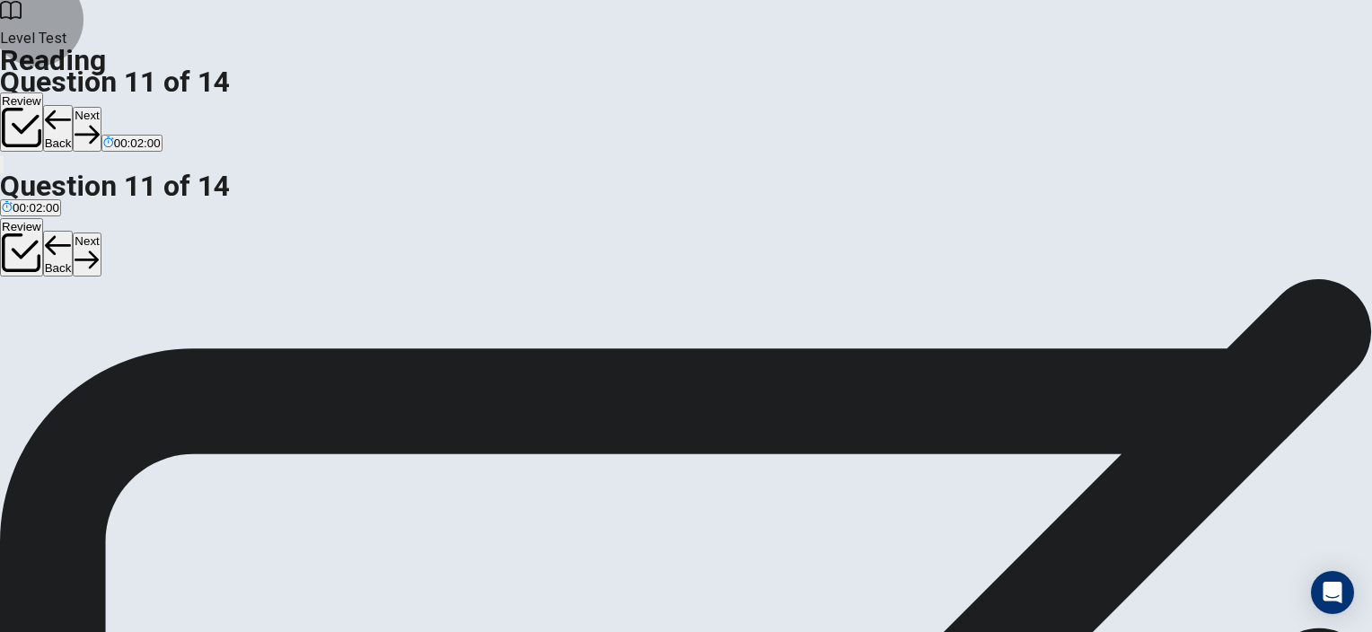
click at [101, 107] on button "Next" at bounding box center [87, 129] width 28 height 44
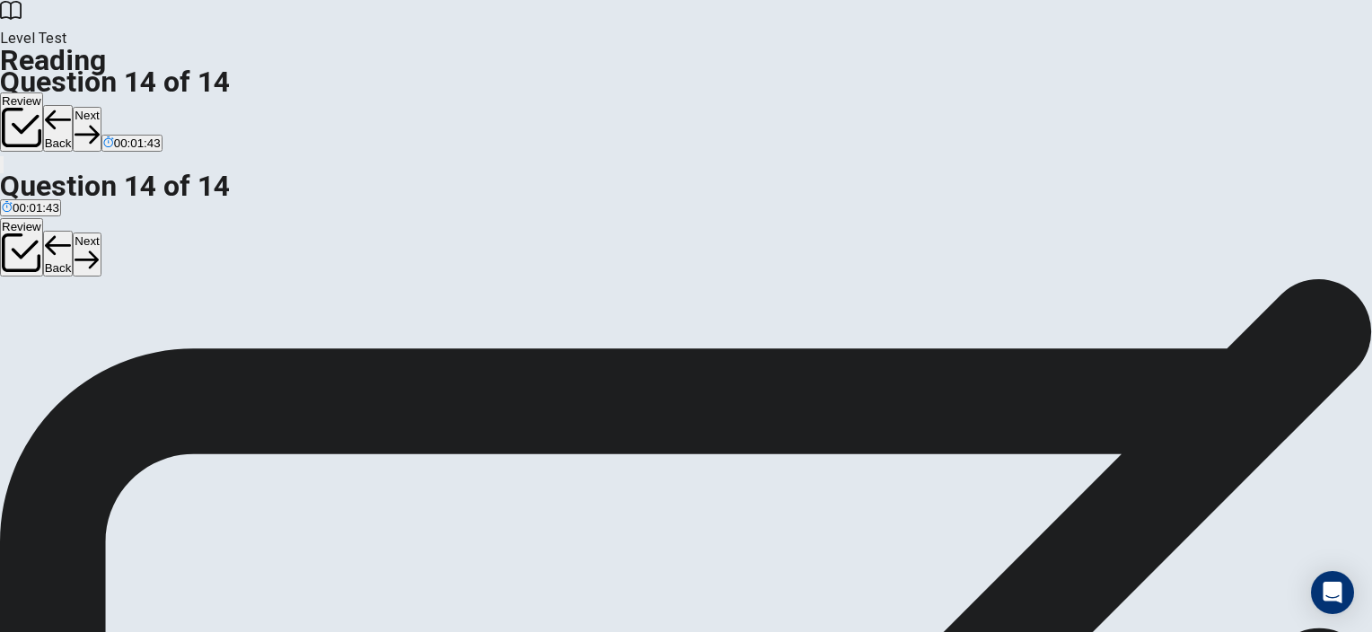
scroll to position [38, 0]
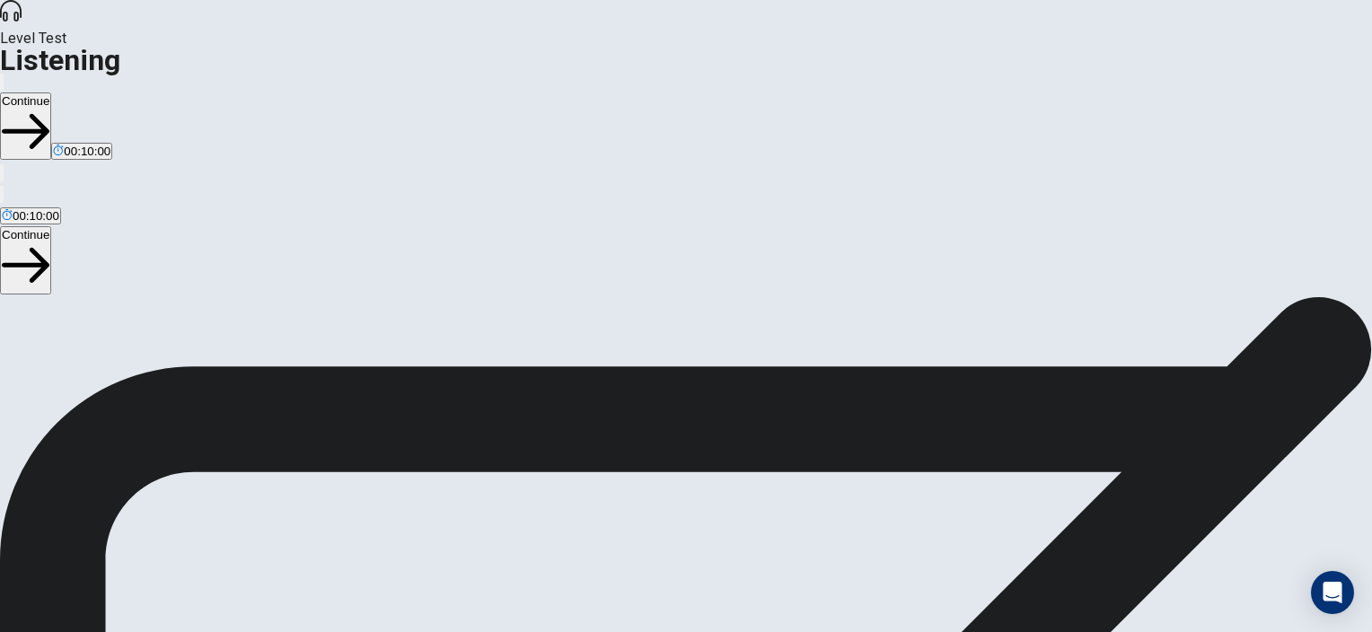
scroll to position [228, 0]
click at [51, 93] on button "Continue" at bounding box center [25, 126] width 51 height 67
click at [4, 74] on button "button" at bounding box center [2, 82] width 4 height 17
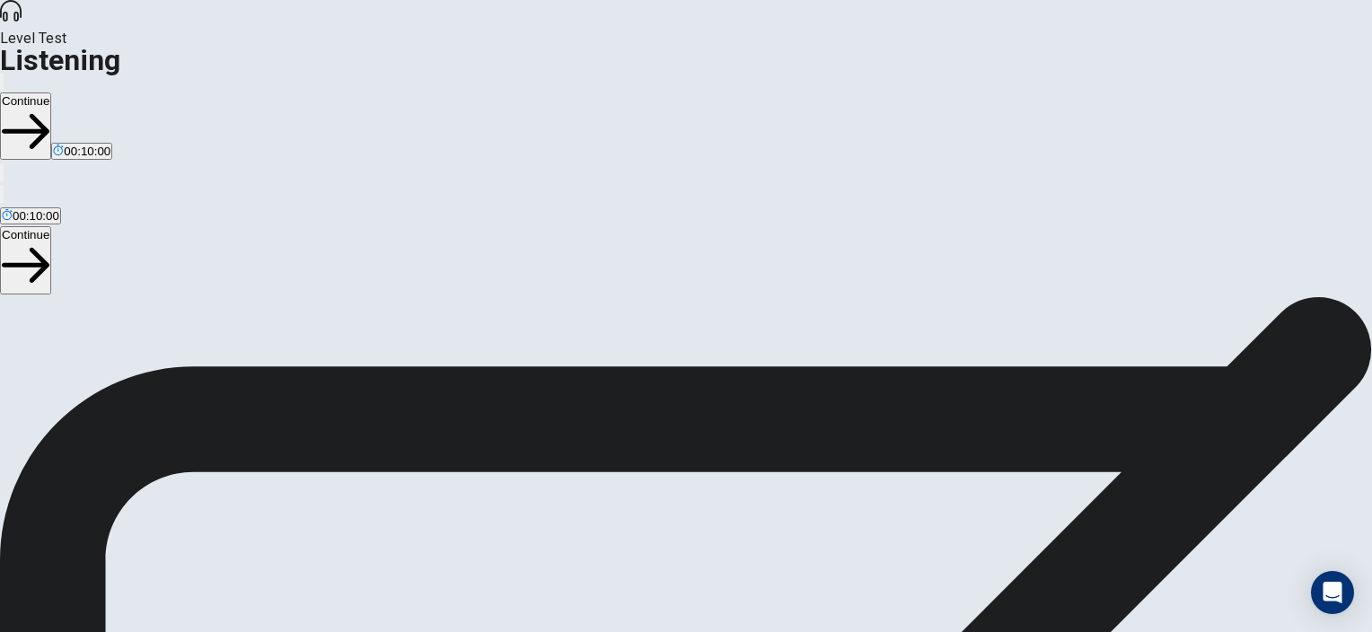
type input "*"
drag, startPoint x: 922, startPoint y: 61, endPoint x: 946, endPoint y: 73, distance: 26.1
click at [946, 73] on body "This site uses cookies, as explained in our Privacy Policy . If you agree to th…" at bounding box center [686, 316] width 1372 height 632
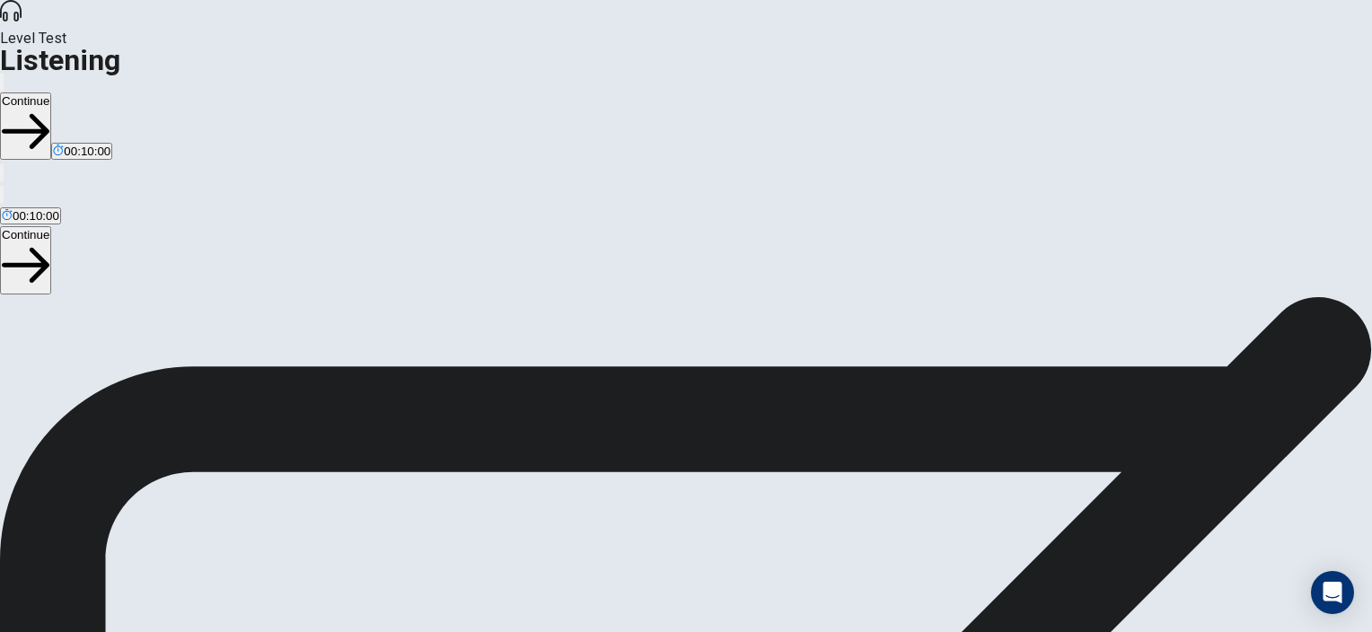
click at [51, 93] on button "Continue" at bounding box center [25, 126] width 51 height 67
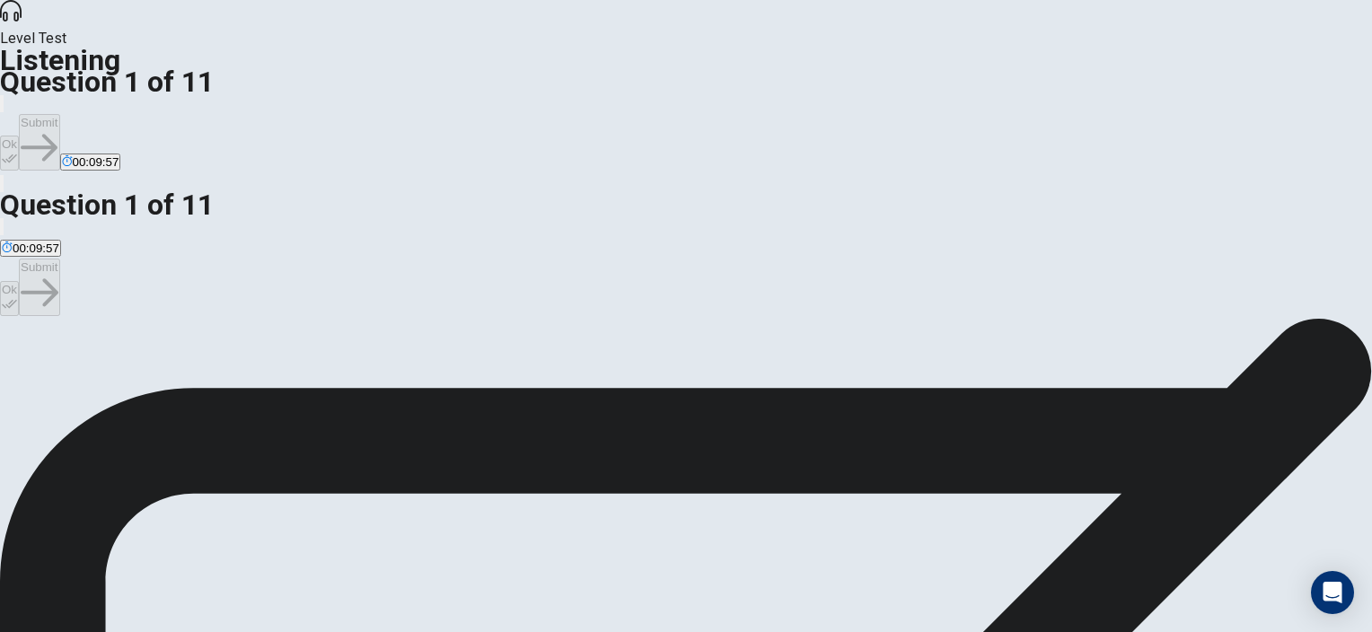
drag, startPoint x: 904, startPoint y: 22, endPoint x: 899, endPoint y: 30, distance: 9.7
click at [19, 136] on button "Ok" at bounding box center [9, 153] width 19 height 35
click at [59, 114] on button "Submit" at bounding box center [39, 142] width 40 height 57
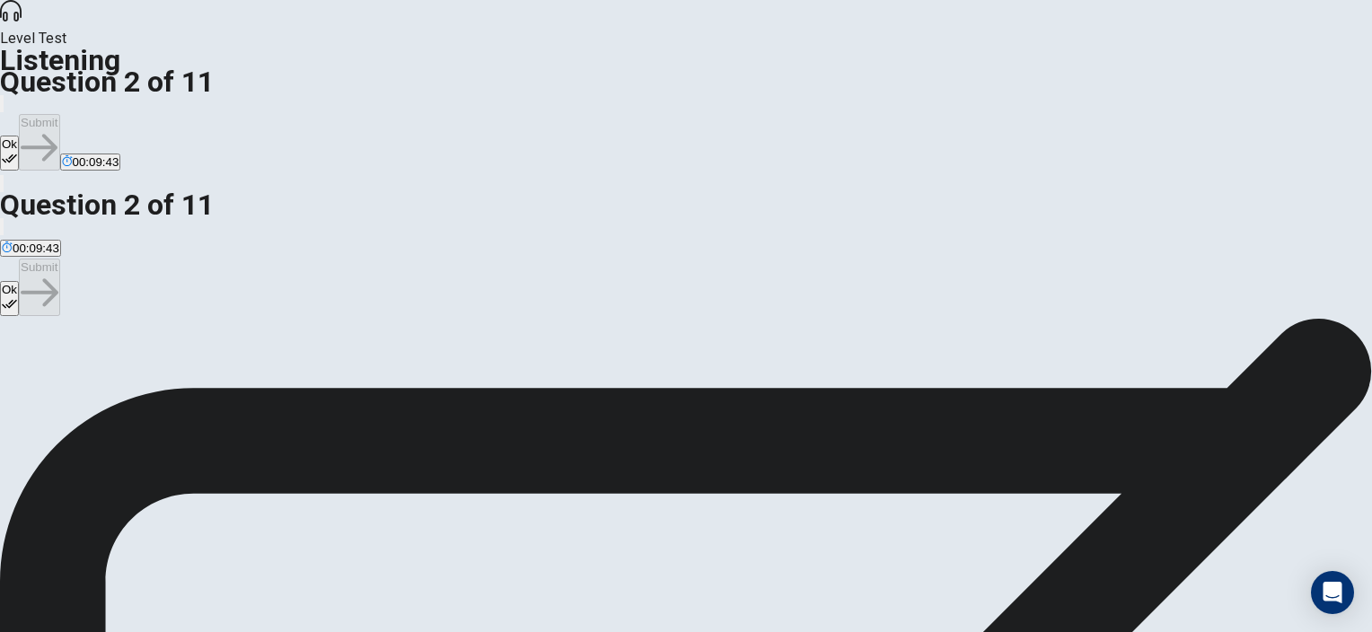
click at [17, 154] on icon "button" at bounding box center [9, 158] width 15 height 9
click at [59, 114] on button "Submit" at bounding box center [39, 142] width 40 height 57
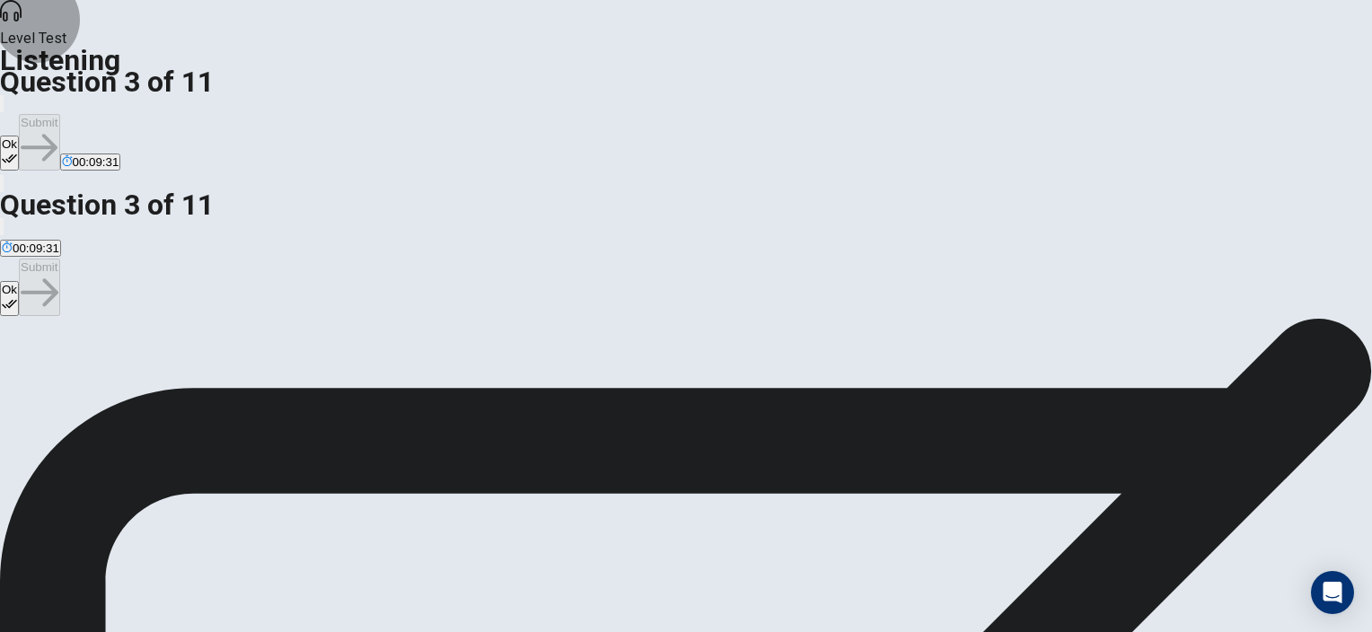
click at [19, 136] on button "Ok" at bounding box center [9, 153] width 19 height 35
click at [59, 114] on button "Submit" at bounding box center [39, 142] width 40 height 57
click at [17, 151] on icon "button" at bounding box center [9, 158] width 15 height 15
click at [59, 114] on button "Submit" at bounding box center [39, 142] width 40 height 57
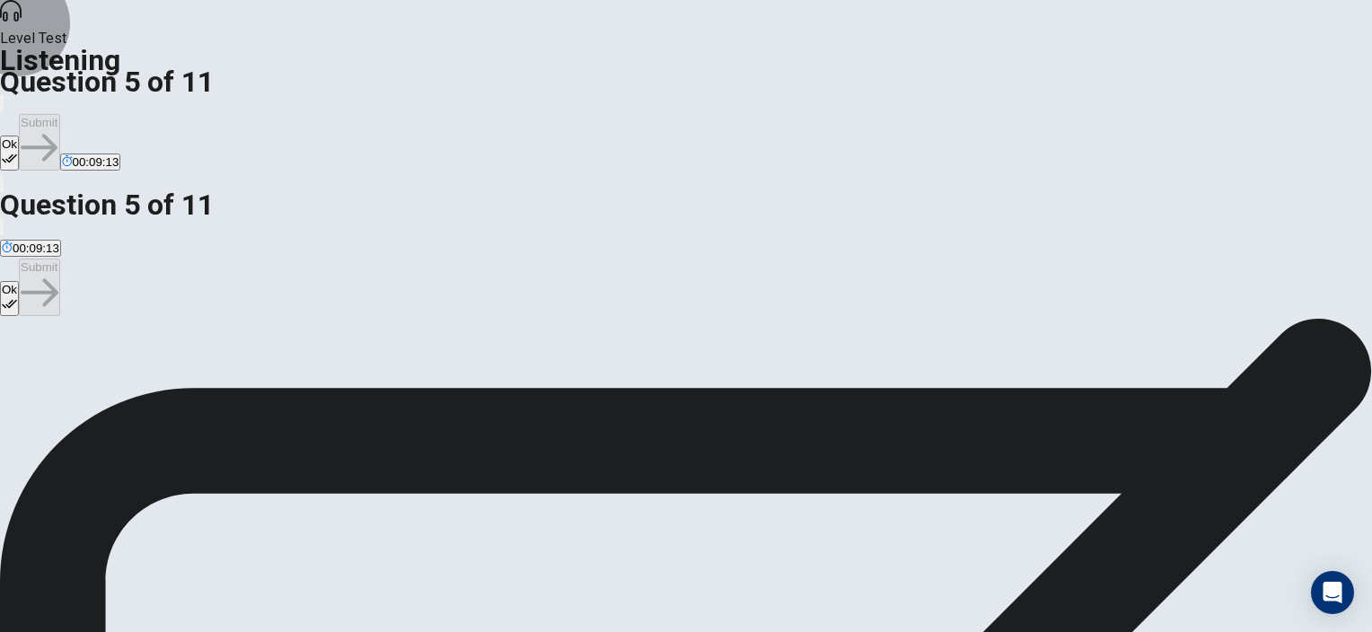
click at [19, 136] on button "Ok" at bounding box center [9, 153] width 19 height 35
click at [59, 114] on button "Submit" at bounding box center [39, 142] width 40 height 57
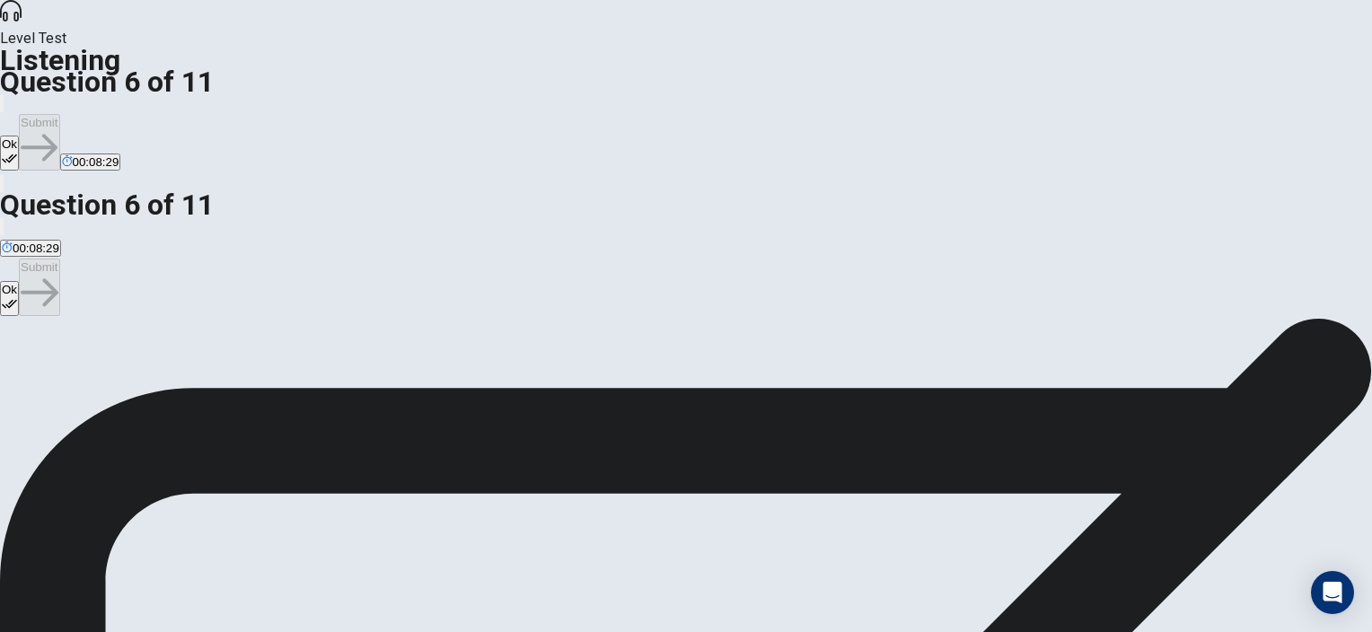
click at [17, 151] on icon "button" at bounding box center [9, 158] width 15 height 15
click at [59, 114] on button "Submit" at bounding box center [39, 142] width 40 height 57
click at [17, 151] on icon "button" at bounding box center [9, 158] width 15 height 15
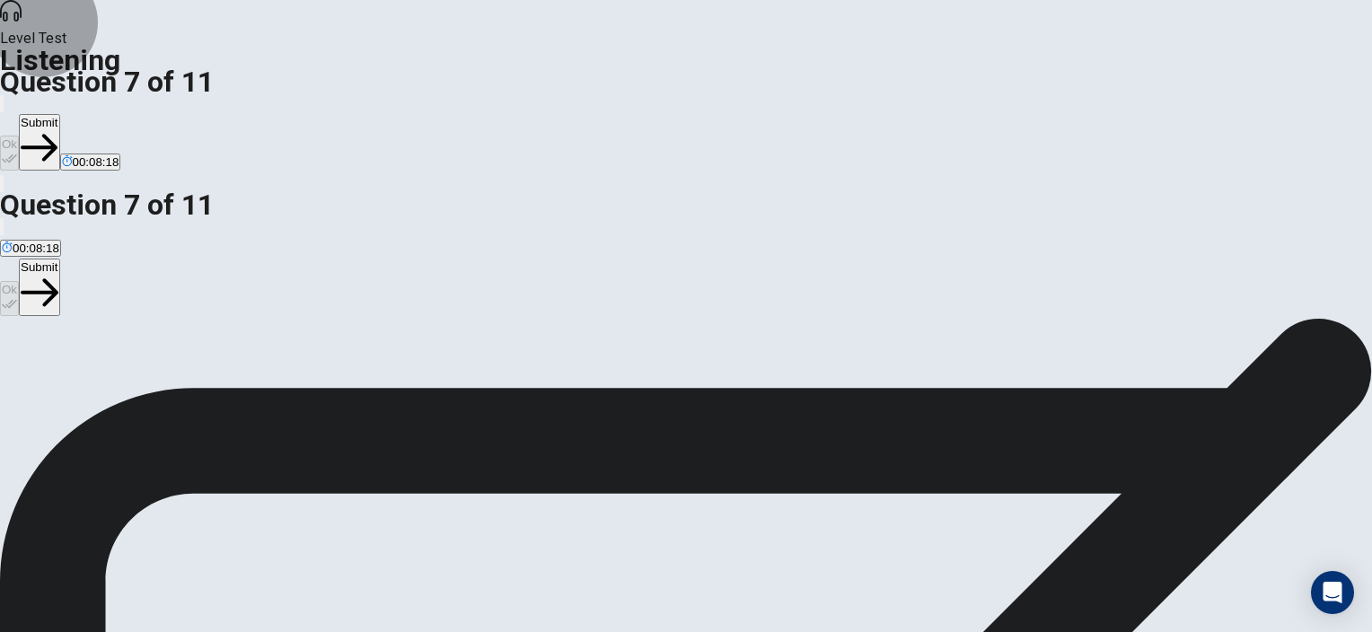
click at [59, 114] on button "Submit" at bounding box center [39, 142] width 40 height 57
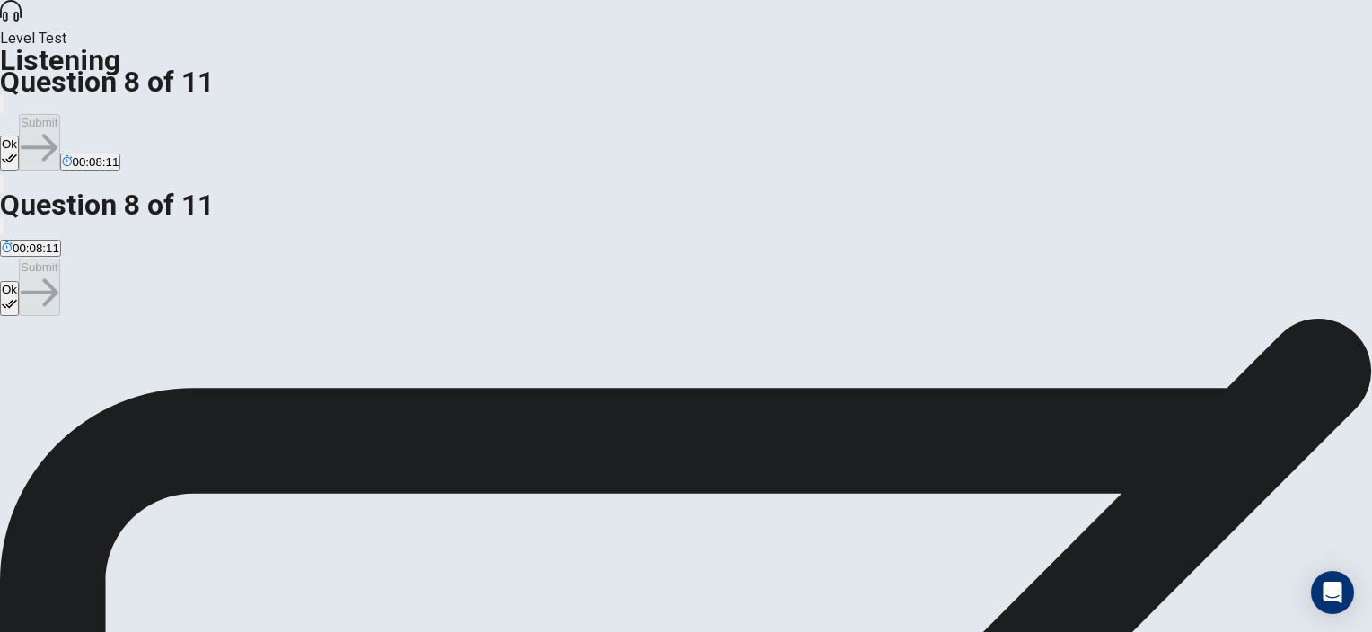
click at [19, 136] on button "Ok" at bounding box center [9, 153] width 19 height 35
click at [59, 114] on button "Submit" at bounding box center [39, 142] width 40 height 57
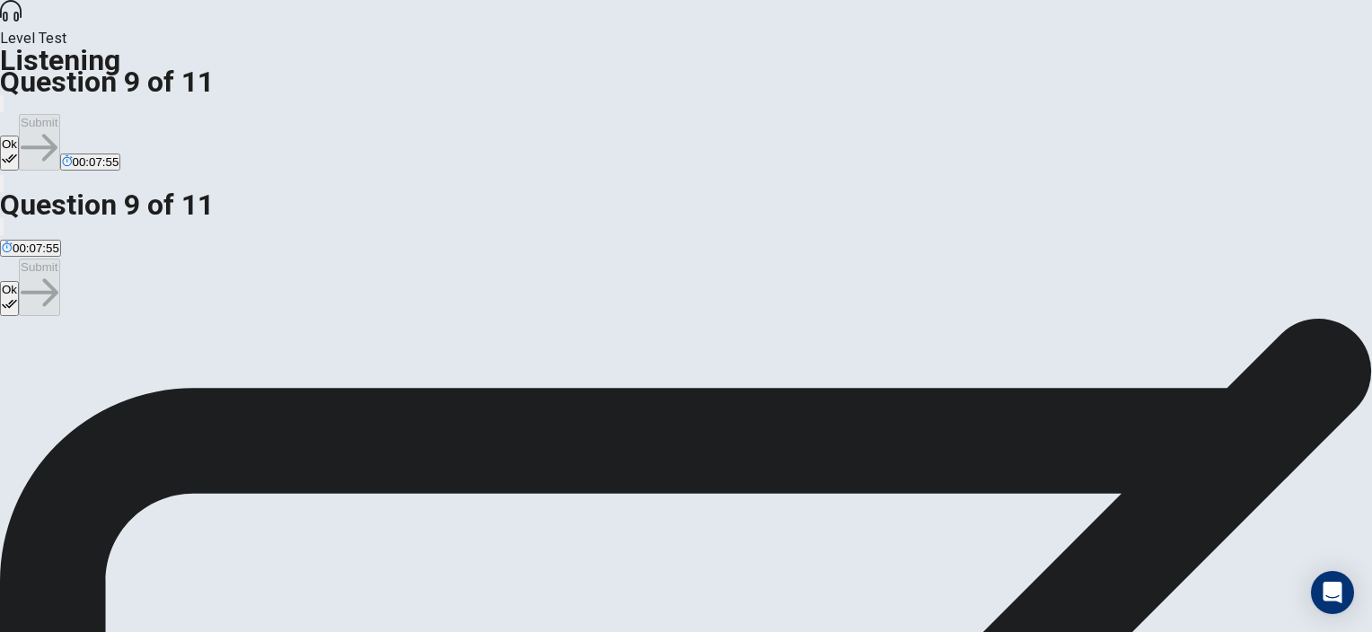
click at [19, 136] on button "Ok" at bounding box center [9, 153] width 19 height 35
click at [59, 114] on button "Submit" at bounding box center [39, 142] width 40 height 57
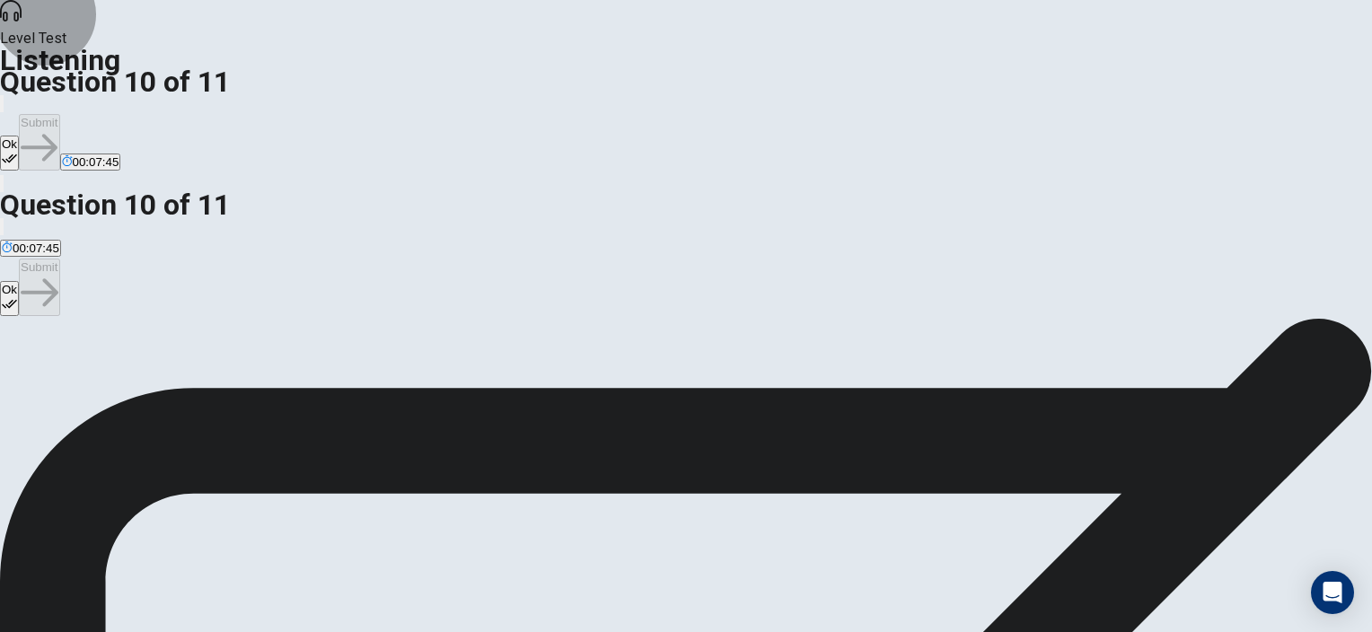
click at [17, 151] on icon "button" at bounding box center [9, 158] width 15 height 15
click at [59, 114] on button "Submit" at bounding box center [39, 142] width 40 height 57
click at [19, 136] on button "Ok" at bounding box center [9, 153] width 19 height 35
click at [59, 114] on button "Submit" at bounding box center [39, 142] width 40 height 57
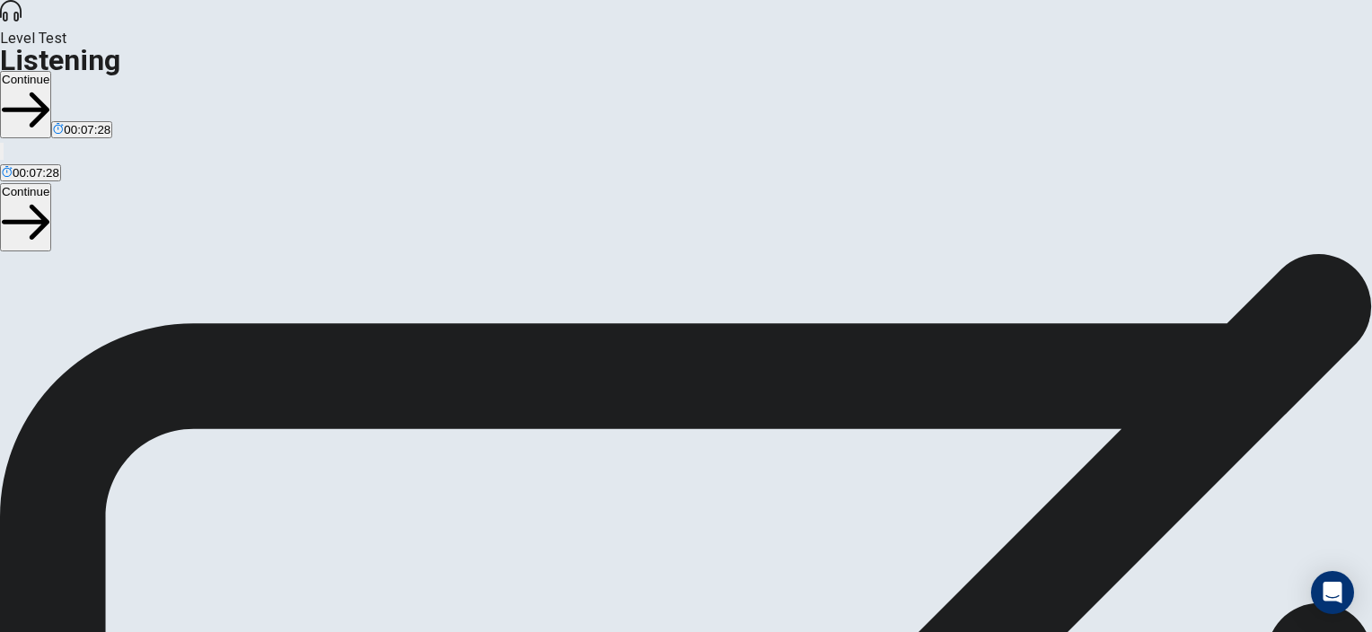
scroll to position [129, 0]
click at [51, 71] on button "Continue" at bounding box center [25, 104] width 51 height 67
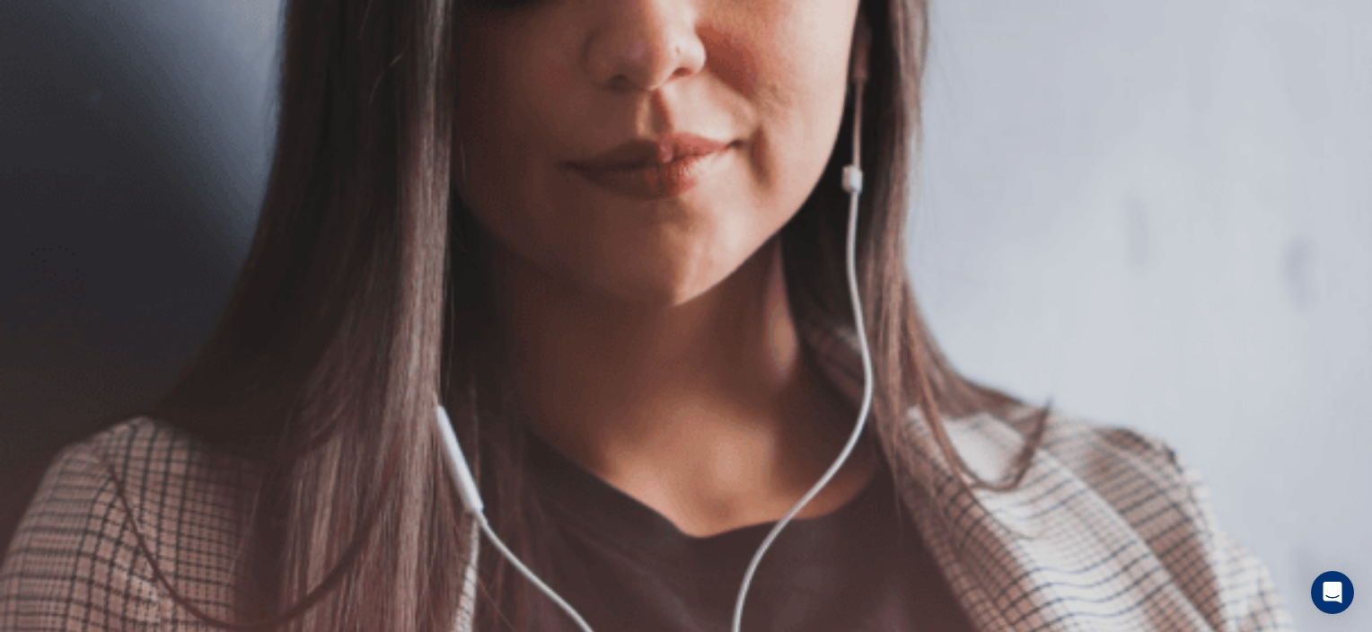
scroll to position [0, 0]
click at [827, 191] on img at bounding box center [686, 316] width 1372 height 632
click at [51, 93] on button "Continue" at bounding box center [25, 126] width 51 height 67
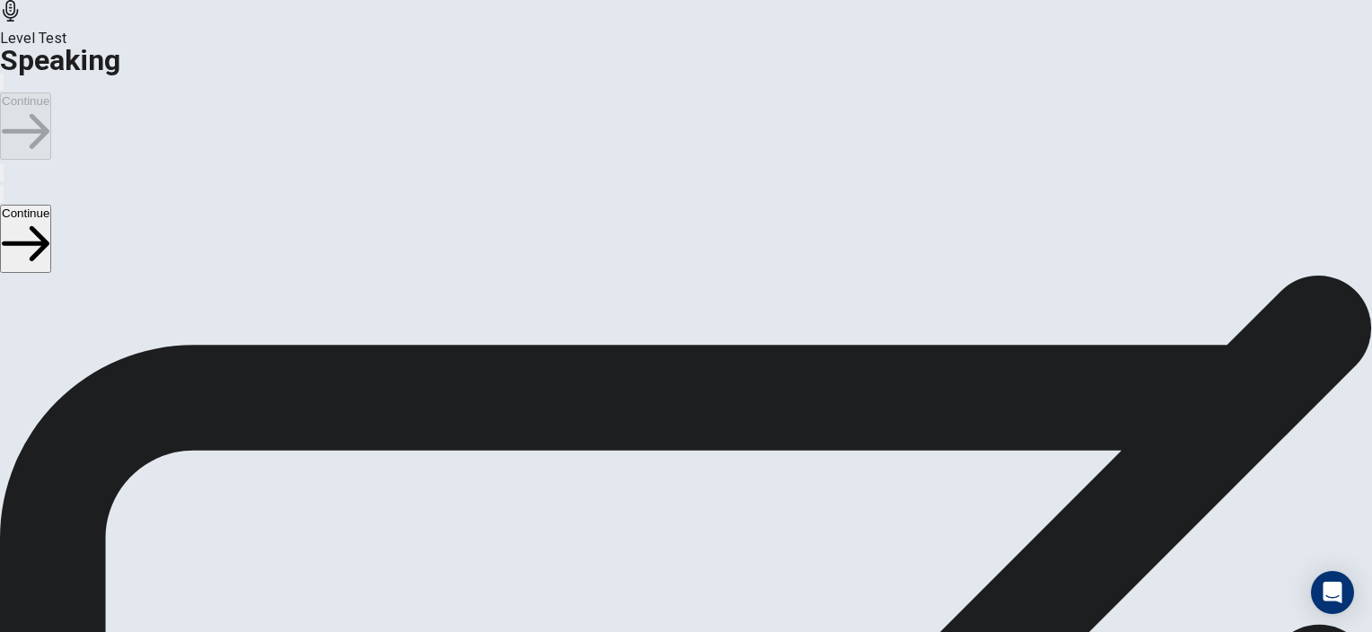
scroll to position [180, 0]
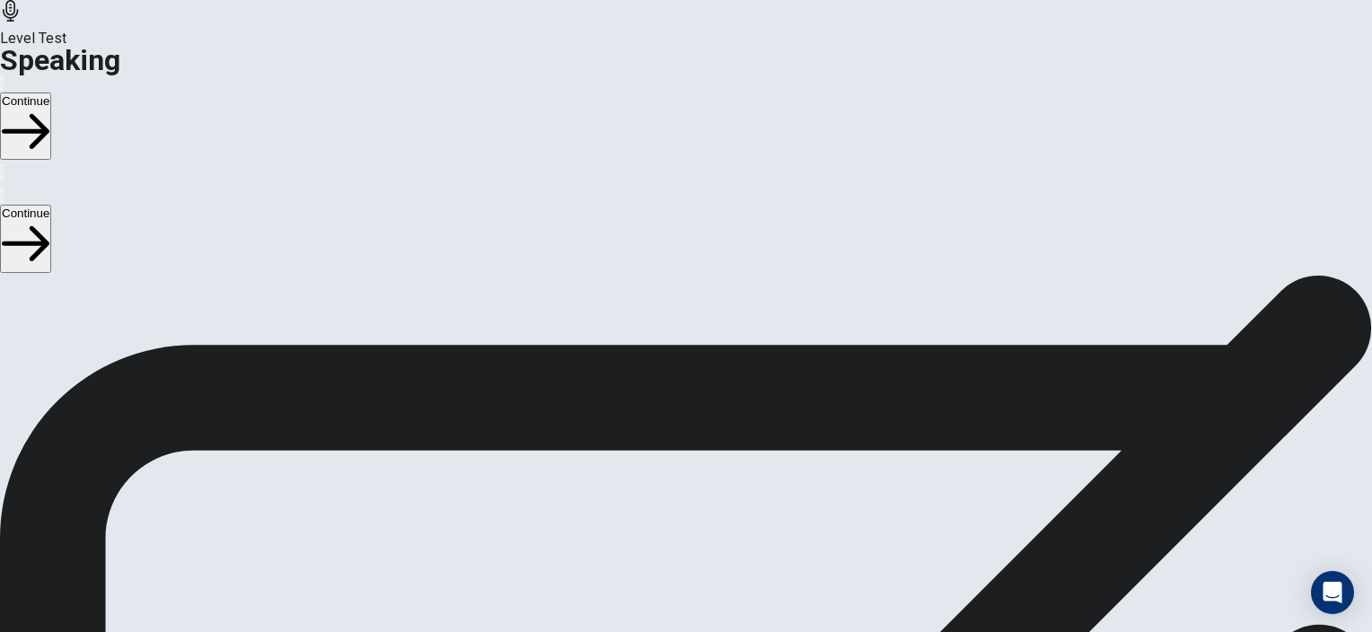
scroll to position [269, 0]
click at [51, 93] on button "Continue" at bounding box center [25, 126] width 51 height 67
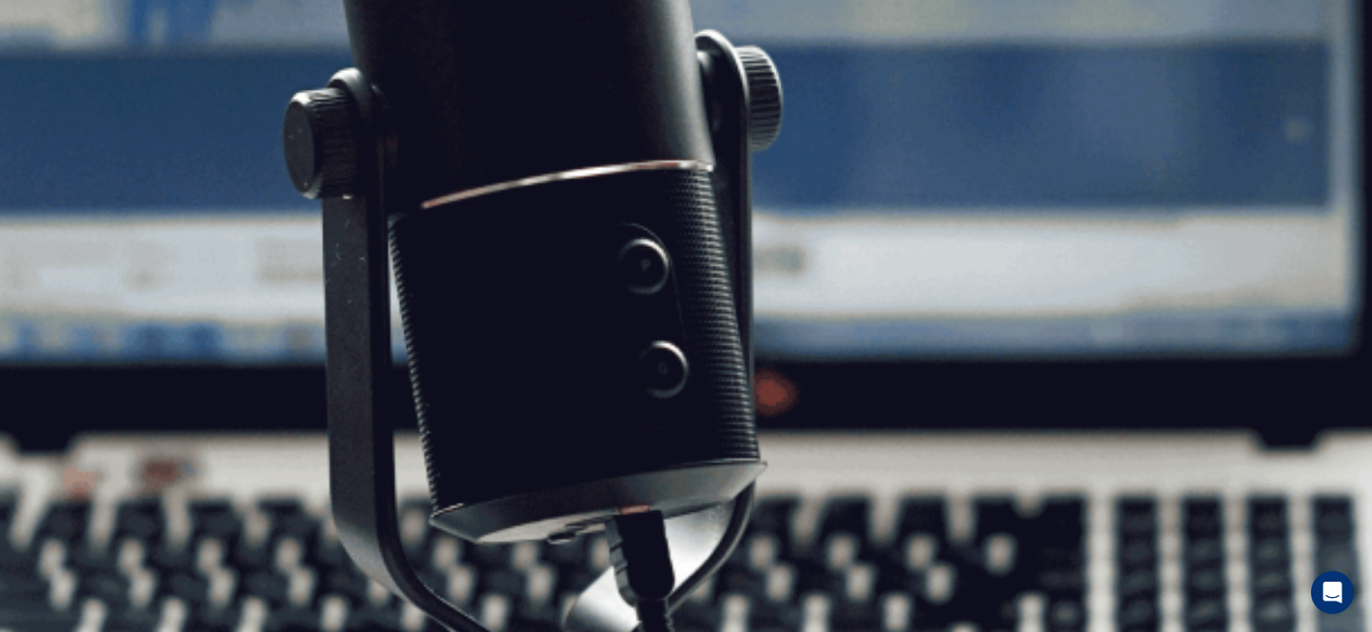
scroll to position [0, 0]
click at [51, 93] on button "Continue" at bounding box center [25, 126] width 51 height 67
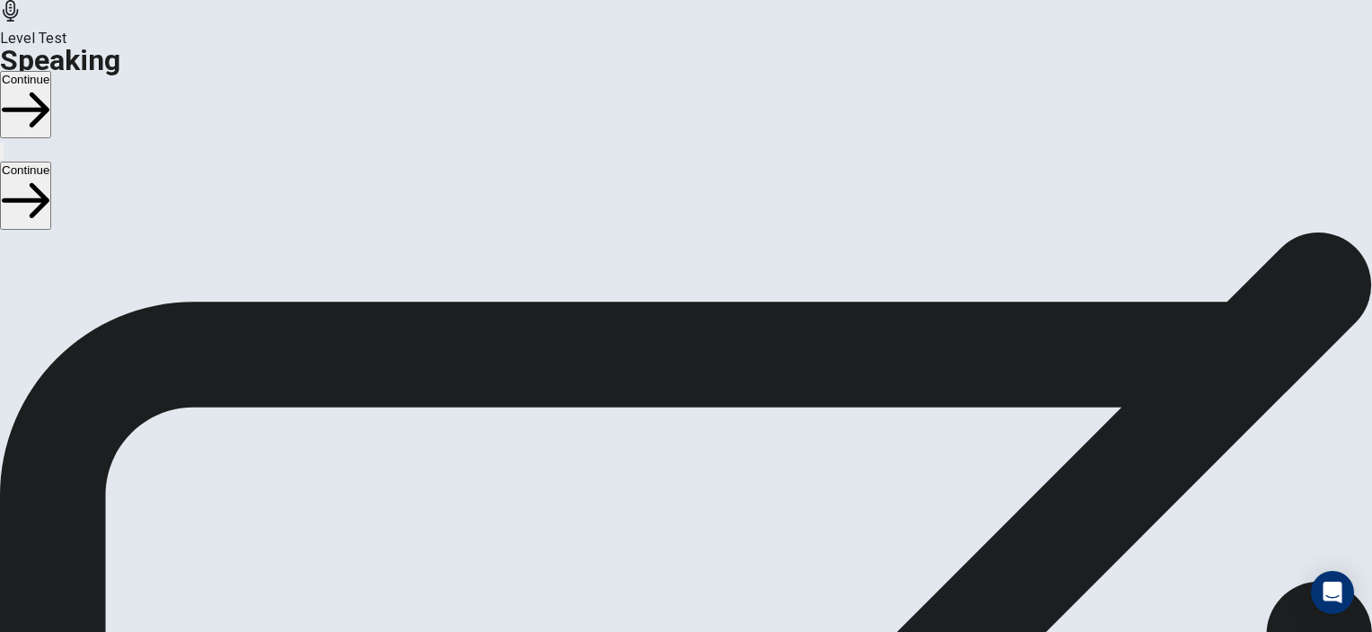
click at [51, 71] on button "Continue" at bounding box center [25, 104] width 51 height 67
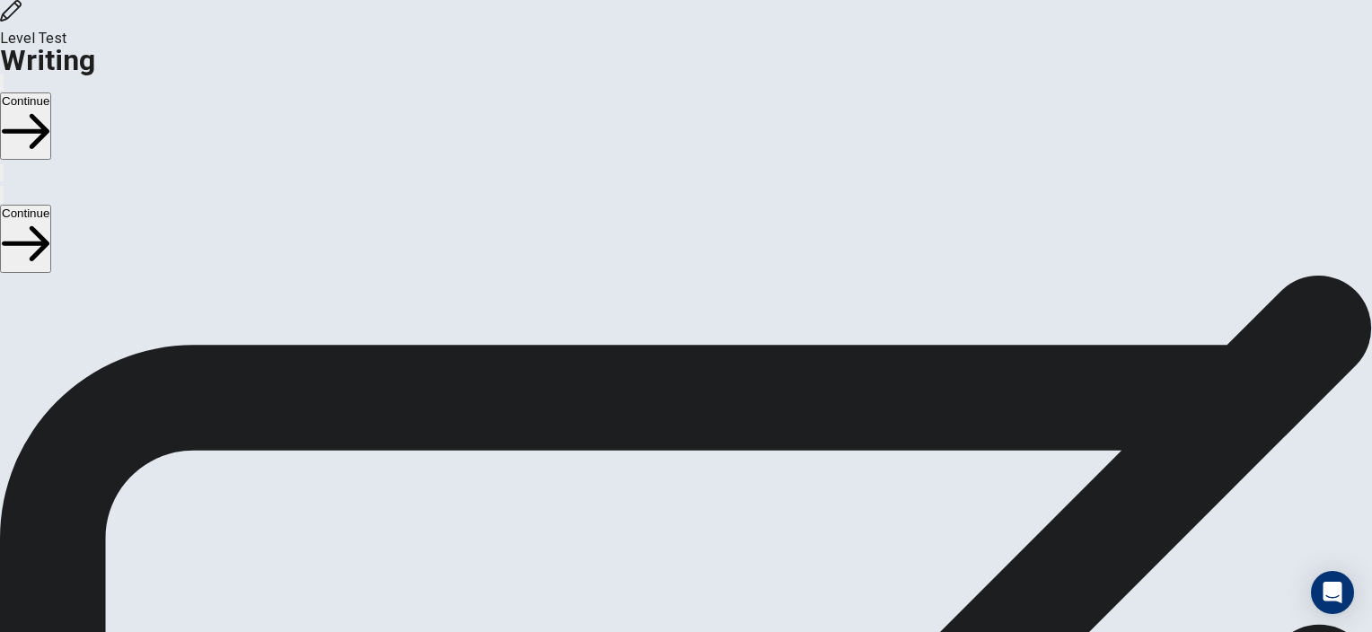
click at [51, 93] on button "Continue" at bounding box center [25, 126] width 51 height 67
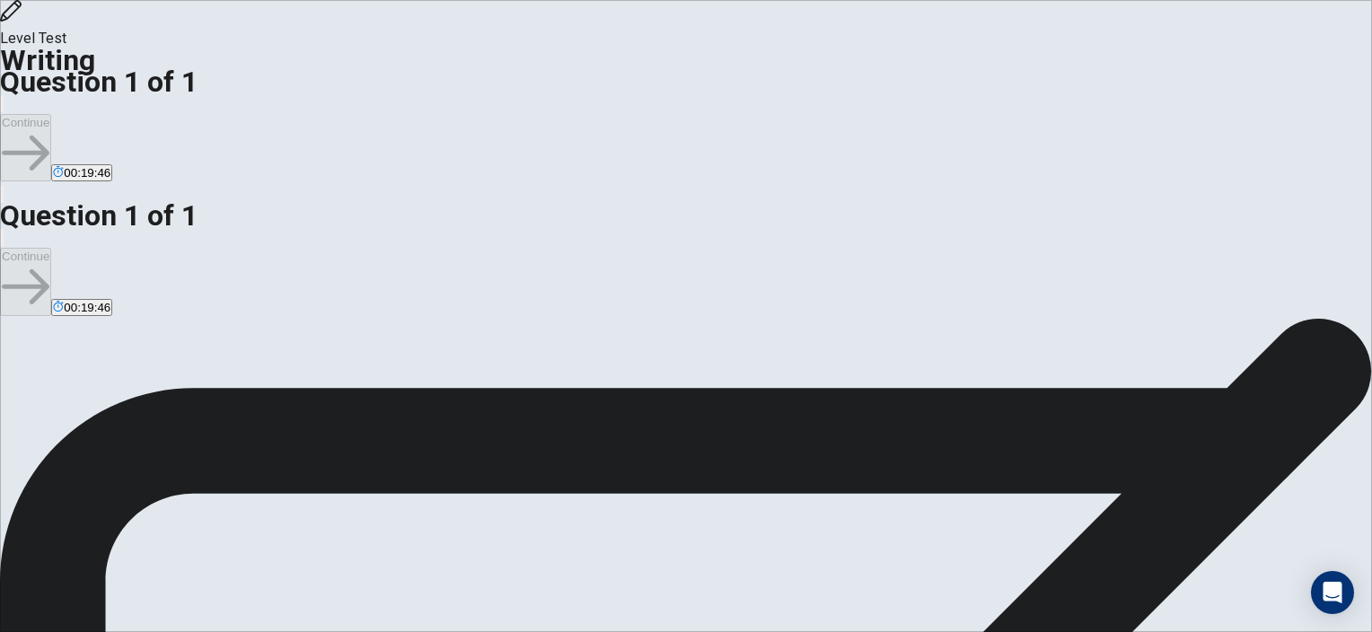
drag, startPoint x: 726, startPoint y: 243, endPoint x: 820, endPoint y: 281, distance: 101.6
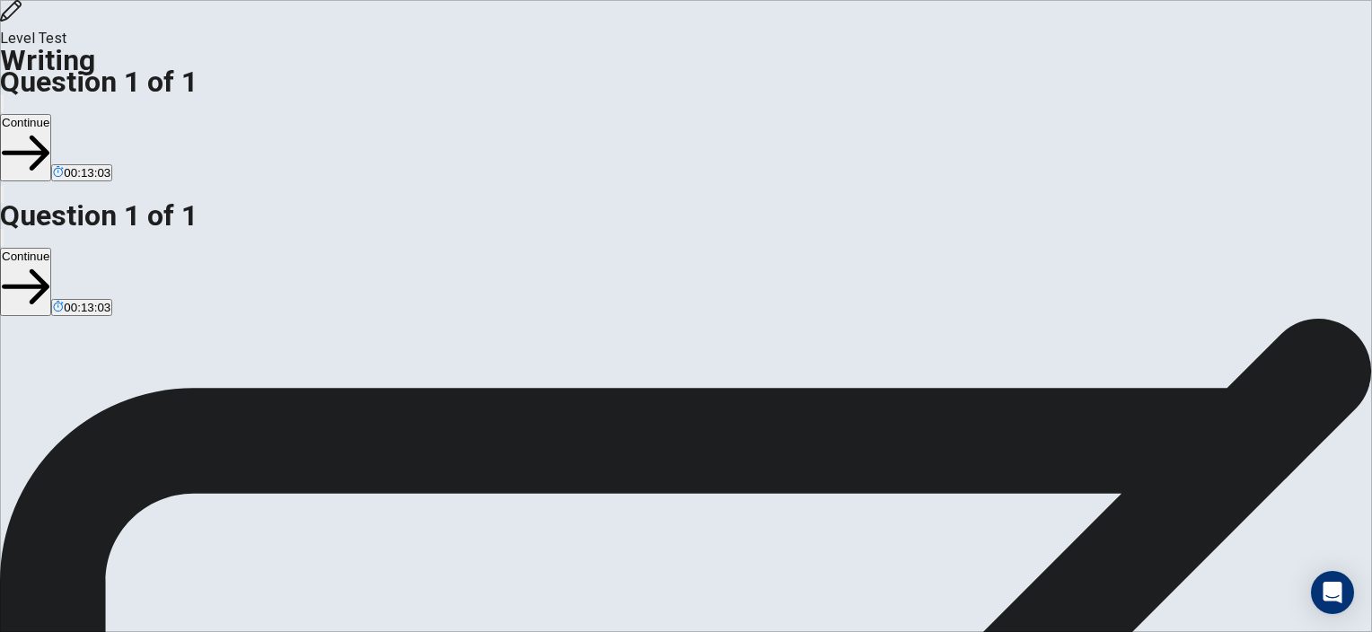
drag, startPoint x: 723, startPoint y: 247, endPoint x: 1171, endPoint y: 260, distance: 448.3
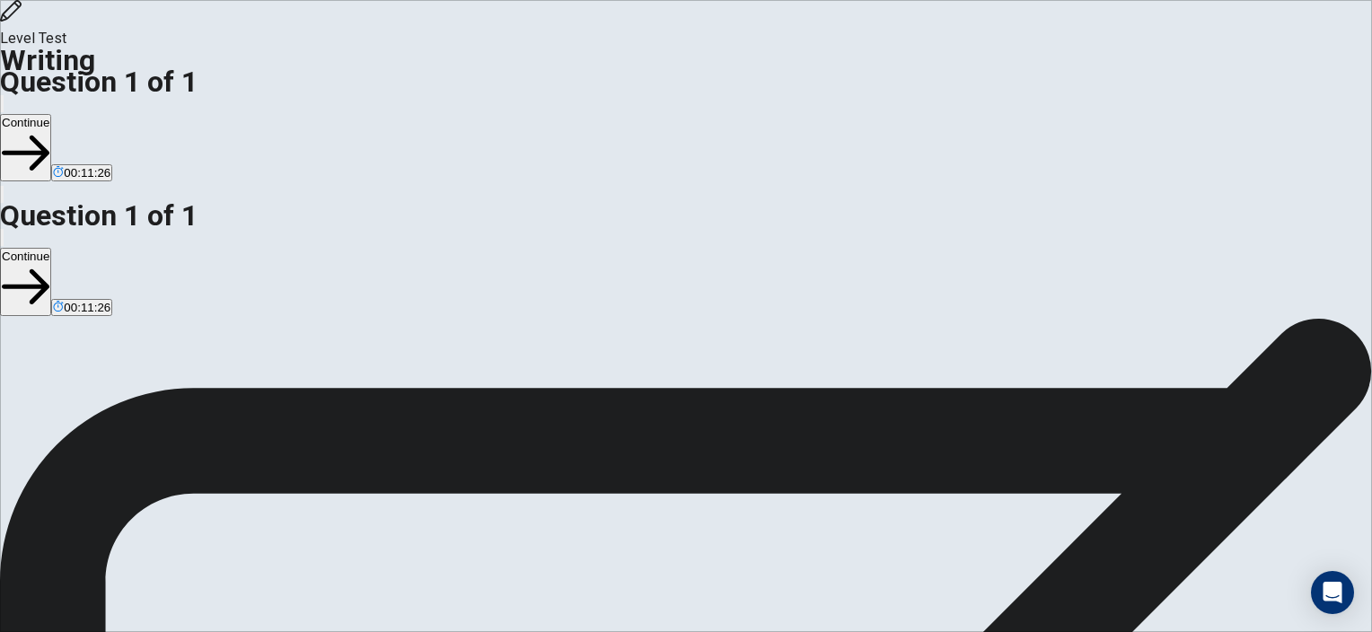
drag, startPoint x: 1171, startPoint y: 260, endPoint x: 719, endPoint y: 242, distance: 452.1
drag, startPoint x: 914, startPoint y: 266, endPoint x: 816, endPoint y: 273, distance: 98.2
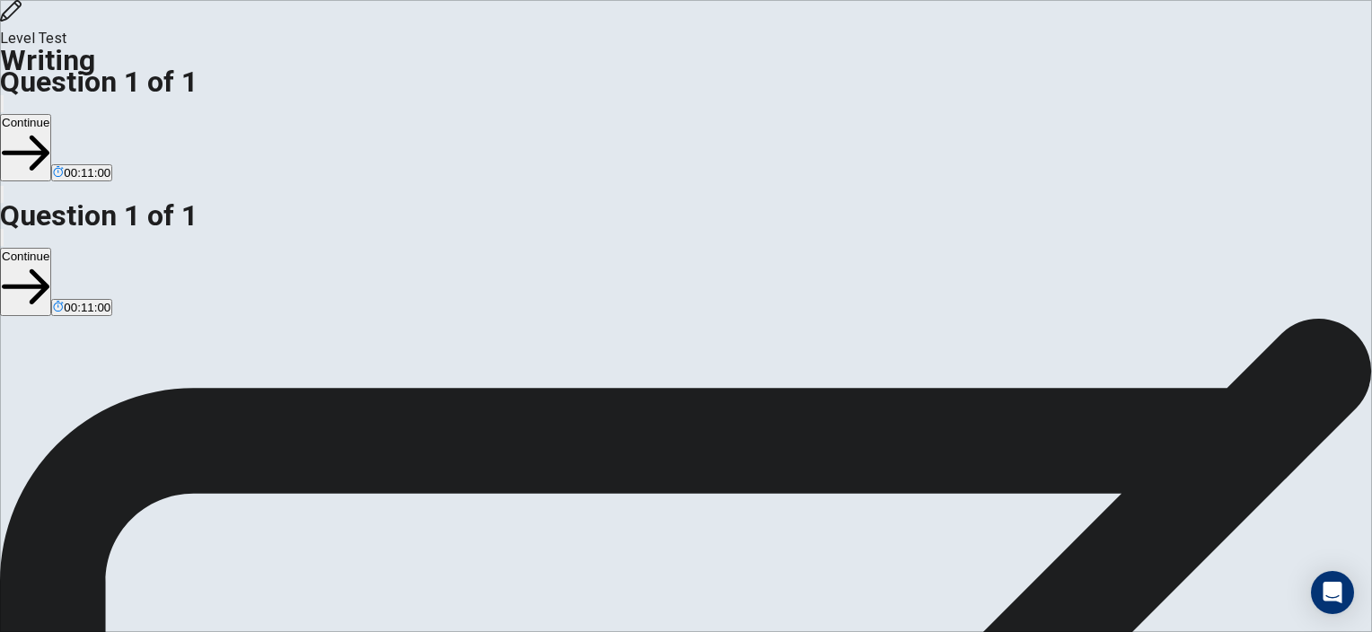
drag, startPoint x: 874, startPoint y: 291, endPoint x: 884, endPoint y: 298, distance: 12.2
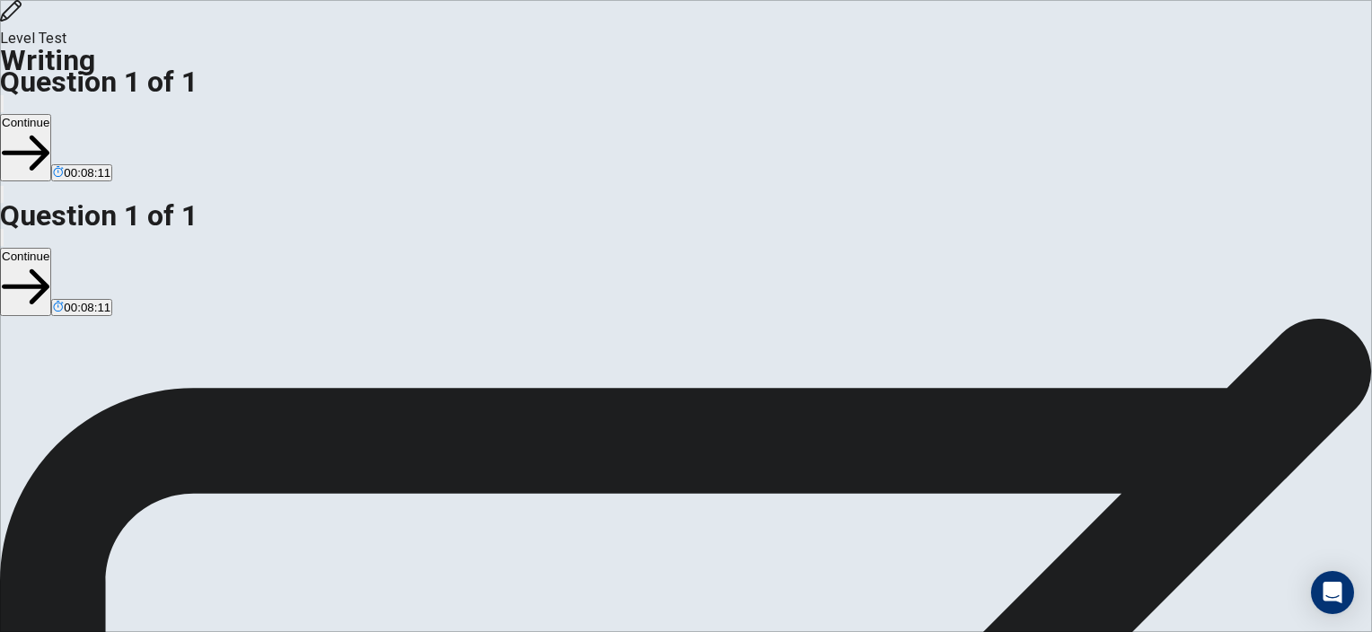
drag, startPoint x: 948, startPoint y: 328, endPoint x: 865, endPoint y: 329, distance: 83.5
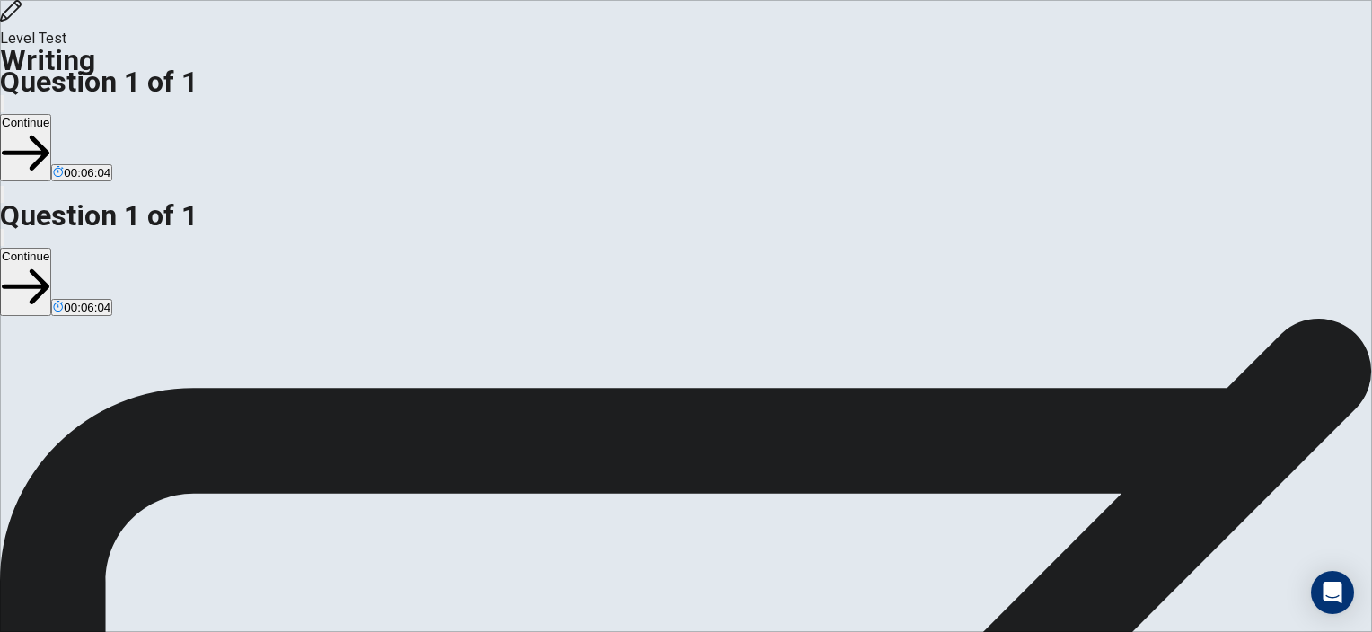
drag, startPoint x: 1033, startPoint y: 348, endPoint x: 984, endPoint y: 345, distance: 48.6
drag, startPoint x: 1151, startPoint y: 366, endPoint x: 1080, endPoint y: 363, distance: 71.9
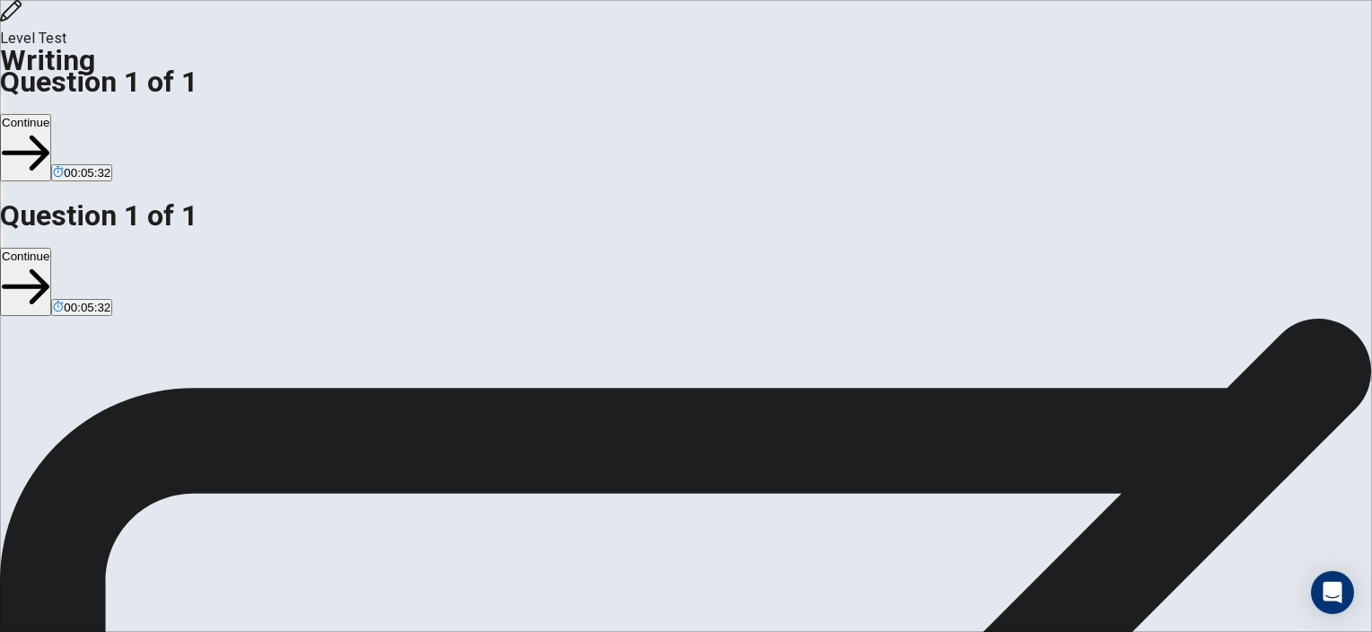
drag, startPoint x: 1066, startPoint y: 241, endPoint x: 997, endPoint y: 250, distance: 69.7
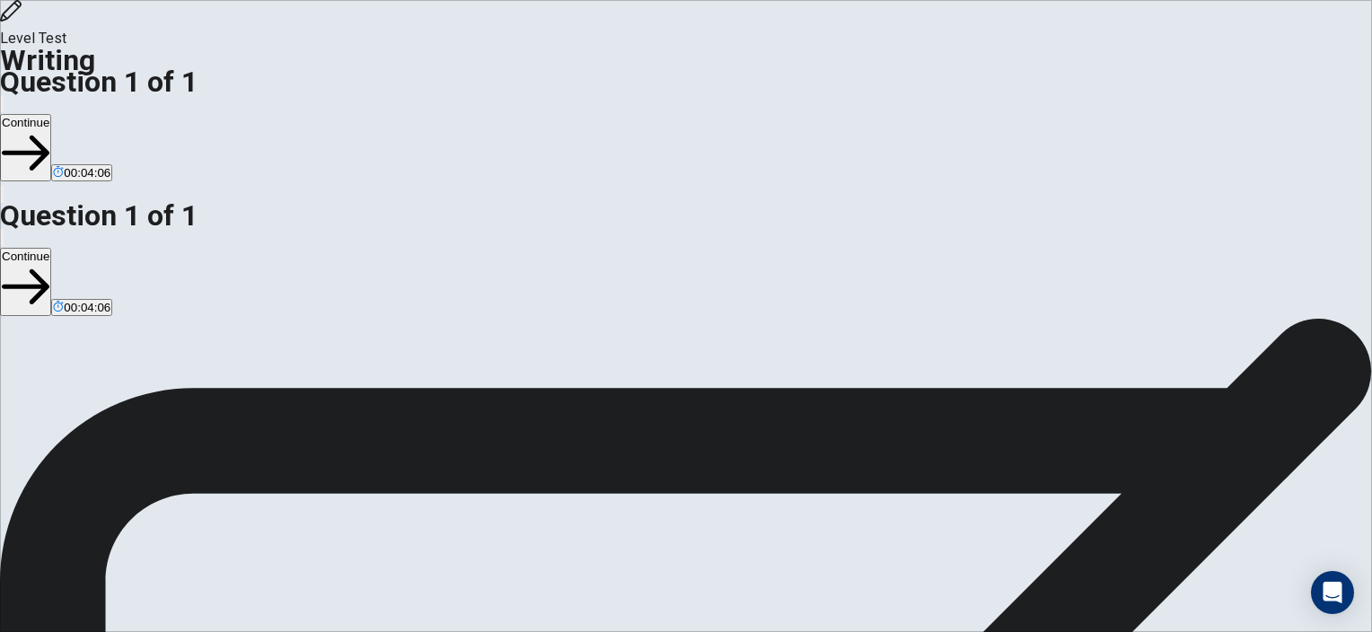
drag, startPoint x: 1110, startPoint y: 212, endPoint x: 1071, endPoint y: 195, distance: 42.2
drag, startPoint x: 1165, startPoint y: 241, endPoint x: 1102, endPoint y: 233, distance: 63.4
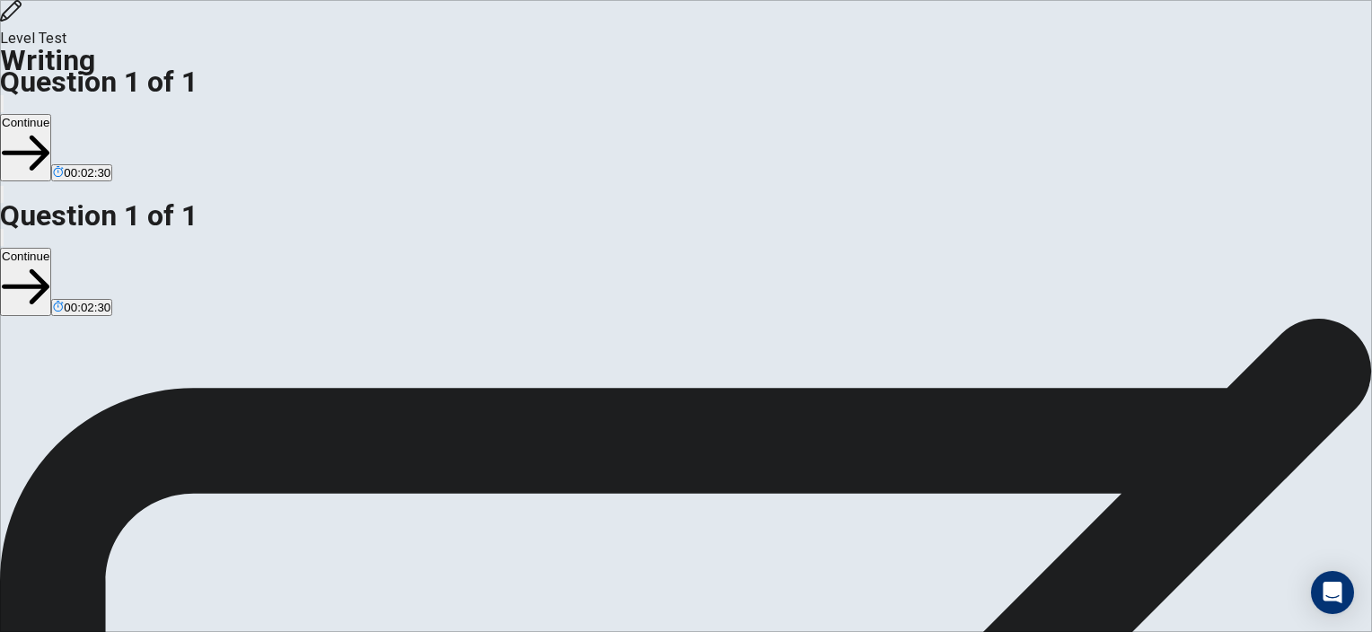
type textarea "**********"
click at [51, 114] on button "Continue" at bounding box center [25, 147] width 51 height 67
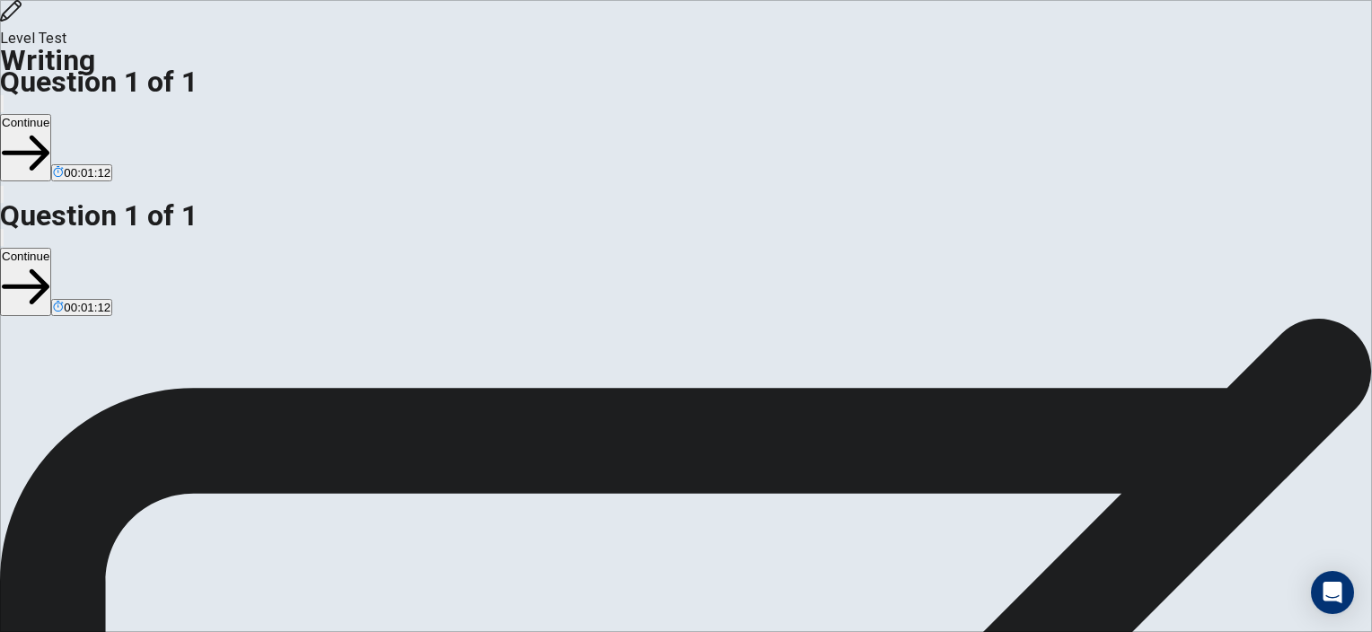
click at [51, 114] on button "Continue" at bounding box center [25, 147] width 51 height 67
